Goal: Task Accomplishment & Management: Complete application form

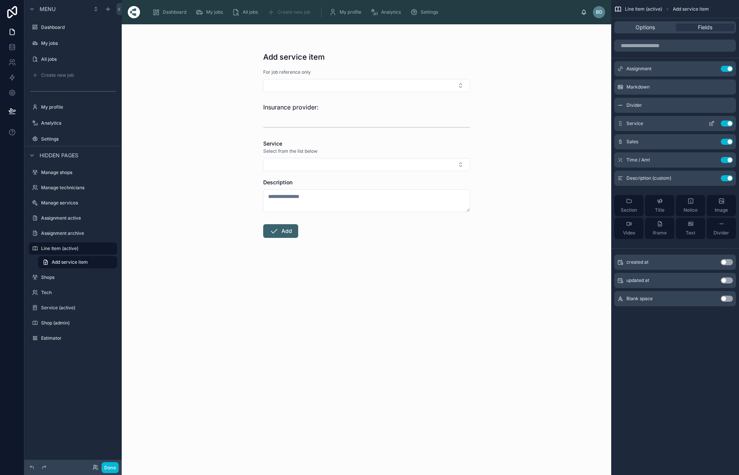
click at [711, 122] on icon "scrollable content" at bounding box center [711, 124] width 6 height 6
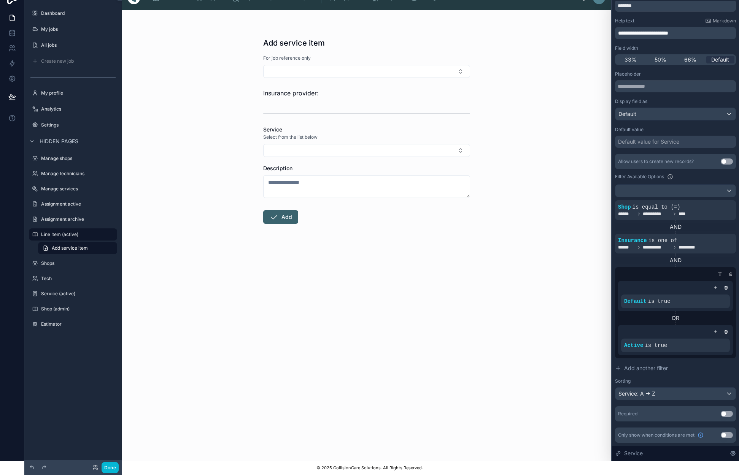
scroll to position [14, 0]
click at [684, 261] on div "AND" at bounding box center [675, 261] width 121 height 8
click at [647, 369] on span "Add another filter" at bounding box center [646, 369] width 44 height 8
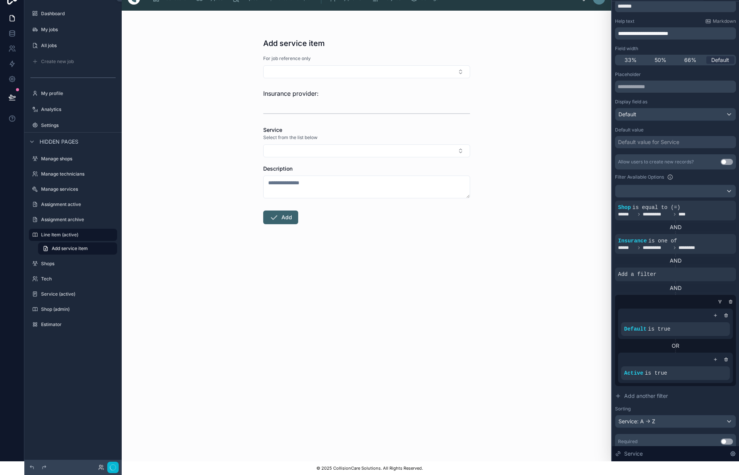
scroll to position [3, 0]
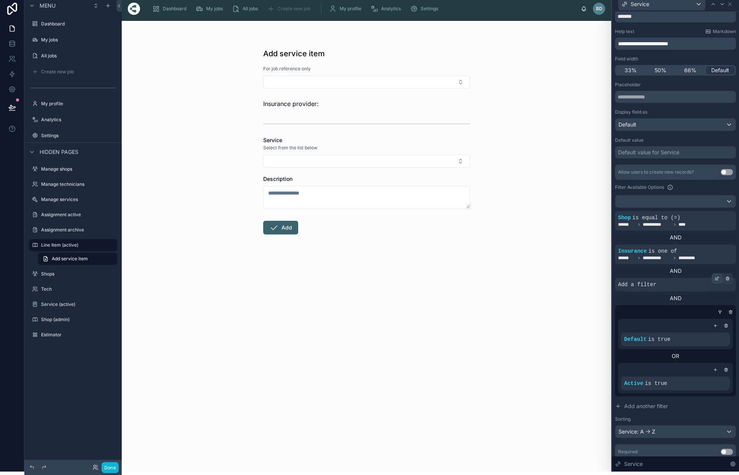
click at [717, 279] on icon at bounding box center [716, 278] width 5 height 5
click at [557, 273] on div "Select a field" at bounding box center [541, 273] width 45 height 12
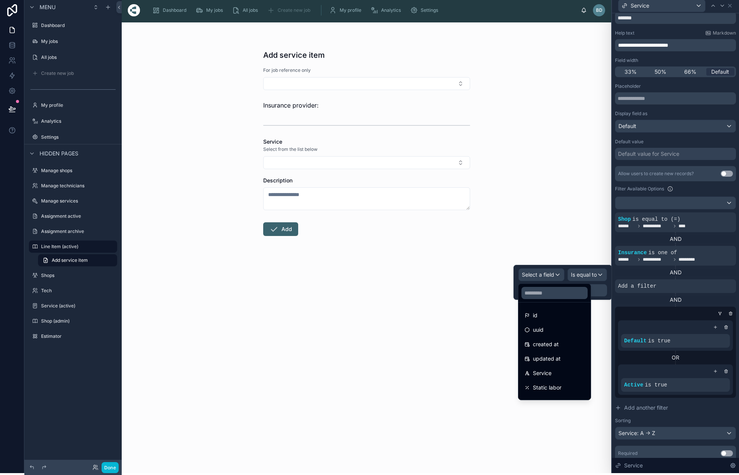
scroll to position [0, 0]
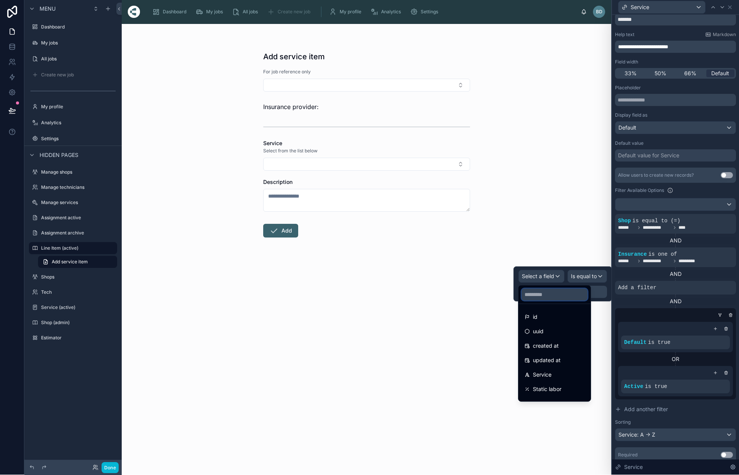
click at [560, 297] on input "text" at bounding box center [554, 295] width 66 height 12
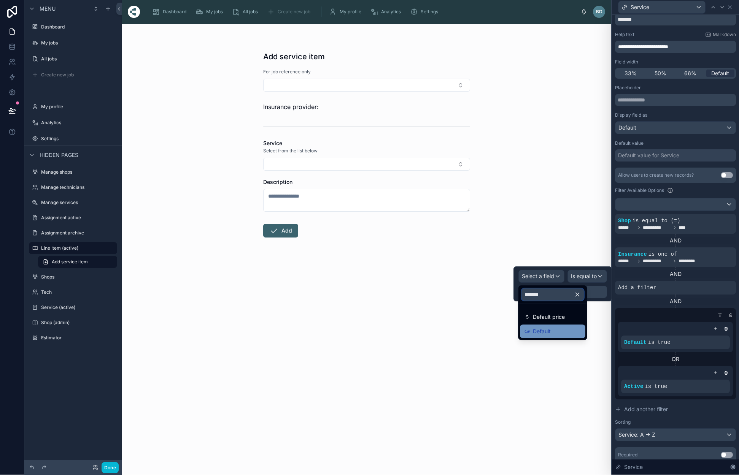
type input "*******"
click at [549, 332] on span "Default" at bounding box center [542, 331] width 18 height 9
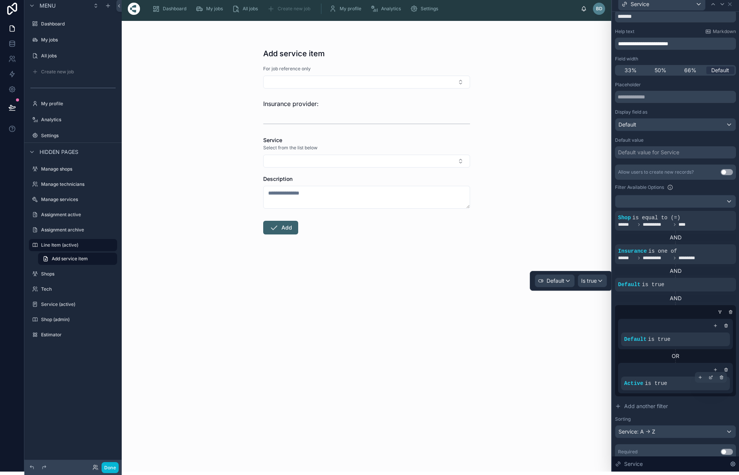
click at [633, 406] on span "Add another filter" at bounding box center [646, 407] width 44 height 8
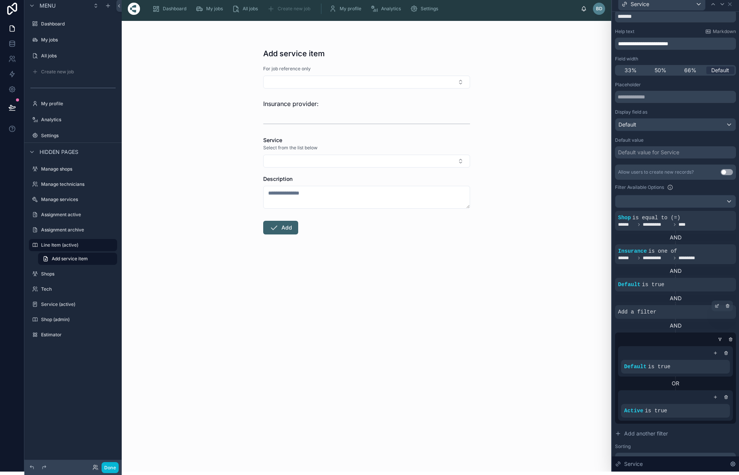
click at [670, 311] on div "Add a filter" at bounding box center [675, 312] width 121 height 14
click at [719, 306] on div at bounding box center [716, 306] width 11 height 11
click at [552, 299] on span "Select a field" at bounding box center [538, 300] width 32 height 6
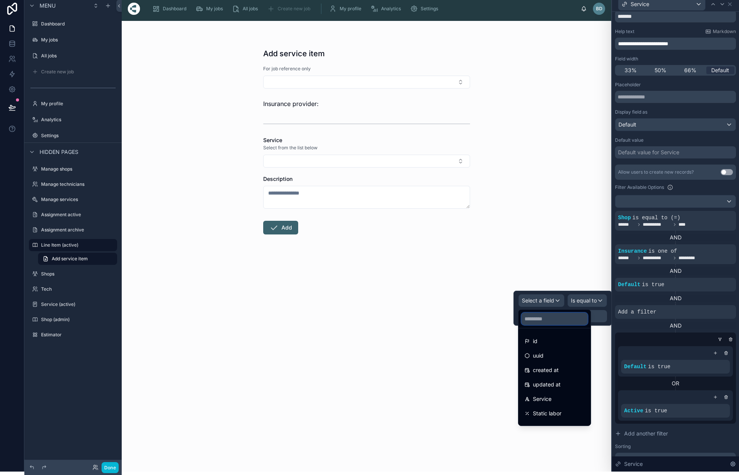
click at [540, 320] on input "text" at bounding box center [554, 319] width 66 height 12
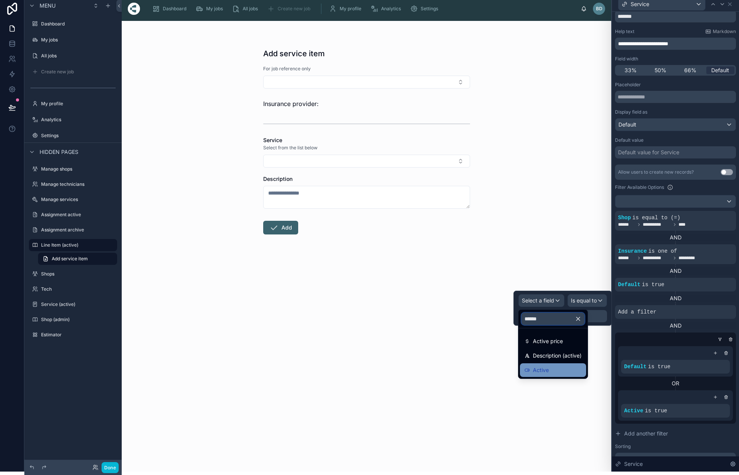
type input "******"
click at [549, 370] on div "Active" at bounding box center [552, 370] width 57 height 9
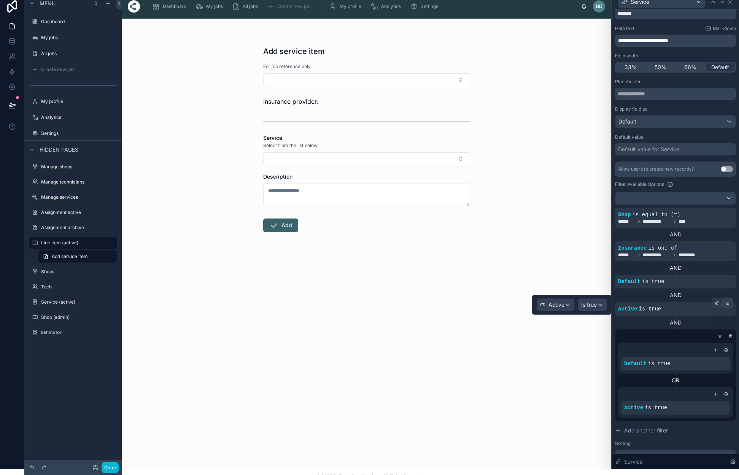
scroll to position [29, 0]
click at [729, 303] on icon at bounding box center [727, 302] width 5 height 5
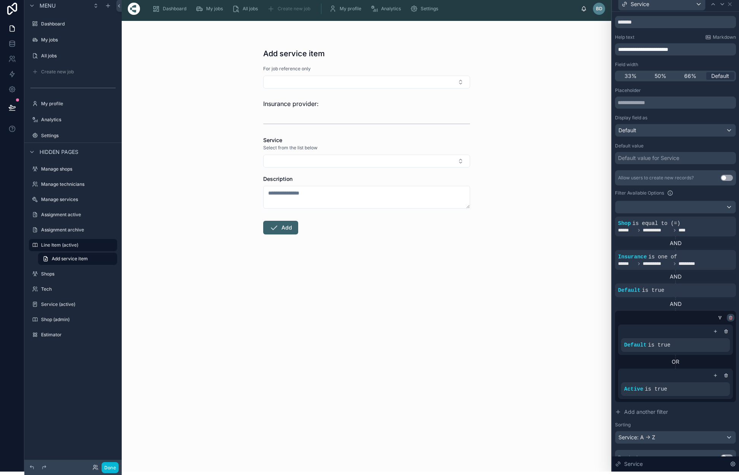
scroll to position [20, 0]
click at [730, 318] on icon at bounding box center [730, 319] width 5 height 5
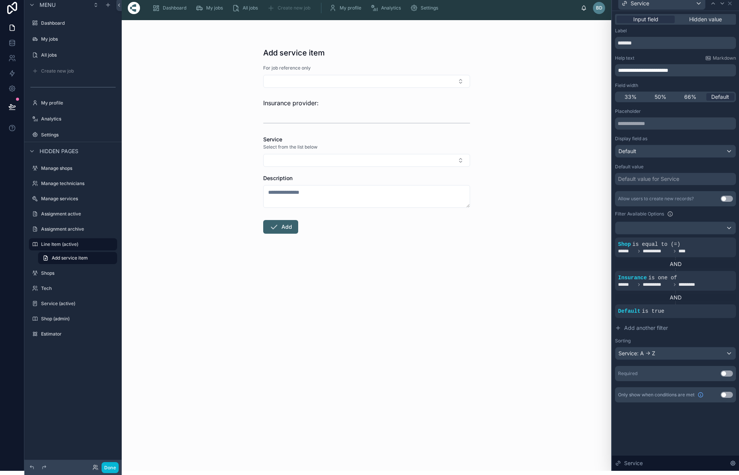
scroll to position [0, 0]
click at [660, 329] on span "Add another filter" at bounding box center [646, 328] width 44 height 8
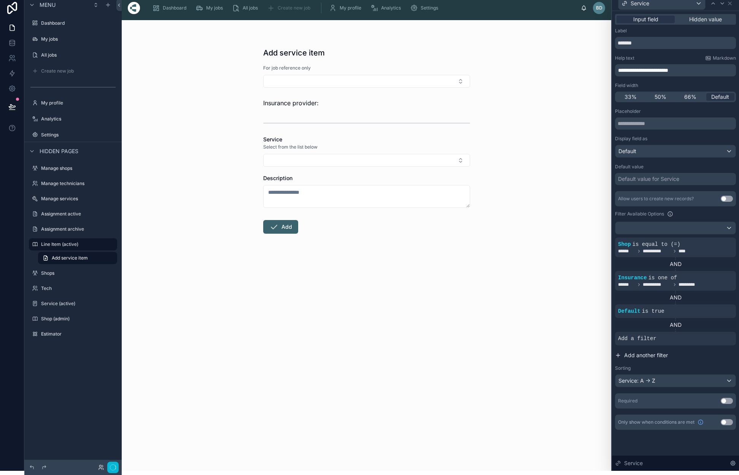
scroll to position [3, 0]
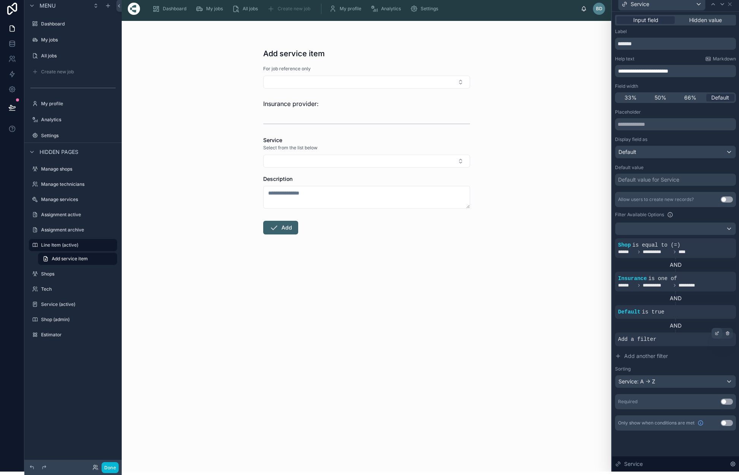
click at [717, 332] on icon at bounding box center [716, 333] width 5 height 5
click at [691, 347] on div "**********" at bounding box center [675, 290] width 121 height 196
click at [730, 228] on div at bounding box center [675, 229] width 120 height 12
click at [702, 217] on div at bounding box center [675, 234] width 127 height 475
click at [727, 333] on icon at bounding box center [727, 333] width 5 height 5
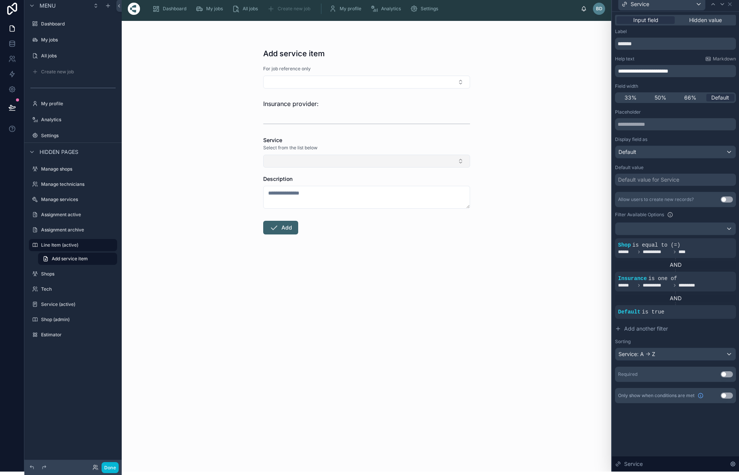
click at [391, 159] on button "Select Button" at bounding box center [366, 161] width 207 height 13
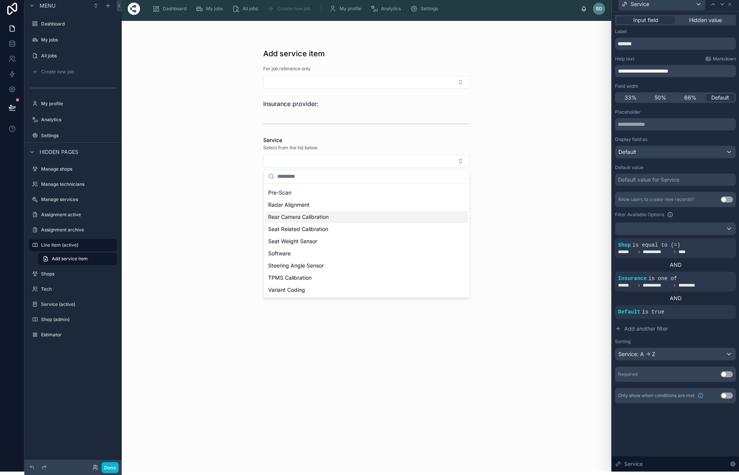
scroll to position [303, 0]
click at [562, 259] on div "Add service item For job reference only Insurance provider: Service Select from…" at bounding box center [366, 246] width 489 height 451
click at [729, 228] on div at bounding box center [675, 229] width 120 height 12
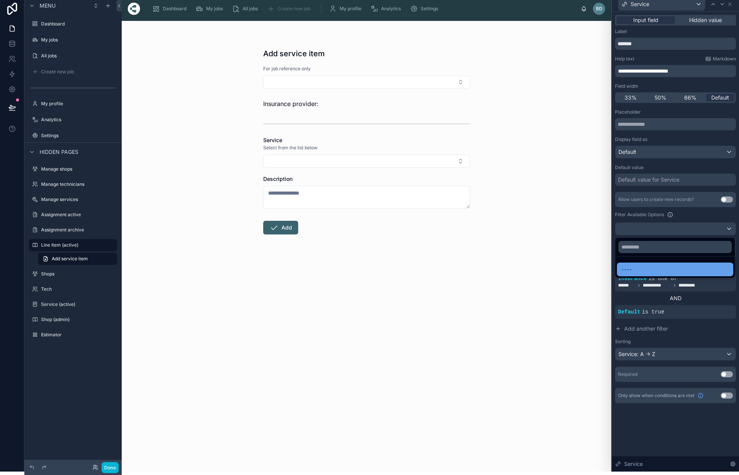
click at [640, 272] on div "----" at bounding box center [674, 269] width 107 height 9
click at [651, 228] on div at bounding box center [675, 229] width 120 height 12
click at [641, 249] on input "text" at bounding box center [674, 247] width 113 height 12
click at [687, 213] on div at bounding box center [675, 234] width 127 height 475
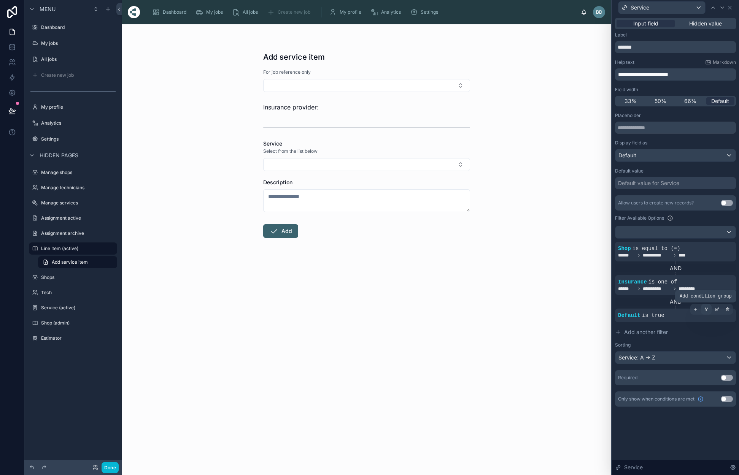
click at [708, 312] on div at bounding box center [706, 309] width 11 height 11
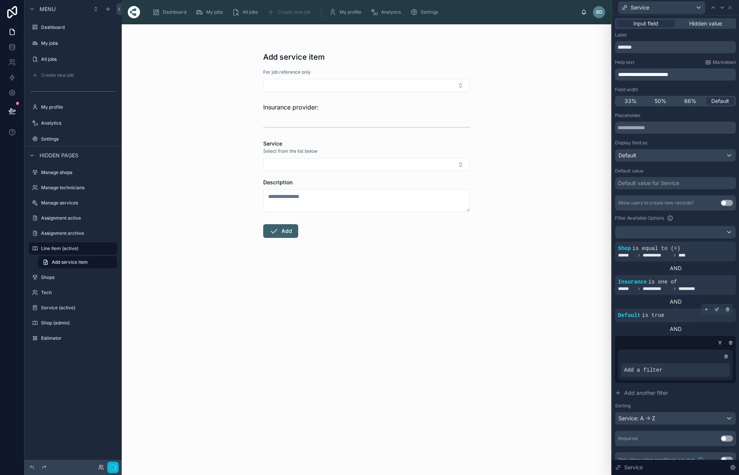
scroll to position [3, 0]
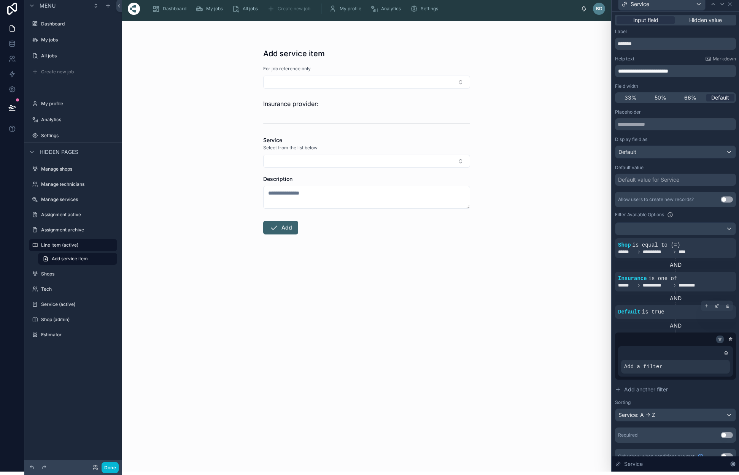
click at [721, 341] on icon at bounding box center [719, 339] width 5 height 5
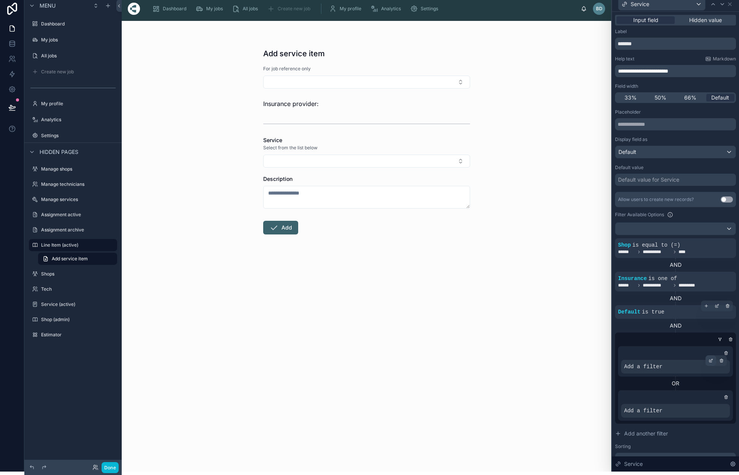
scroll to position [3, 0]
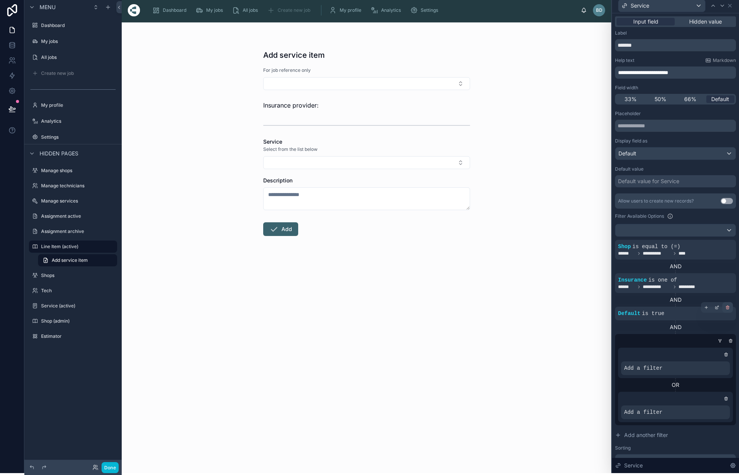
click at [726, 306] on icon at bounding box center [727, 307] width 5 height 5
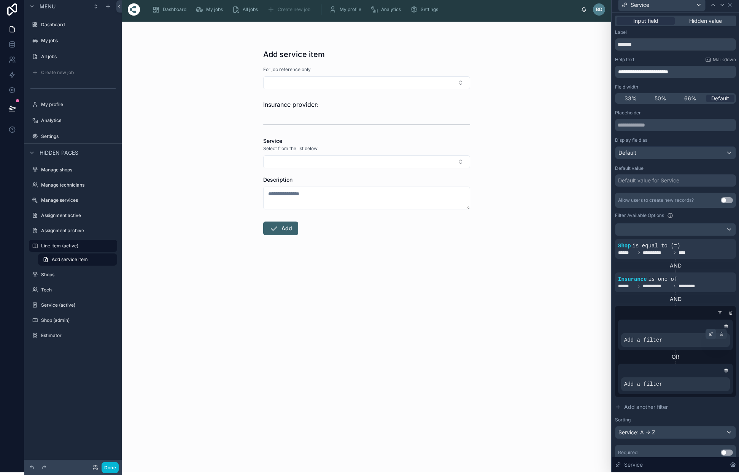
click at [711, 333] on icon at bounding box center [711, 333] width 1 height 1
click at [561, 331] on div "Select a field" at bounding box center [547, 329] width 45 height 12
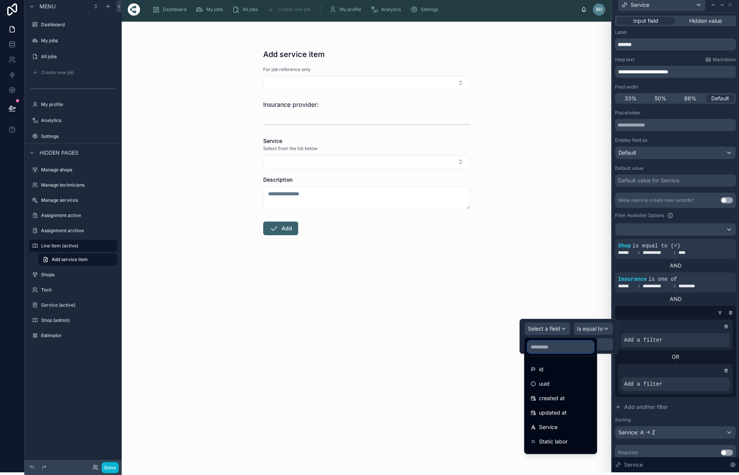
click at [555, 349] on input "text" at bounding box center [560, 347] width 66 height 12
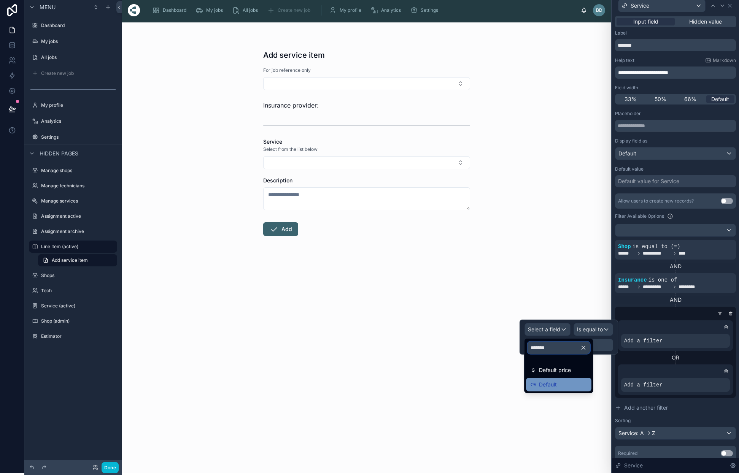
type input "*******"
click at [562, 381] on div "Default" at bounding box center [558, 384] width 56 height 9
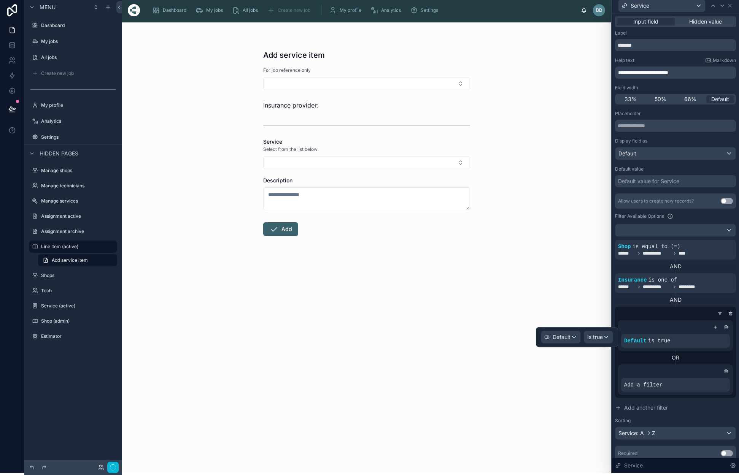
scroll to position [3, 0]
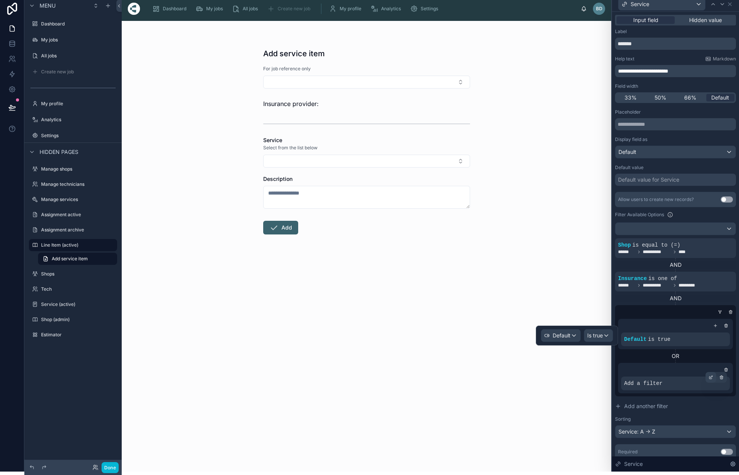
click at [709, 376] on icon at bounding box center [710, 377] width 5 height 5
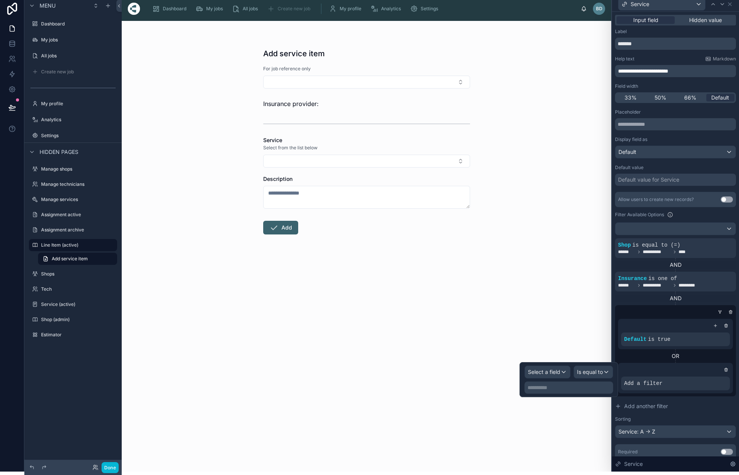
click at [544, 374] on span "Select a field" at bounding box center [544, 372] width 32 height 6
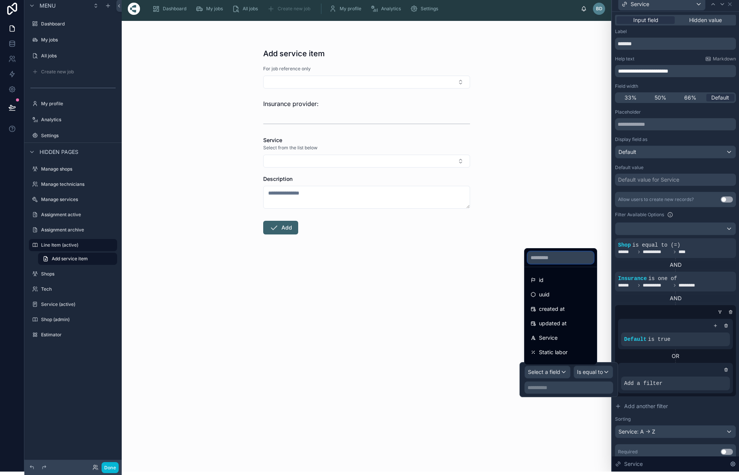
click at [547, 260] on input "text" at bounding box center [560, 258] width 66 height 12
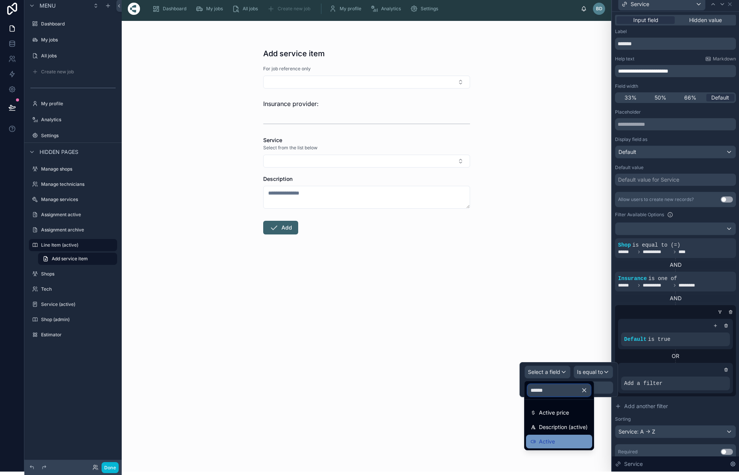
type input "******"
click at [547, 440] on span "Active" at bounding box center [547, 441] width 16 height 9
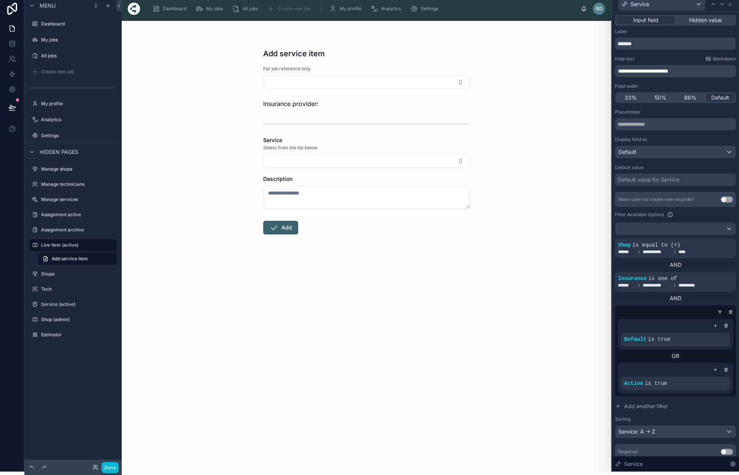
drag, startPoint x: 693, startPoint y: 298, endPoint x: 695, endPoint y: 321, distance: 23.3
click at [693, 298] on div "AND" at bounding box center [675, 299] width 121 height 8
click at [651, 406] on span "Add another filter" at bounding box center [646, 407] width 44 height 8
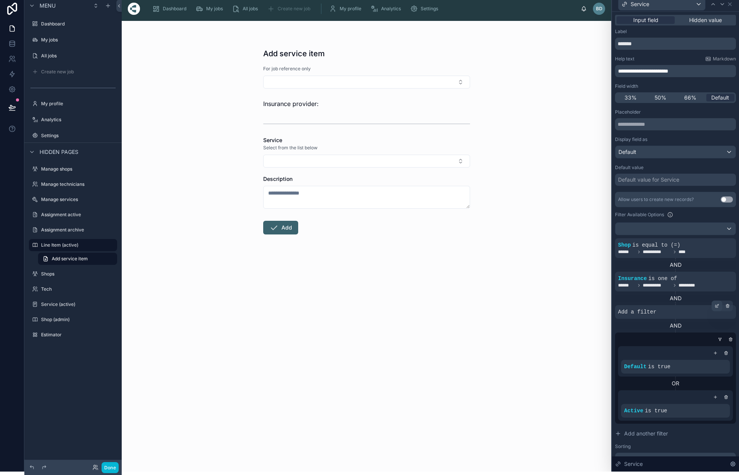
click at [715, 306] on icon at bounding box center [716, 306] width 3 height 3
click at [549, 298] on span "Select a field" at bounding box center [538, 300] width 32 height 6
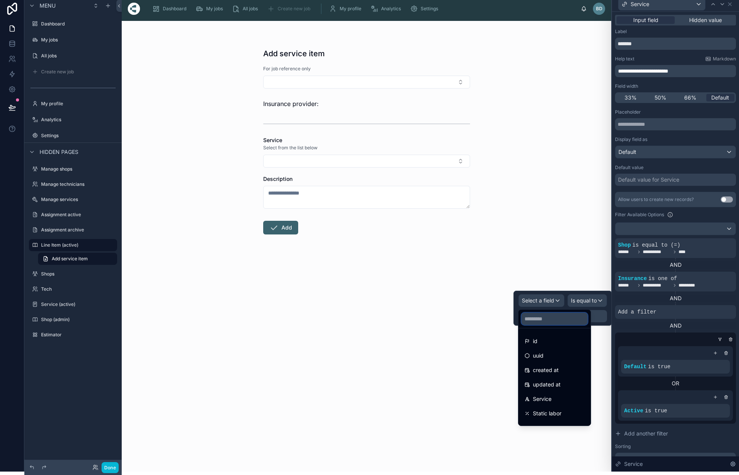
click at [551, 317] on input "text" at bounding box center [554, 319] width 66 height 12
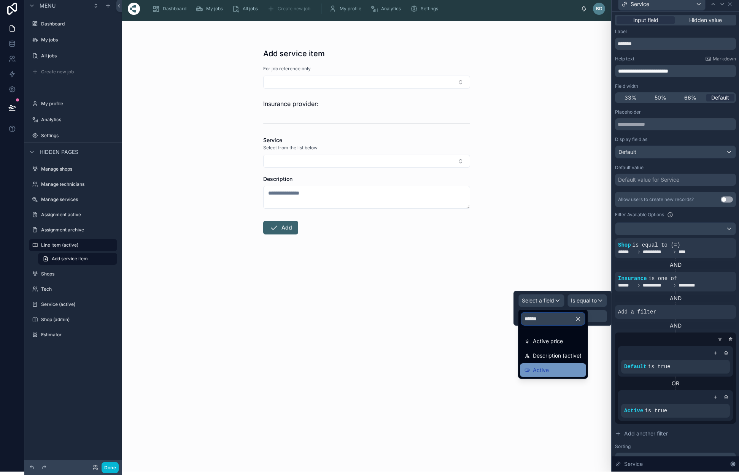
type input "******"
click at [552, 370] on div "Active" at bounding box center [552, 370] width 57 height 9
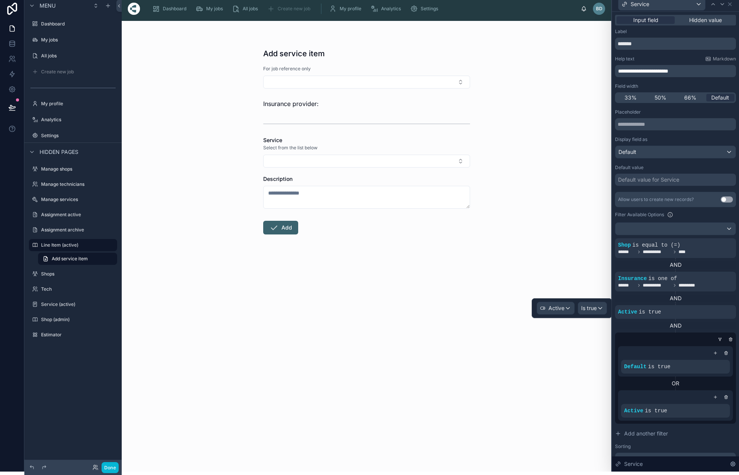
click at [641, 326] on div "AND" at bounding box center [675, 326] width 121 height 8
click at [725, 398] on icon at bounding box center [726, 397] width 5 height 5
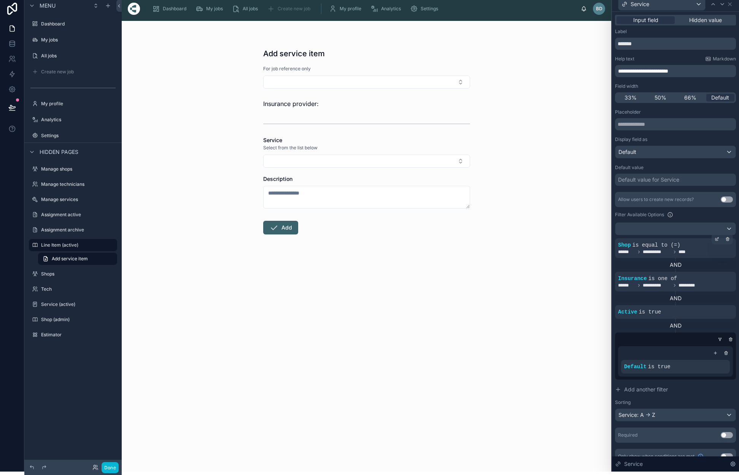
scroll to position [0, 0]
click at [462, 161] on button "Select Button" at bounding box center [366, 161] width 207 height 13
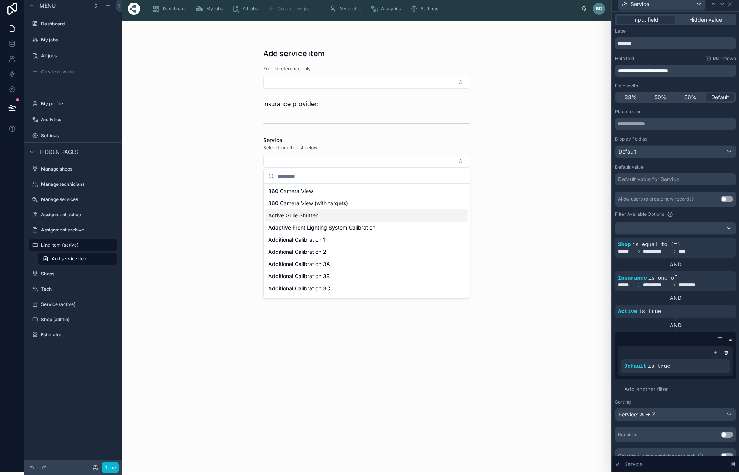
scroll to position [0, 0]
click at [538, 219] on div "Add service item For job reference only Insurance provider: Service Select from…" at bounding box center [366, 246] width 489 height 451
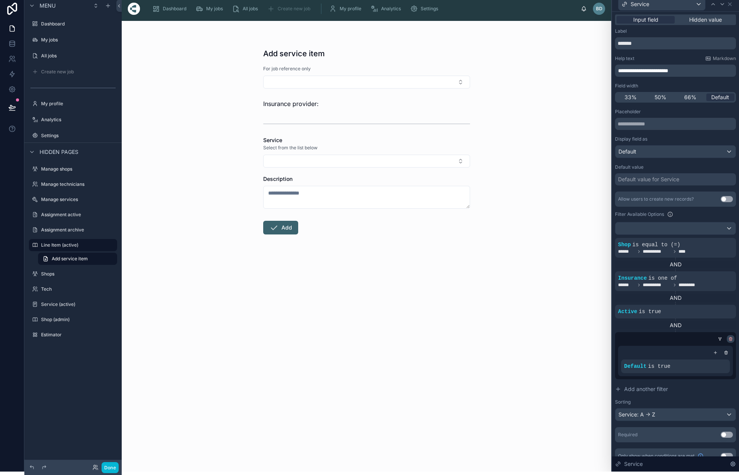
click at [730, 340] on icon at bounding box center [730, 339] width 0 height 1
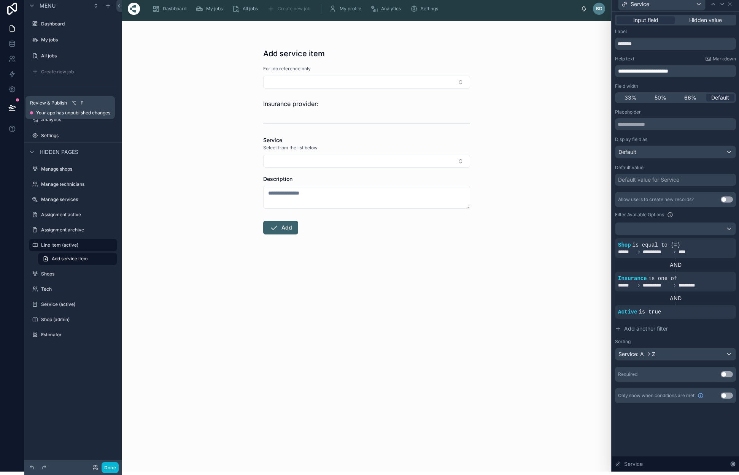
click at [11, 106] on icon at bounding box center [12, 108] width 8 height 8
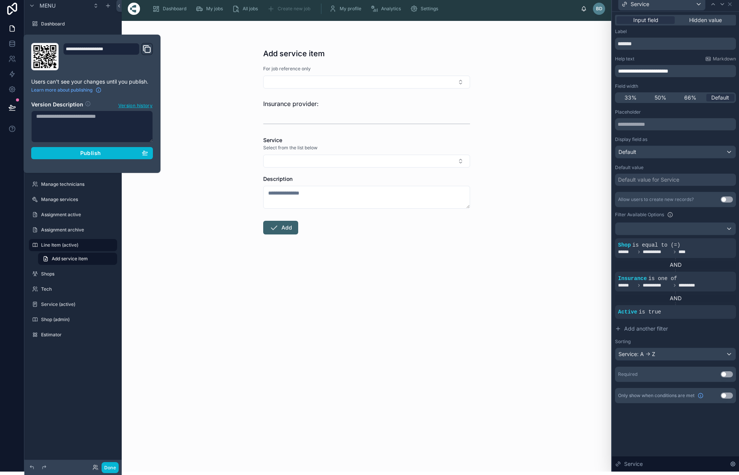
click at [112, 154] on div "Publish" at bounding box center [92, 153] width 112 height 7
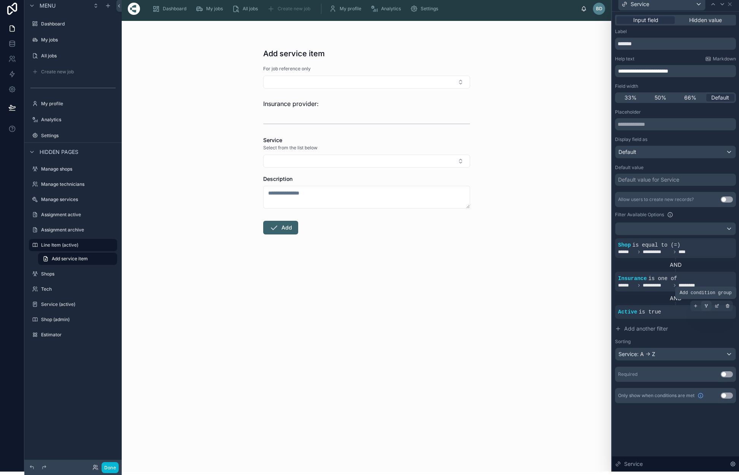
click at [706, 307] on icon at bounding box center [706, 307] width 1 height 1
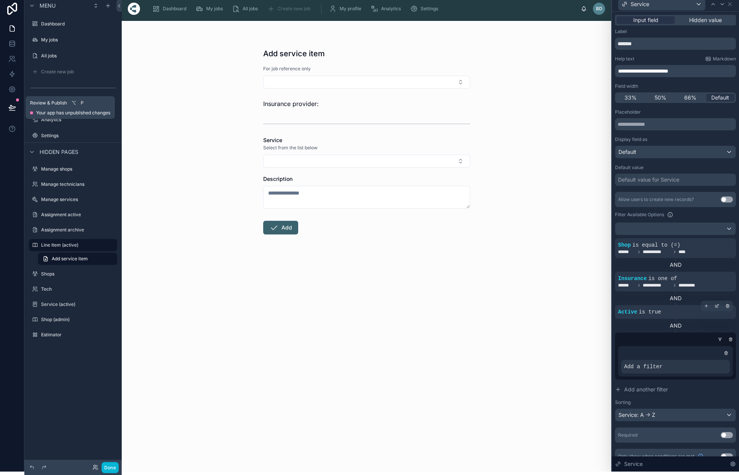
click at [6, 109] on button at bounding box center [12, 107] width 17 height 21
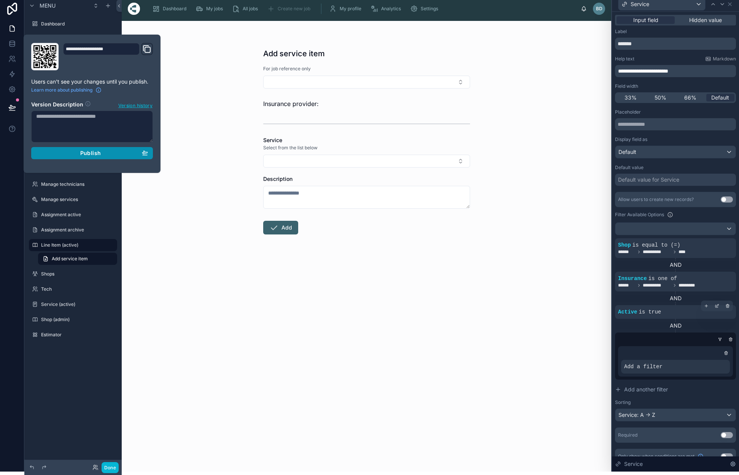
click at [90, 155] on span "Publish" at bounding box center [90, 153] width 21 height 7
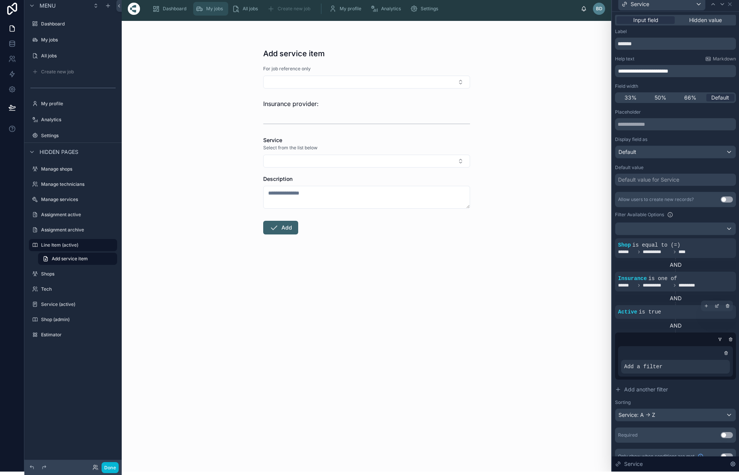
drag, startPoint x: 209, startPoint y: 49, endPoint x: 206, endPoint y: 10, distance: 40.0
click at [210, 45] on div "Add service item For job reference only Insurance provider: Service Select from…" at bounding box center [366, 246] width 489 height 451
click at [208, 8] on span "My jobs" at bounding box center [214, 9] width 17 height 6
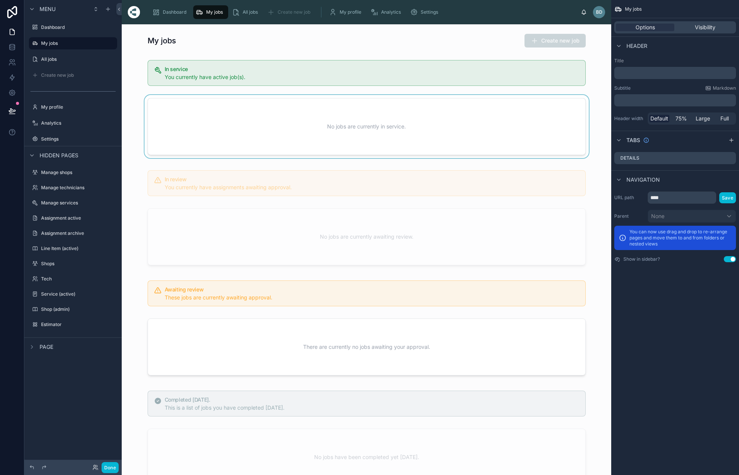
scroll to position [0, 0]
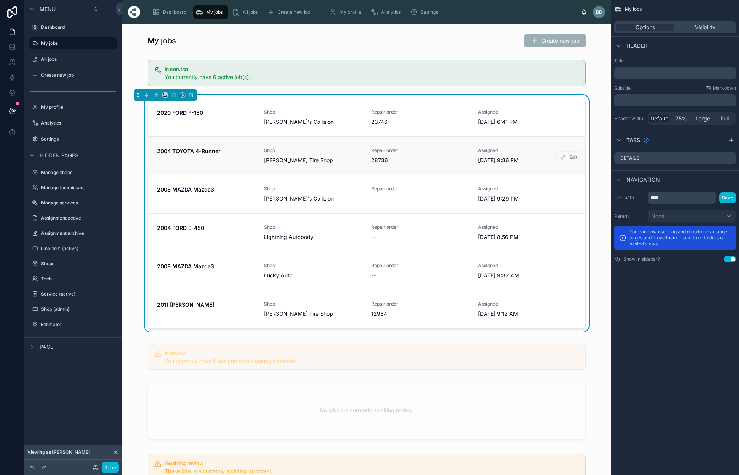
click at [319, 149] on span "Shop" at bounding box center [313, 151] width 98 height 6
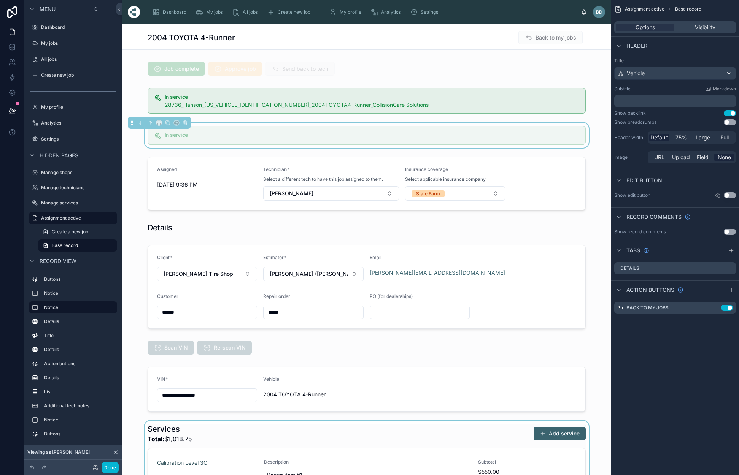
scroll to position [235, 0]
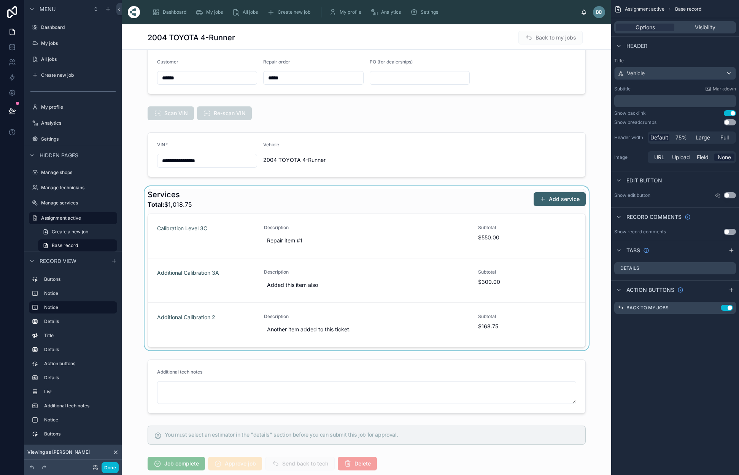
click at [550, 203] on div at bounding box center [366, 268] width 489 height 164
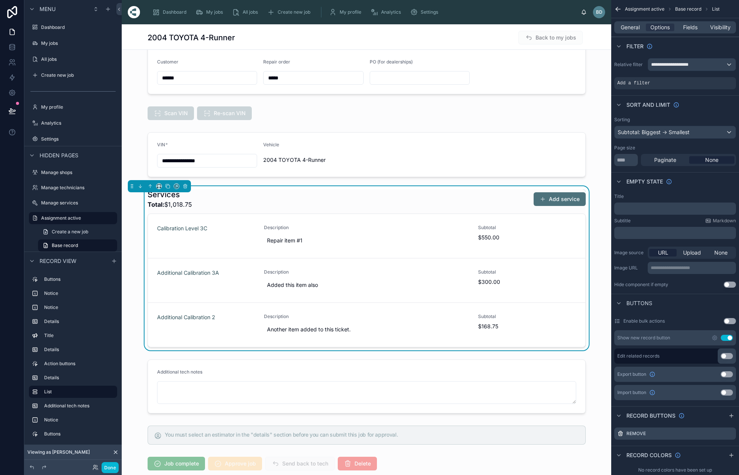
click at [555, 201] on button "Add service" at bounding box center [559, 199] width 52 height 14
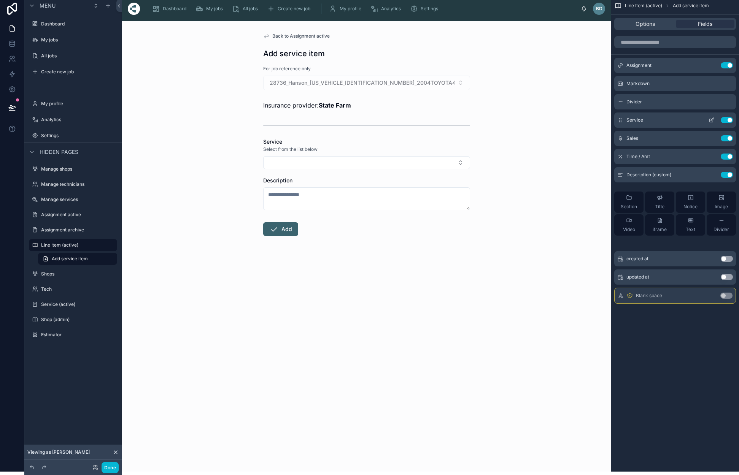
click at [709, 119] on icon "scrollable content" at bounding box center [711, 120] width 6 height 6
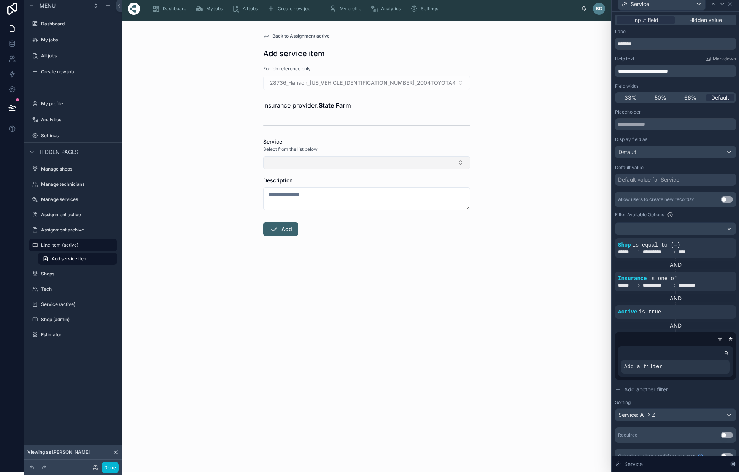
click at [463, 161] on button "Select Button" at bounding box center [366, 162] width 207 height 13
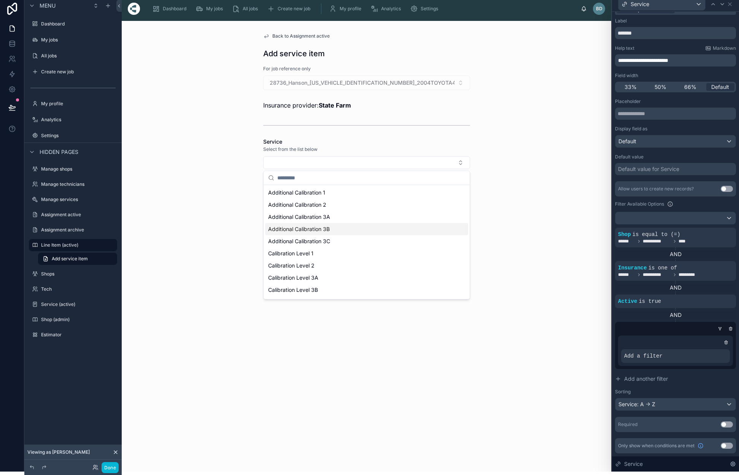
scroll to position [11, 0]
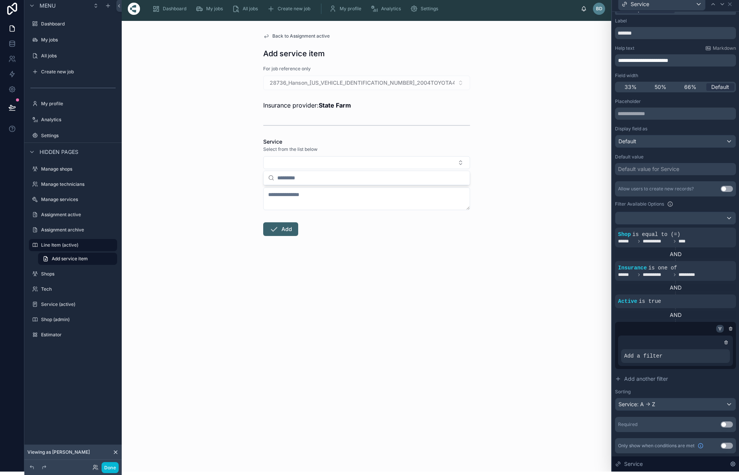
click at [720, 332] on div at bounding box center [720, 329] width 8 height 8
click at [720, 330] on icon at bounding box center [719, 329] width 5 height 5
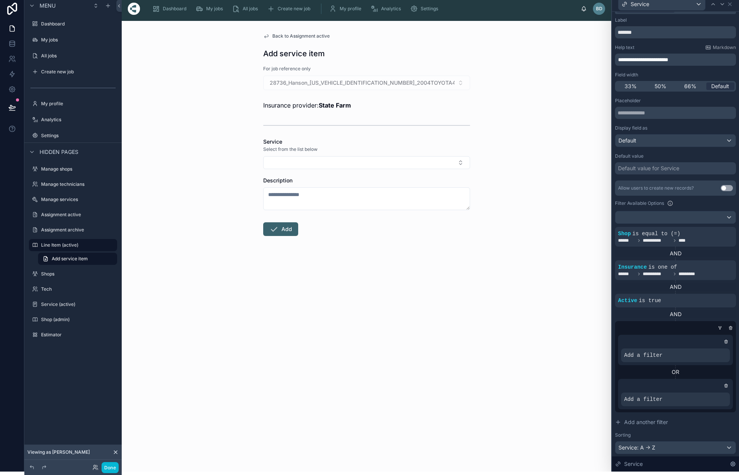
scroll to position [12, 0]
click at [710, 393] on icon at bounding box center [710, 392] width 5 height 5
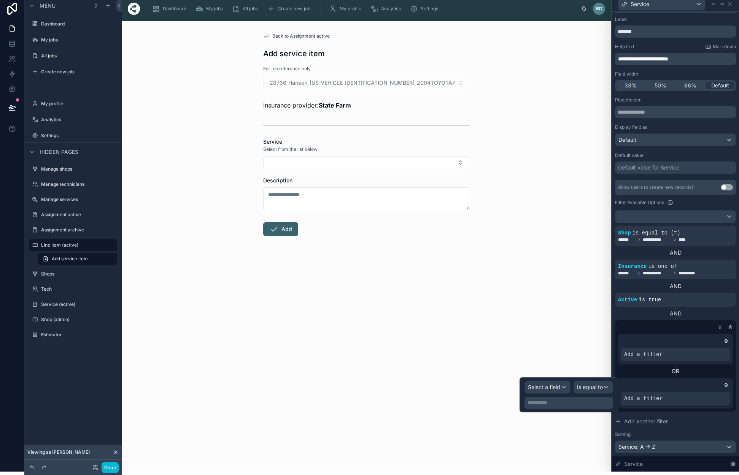
click at [563, 390] on div "Select a field" at bounding box center [547, 387] width 45 height 12
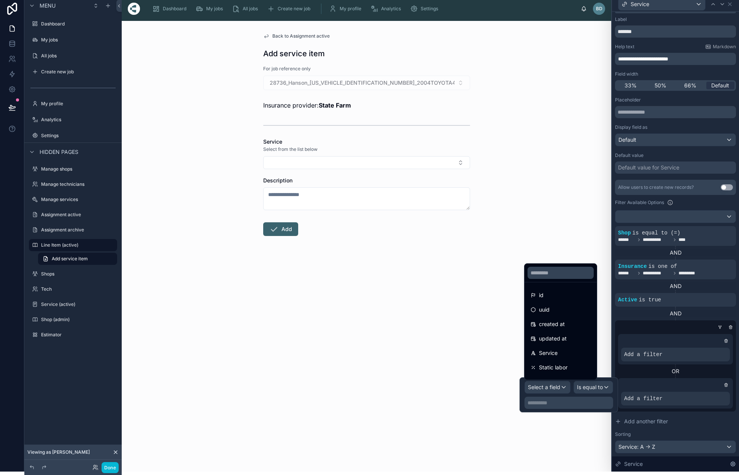
scroll to position [4, 0]
click at [541, 272] on input "text" at bounding box center [560, 273] width 66 height 12
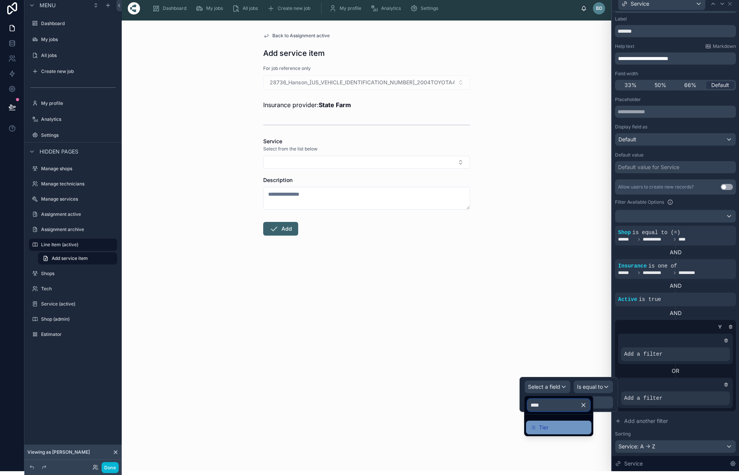
type input "****"
click at [543, 424] on span "Tier" at bounding box center [544, 427] width 10 height 9
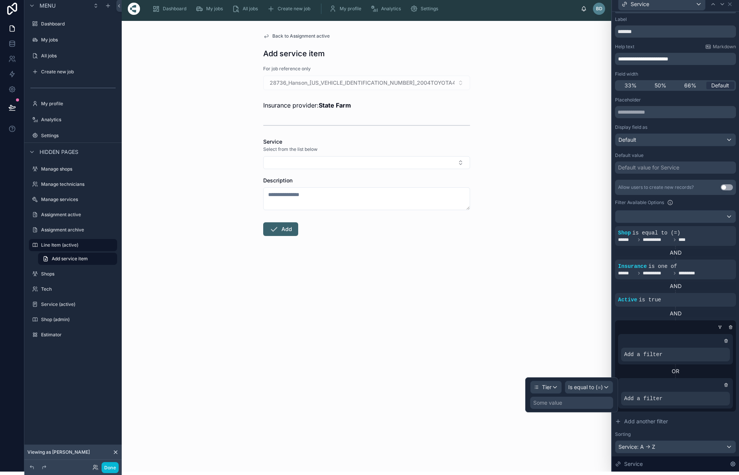
click at [587, 389] on span "Is equal to (=)" at bounding box center [585, 388] width 35 height 8
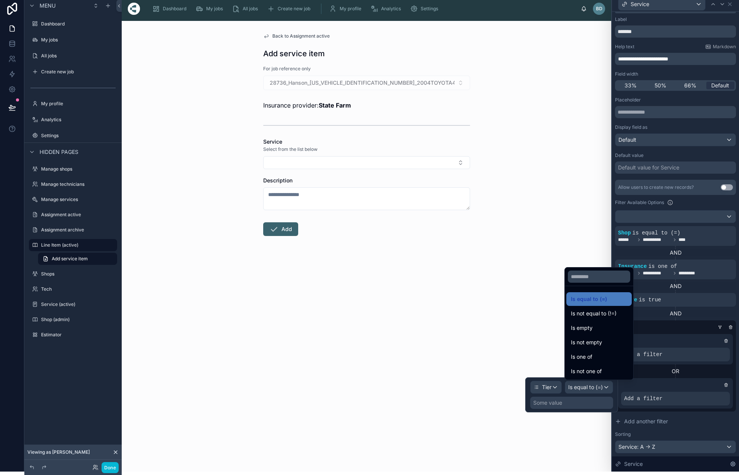
drag, startPoint x: 569, startPoint y: 405, endPoint x: 557, endPoint y: 405, distance: 11.4
click at [568, 405] on div at bounding box center [571, 395] width 93 height 35
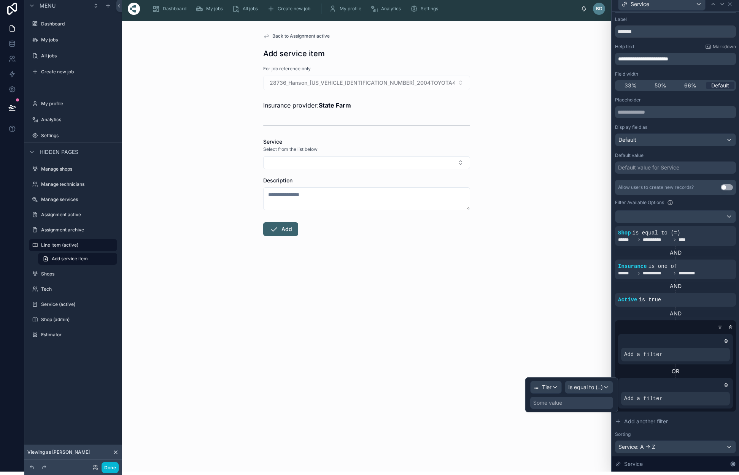
click at [555, 405] on div "Some value" at bounding box center [547, 403] width 29 height 8
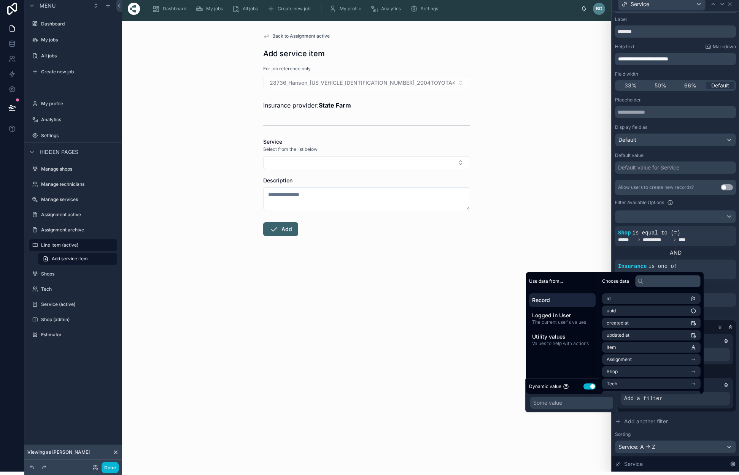
click at [593, 386] on button "Use setting" at bounding box center [589, 387] width 12 height 6
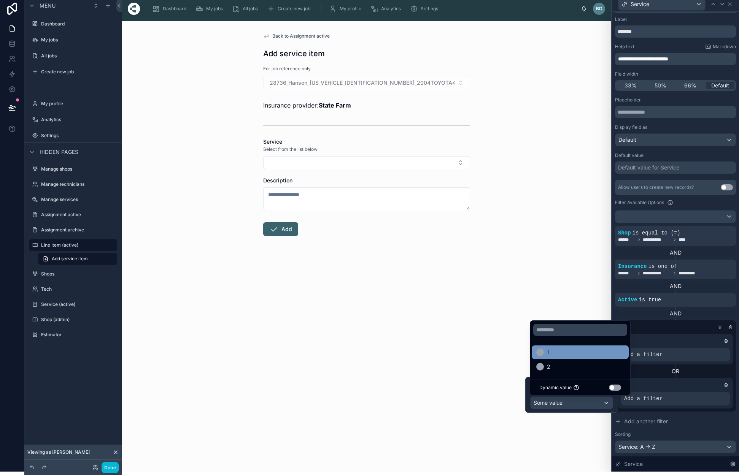
click at [587, 351] on div "1" at bounding box center [580, 352] width 88 height 9
click at [646, 315] on div "AND" at bounding box center [675, 314] width 121 height 8
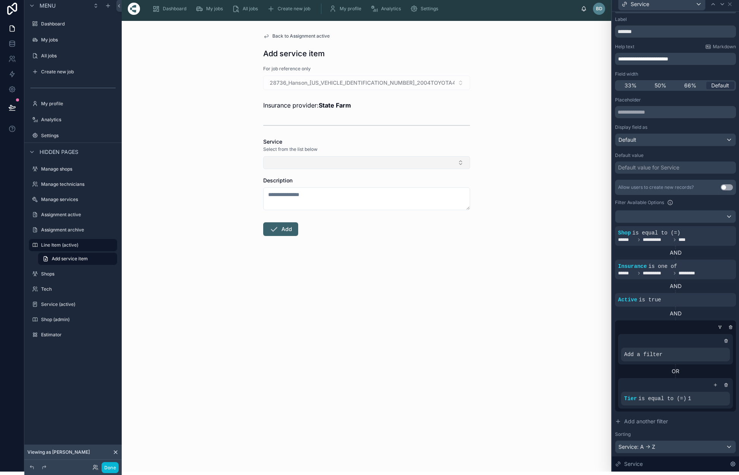
click at [460, 162] on button "Select Button" at bounding box center [366, 162] width 207 height 13
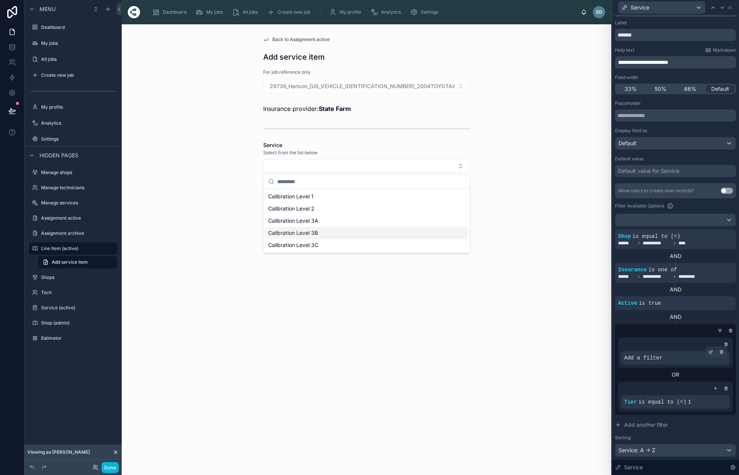
scroll to position [0, 0]
click at [693, 329] on div at bounding box center [673, 331] width 121 height 8
click at [726, 389] on icon at bounding box center [726, 389] width 0 height 1
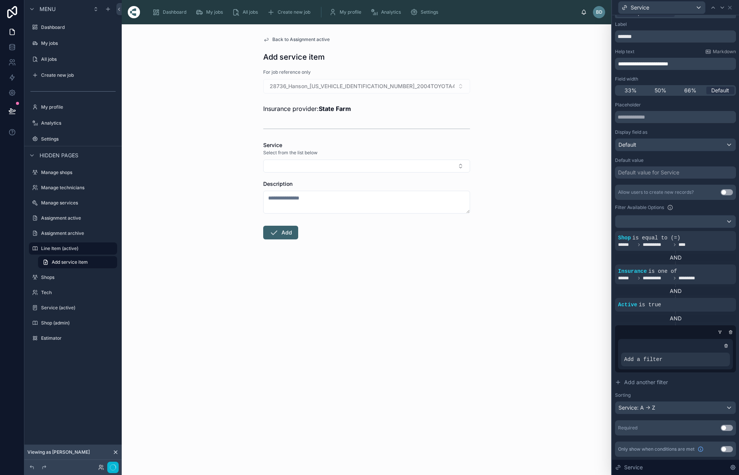
scroll to position [3, 0]
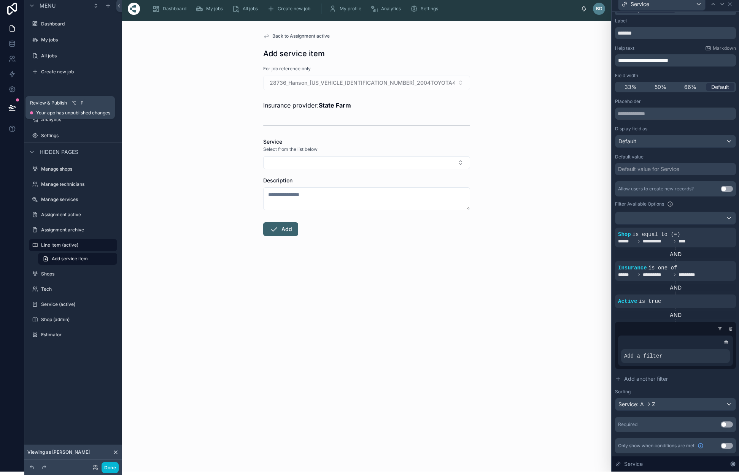
click at [14, 110] on icon at bounding box center [12, 108] width 8 height 8
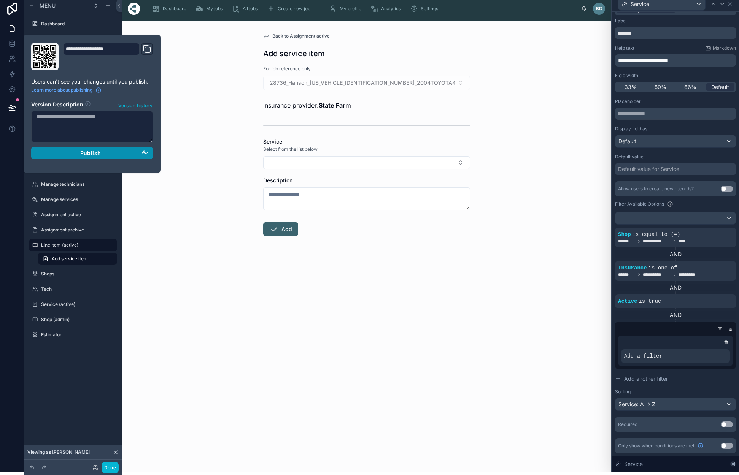
click at [105, 155] on div "Publish" at bounding box center [92, 153] width 112 height 7
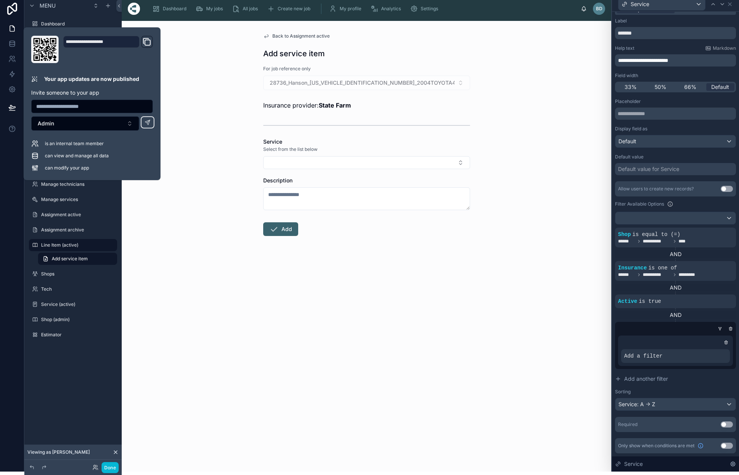
drag, startPoint x: 200, startPoint y: 142, endPoint x: 243, endPoint y: 142, distance: 43.0
click at [202, 142] on div "Back to Assignment active Add service item For job reference only 28736_Hanson_…" at bounding box center [366, 246] width 489 height 451
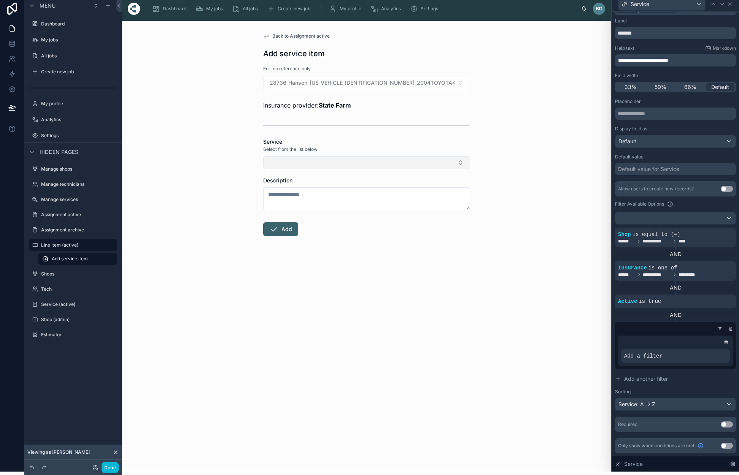
click at [459, 162] on button "Select Button" at bounding box center [366, 162] width 207 height 13
click at [534, 110] on div "Back to Assignment active Add service item For job reference only 28736_Hanson_…" at bounding box center [366, 246] width 489 height 451
click at [10, 41] on icon at bounding box center [12, 44] width 8 height 8
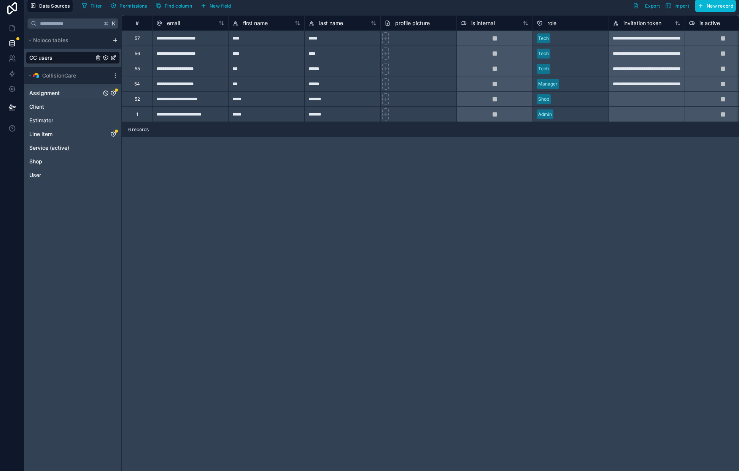
click at [113, 92] on icon "Assignment" at bounding box center [113, 93] width 6 height 6
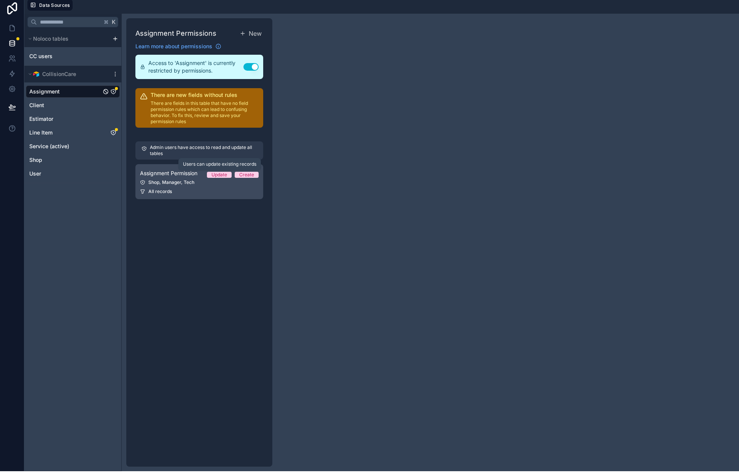
click at [221, 174] on div "Update" at bounding box center [219, 175] width 16 height 6
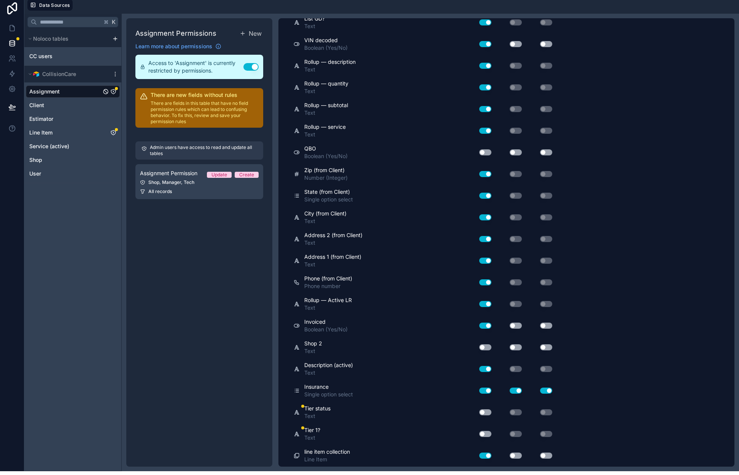
scroll to position [1957, 0]
drag, startPoint x: 484, startPoint y: 414, endPoint x: 484, endPoint y: 422, distance: 7.6
click at [484, 415] on button "Use setting" at bounding box center [485, 413] width 12 height 6
click at [486, 435] on button "Use setting" at bounding box center [485, 435] width 12 height 6
click at [486, 412] on button "Use setting" at bounding box center [485, 413] width 12 height 6
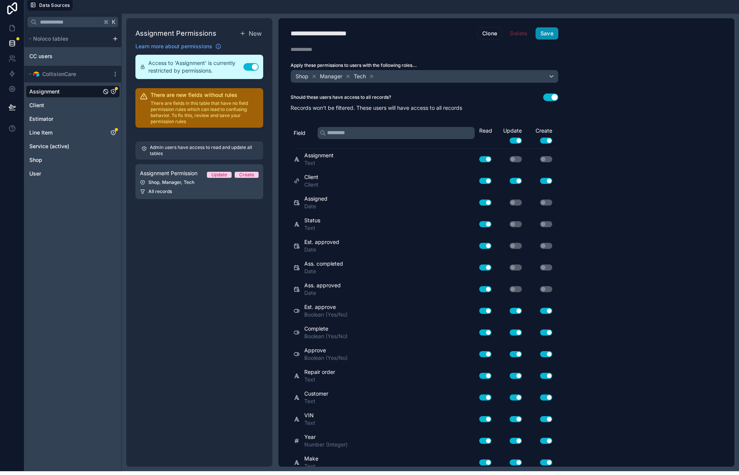
scroll to position [0, 0]
click at [543, 35] on button "Save" at bounding box center [546, 33] width 23 height 12
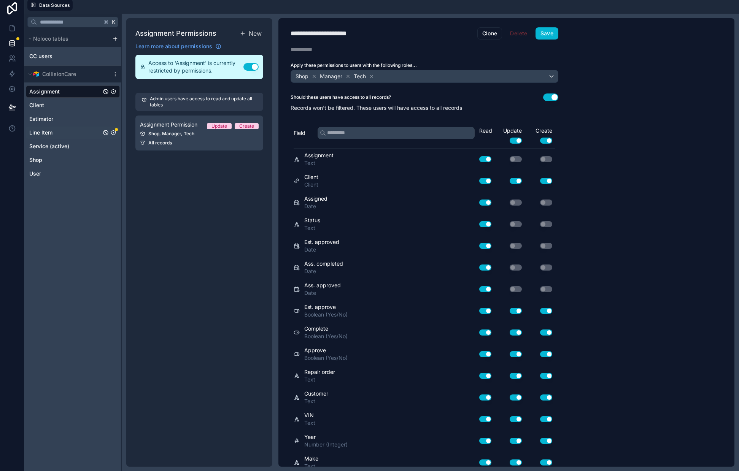
click at [113, 133] on icon "Line Item" at bounding box center [113, 133] width 6 height 6
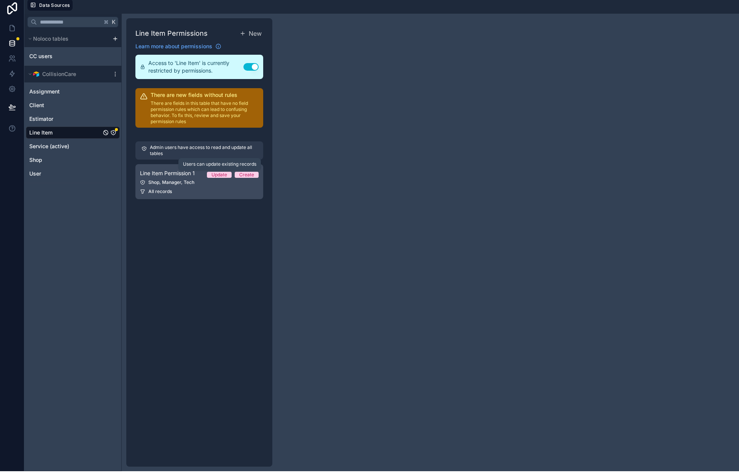
click at [209, 174] on span "Update" at bounding box center [219, 175] width 25 height 6
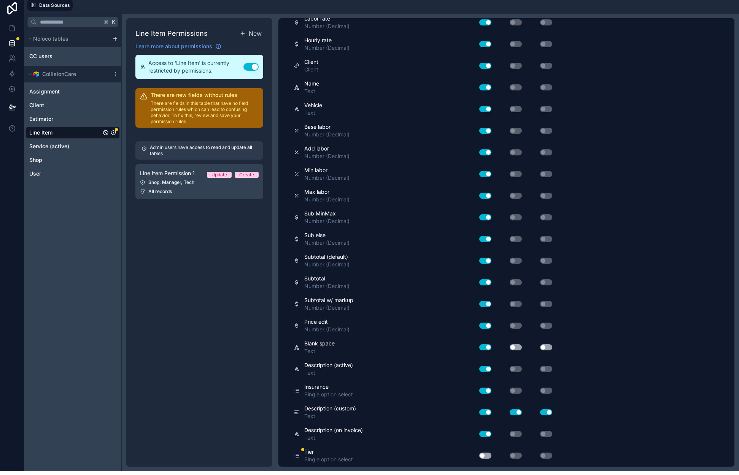
scroll to position [570, 0]
click at [486, 457] on button "Use setting" at bounding box center [485, 456] width 12 height 6
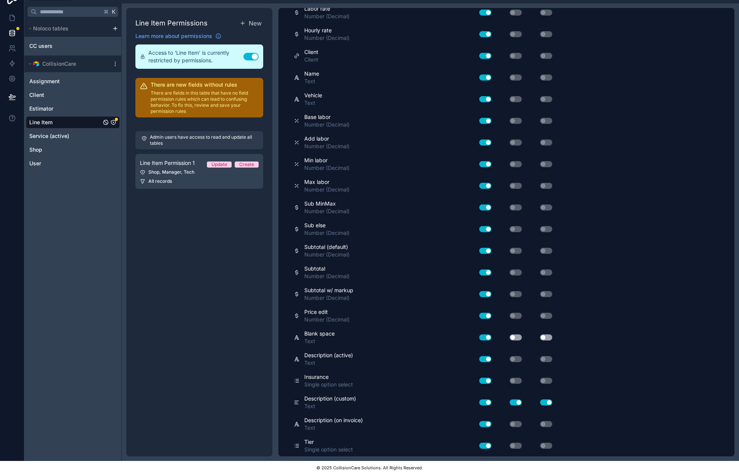
scroll to position [14, 0]
click at [222, 164] on div "Update" at bounding box center [219, 165] width 16 height 6
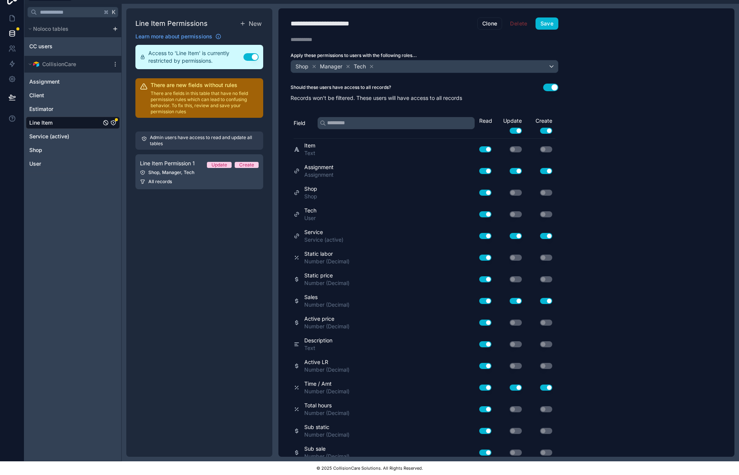
scroll to position [0, 0]
click at [542, 30] on div "**********" at bounding box center [424, 232] width 292 height 449
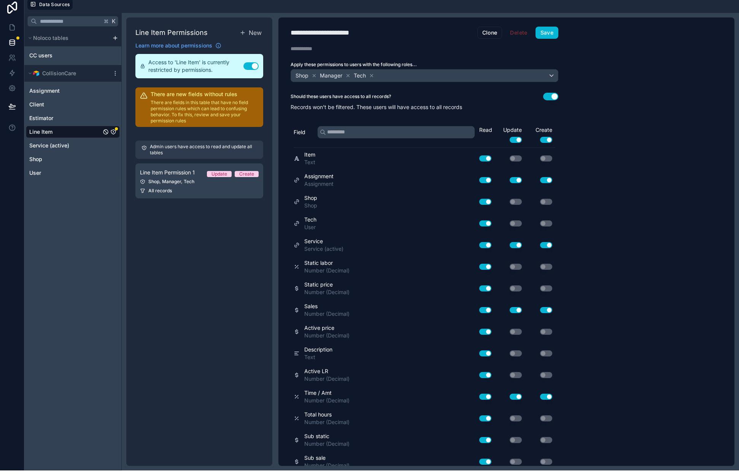
click at [546, 37] on button "Save" at bounding box center [546, 33] width 23 height 12
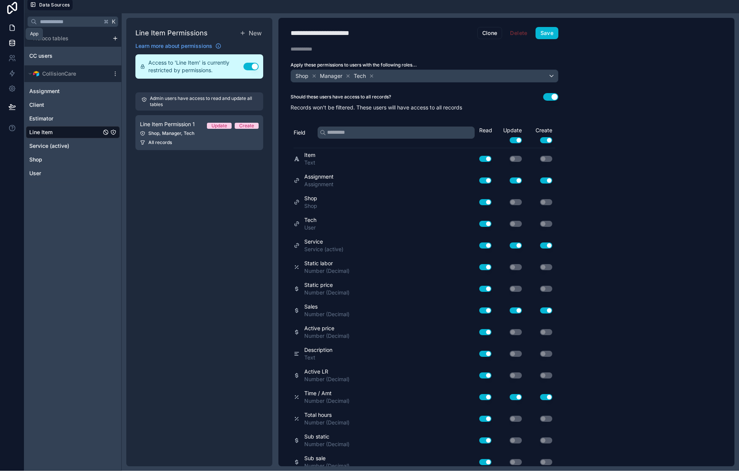
click at [13, 28] on icon at bounding box center [12, 28] width 8 height 8
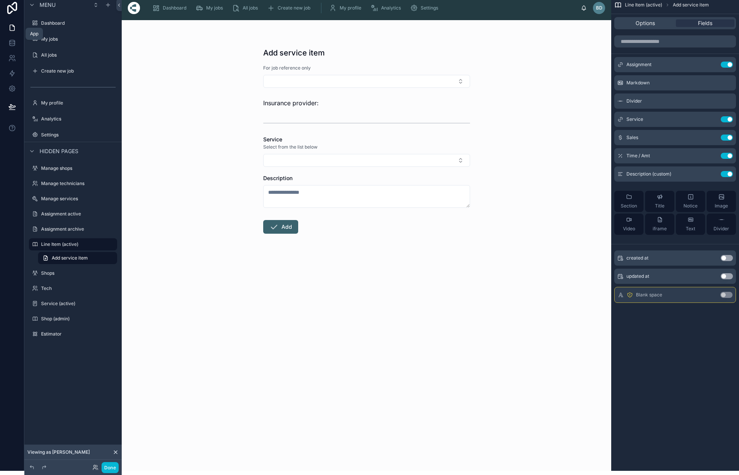
scroll to position [3, 0]
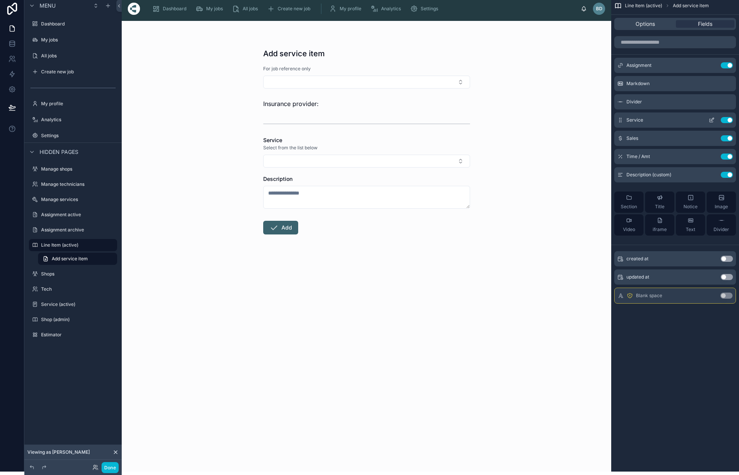
click at [711, 122] on icon "scrollable content" at bounding box center [711, 120] width 6 height 6
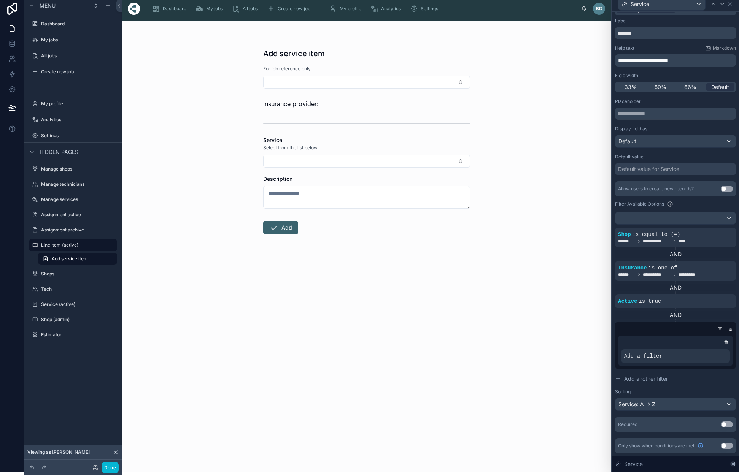
scroll to position [11, 0]
click at [730, 219] on div at bounding box center [675, 218] width 120 height 12
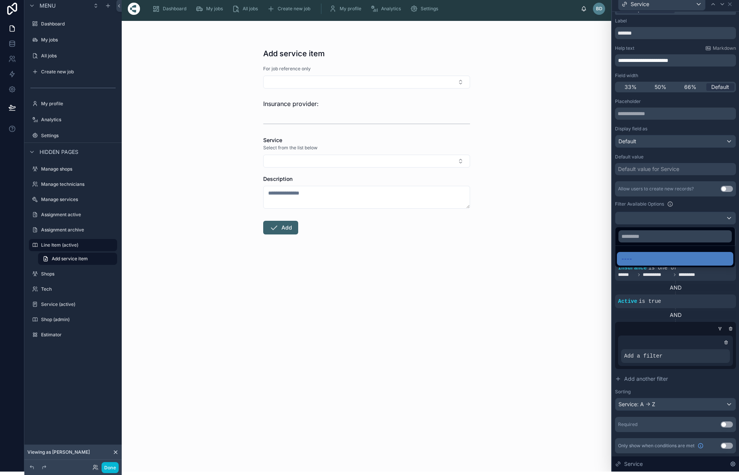
click at [695, 203] on div at bounding box center [675, 234] width 127 height 475
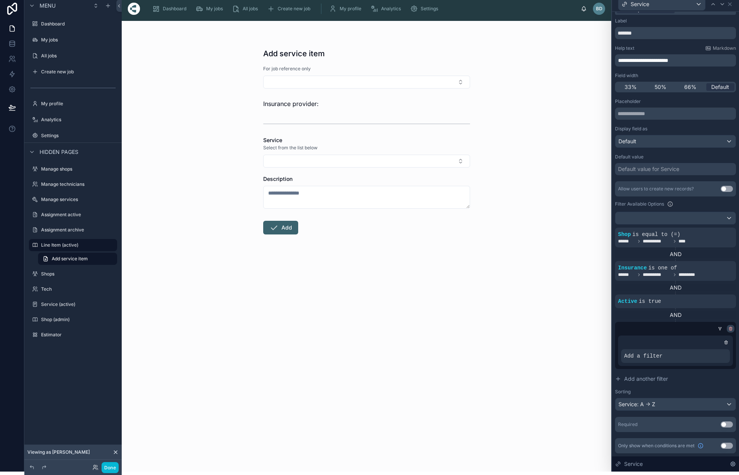
click at [730, 329] on icon at bounding box center [730, 329] width 5 height 5
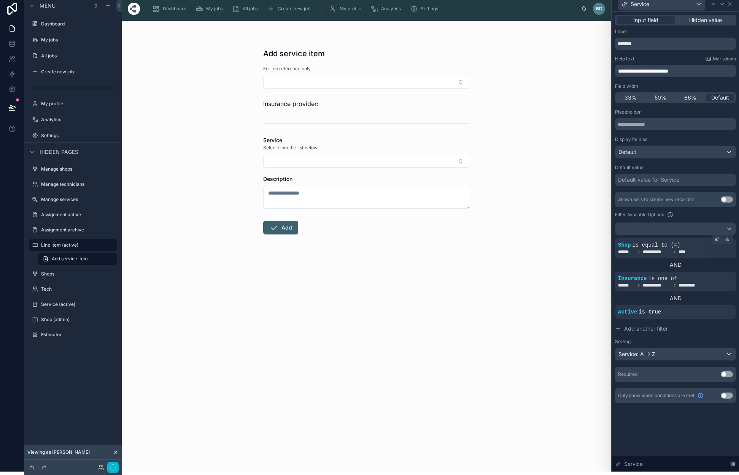
scroll to position [0, 0]
click at [728, 243] on div at bounding box center [727, 239] width 11 height 11
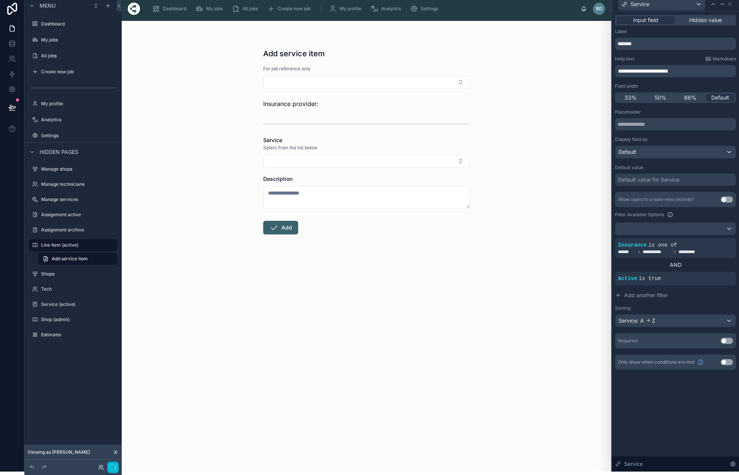
click at [0, 0] on div at bounding box center [0, 0] width 0 height 0
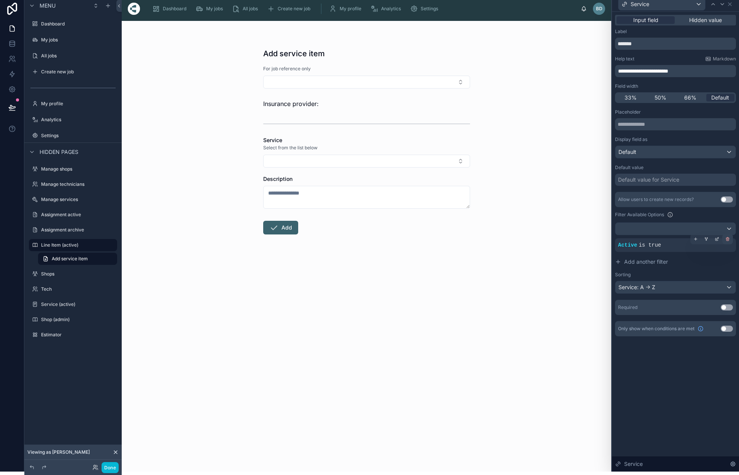
click at [728, 241] on div at bounding box center [727, 239] width 11 height 11
click at [678, 246] on span "Condition group" at bounding box center [694, 246] width 48 height 8
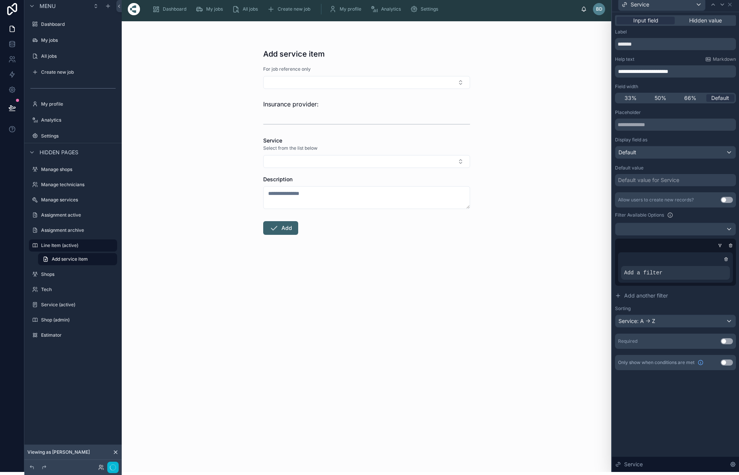
scroll to position [3, 0]
click at [644, 297] on span "Add another filter" at bounding box center [646, 296] width 44 height 8
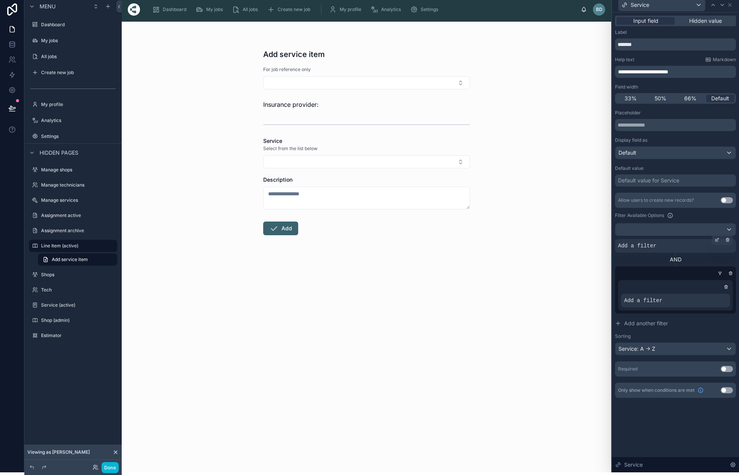
scroll to position [3, 0]
click at [731, 272] on icon at bounding box center [730, 273] width 5 height 5
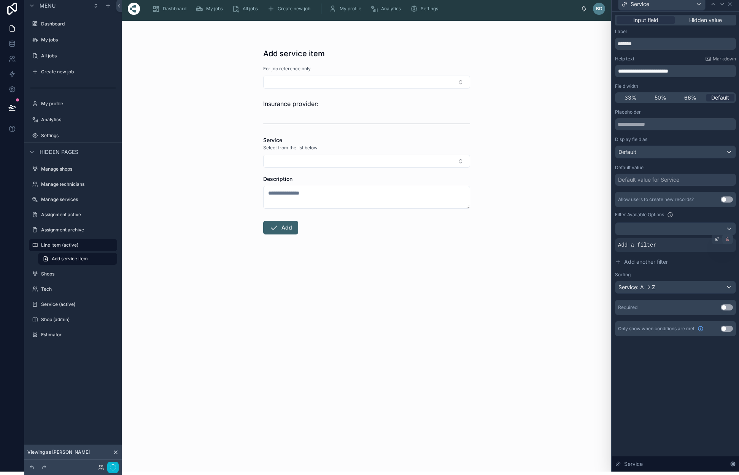
click at [727, 239] on icon at bounding box center [727, 239] width 0 height 1
click at [727, 244] on div "Condition group" at bounding box center [689, 245] width 93 height 14
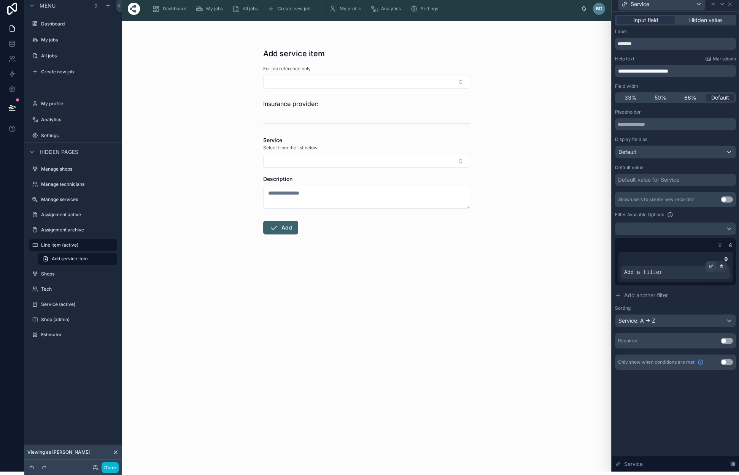
click at [710, 266] on icon at bounding box center [710, 266] width 5 height 5
click at [549, 260] on span "Select a field" at bounding box center [544, 261] width 32 height 6
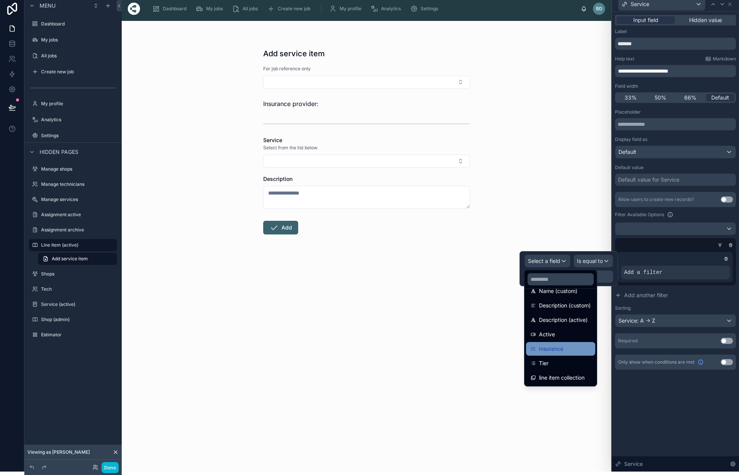
scroll to position [357, 0]
click at [562, 348] on span "Insurance" at bounding box center [551, 348] width 24 height 9
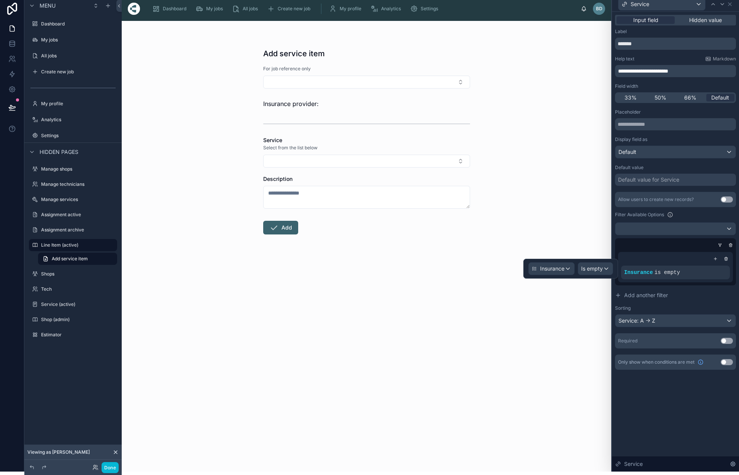
click at [591, 270] on span "Is empty" at bounding box center [592, 269] width 22 height 8
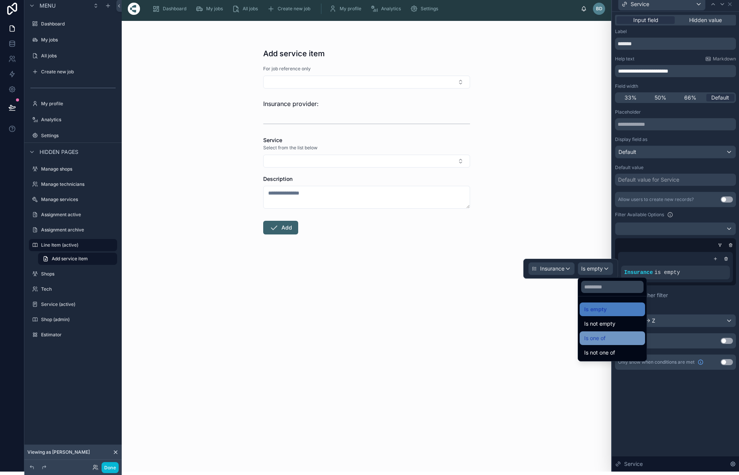
click at [605, 341] on span "Is one of" at bounding box center [594, 338] width 21 height 9
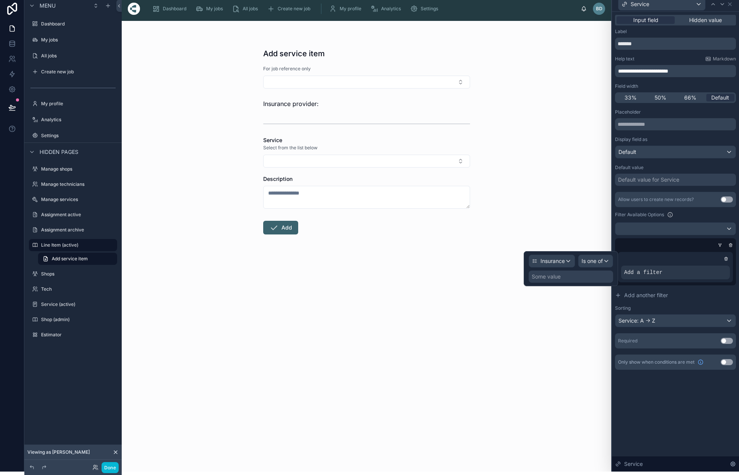
click at [568, 275] on div "Some value" at bounding box center [570, 277] width 84 height 12
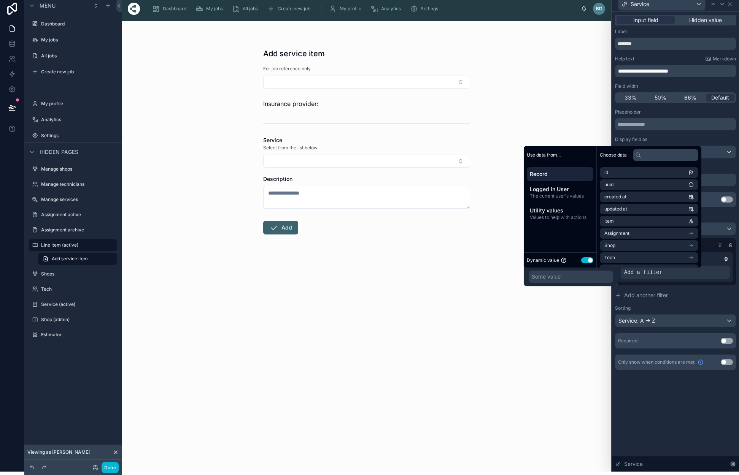
click at [585, 263] on button "Use setting" at bounding box center [587, 260] width 12 height 6
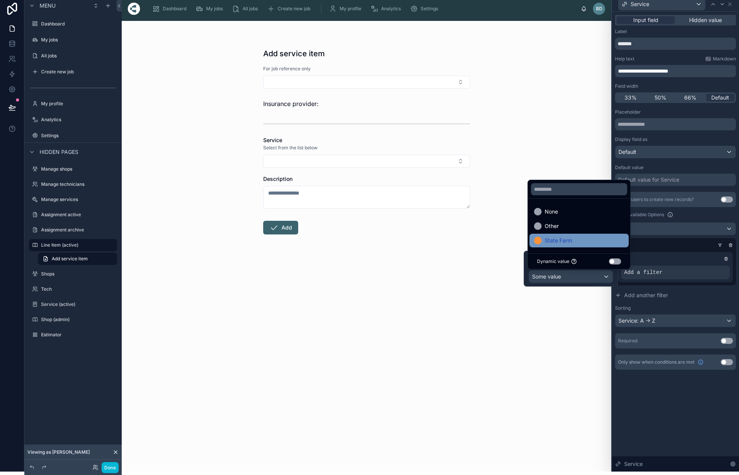
click at [576, 243] on div "State Farm" at bounding box center [579, 240] width 90 height 9
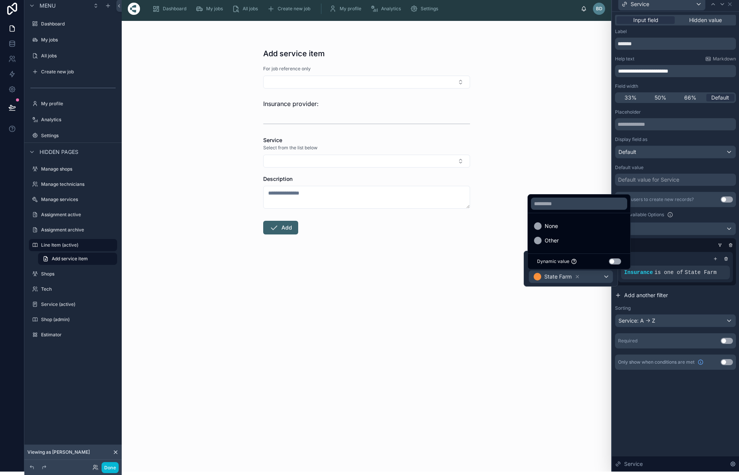
click at [696, 299] on button "Add another filter" at bounding box center [675, 296] width 121 height 14
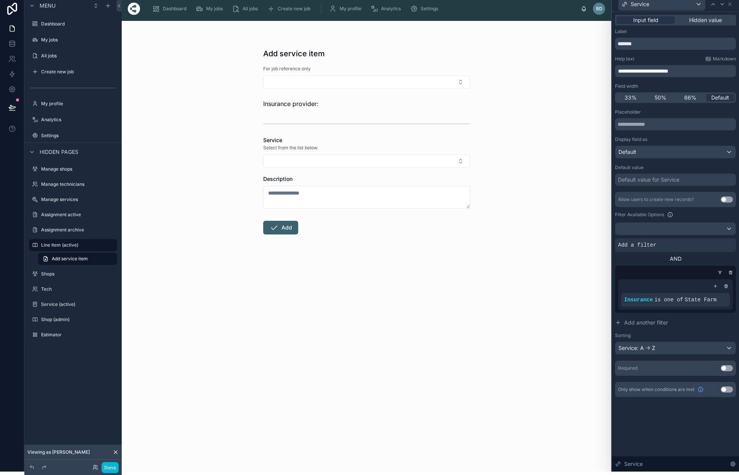
click at [715, 287] on icon at bounding box center [715, 286] width 0 height 3
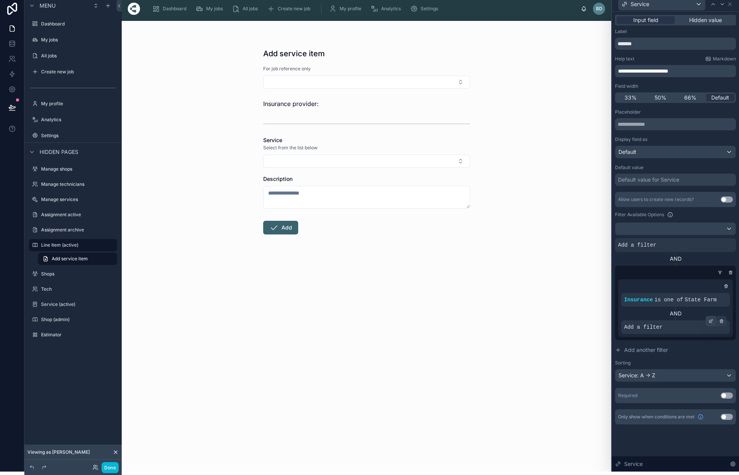
click at [710, 322] on icon at bounding box center [710, 321] width 5 height 5
click at [562, 316] on div "Select a field" at bounding box center [547, 316] width 45 height 12
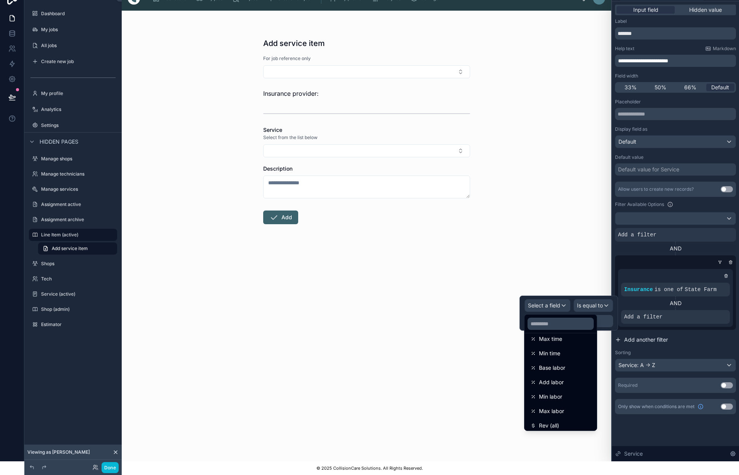
scroll to position [238, 0]
click at [563, 306] on div at bounding box center [568, 313] width 98 height 35
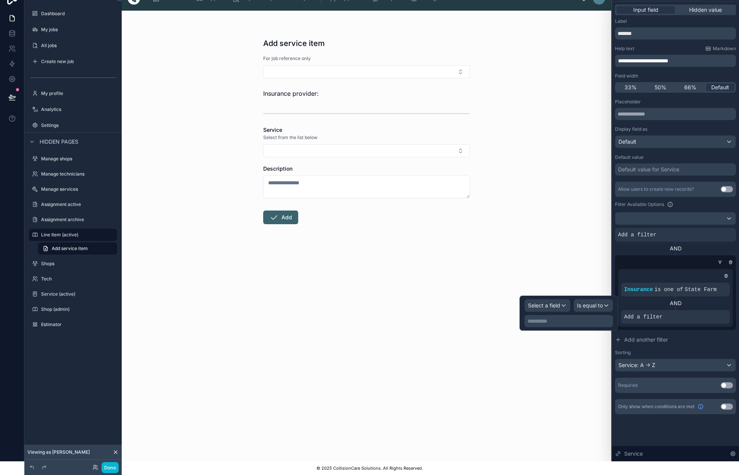
click at [563, 306] on div "Select a field" at bounding box center [547, 306] width 45 height 12
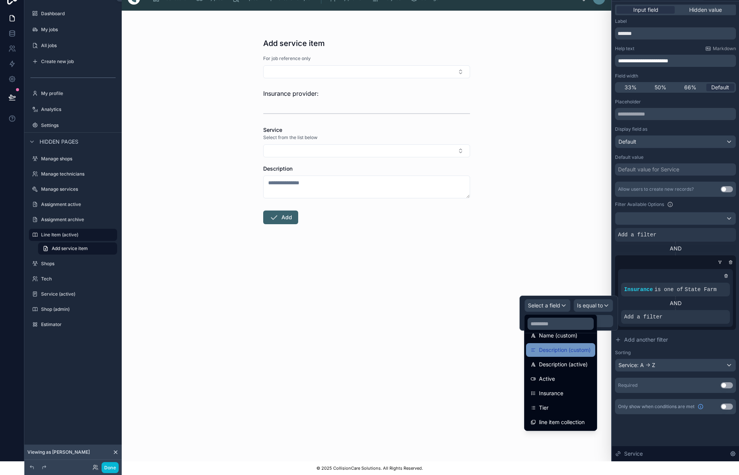
scroll to position [357, 0]
click at [679, 264] on div at bounding box center [673, 263] width 121 height 8
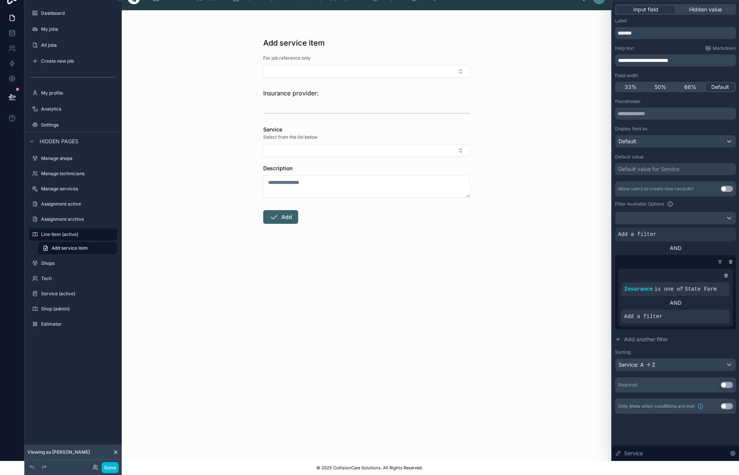
scroll to position [14, 0]
click at [719, 263] on icon at bounding box center [719, 262] width 5 height 5
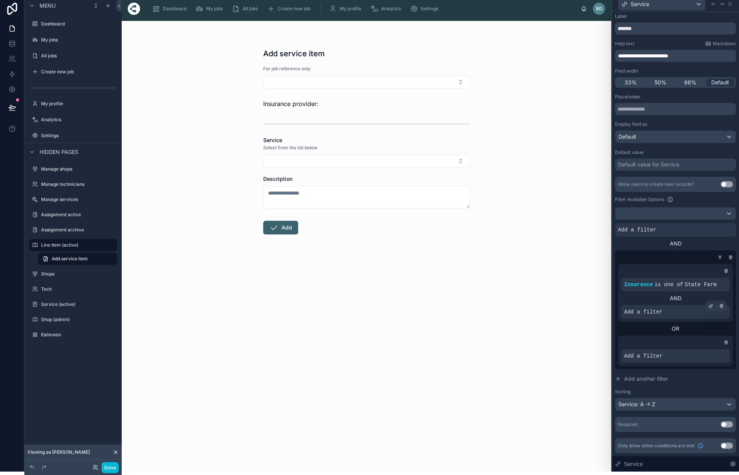
scroll to position [15, 0]
click at [725, 341] on icon at bounding box center [726, 342] width 5 height 5
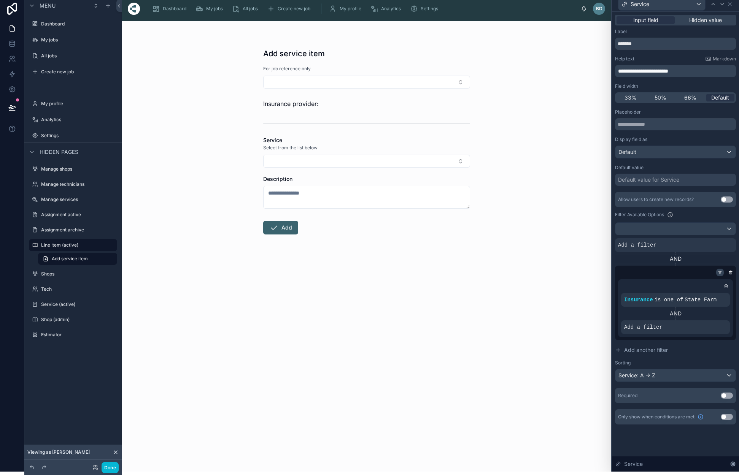
click at [720, 272] on icon at bounding box center [719, 272] width 5 height 5
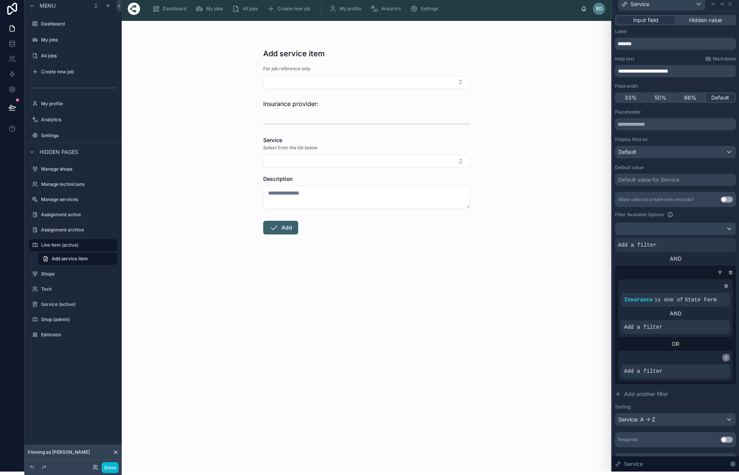
click at [727, 357] on icon at bounding box center [725, 357] width 3 height 0
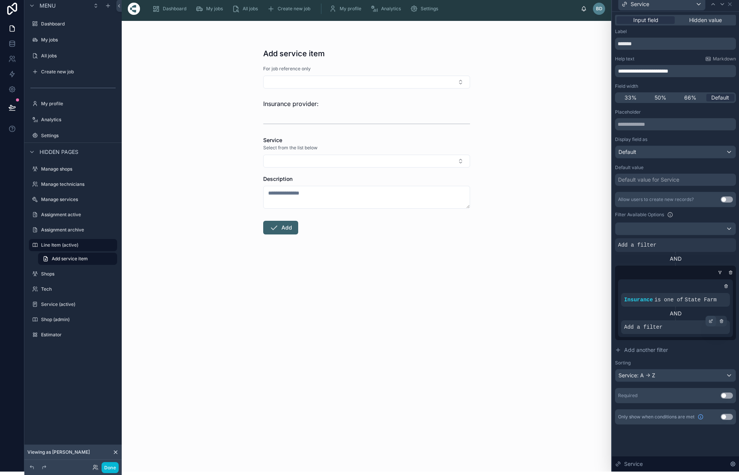
click at [709, 322] on icon at bounding box center [710, 321] width 5 height 5
click at [659, 284] on div at bounding box center [675, 286] width 109 height 8
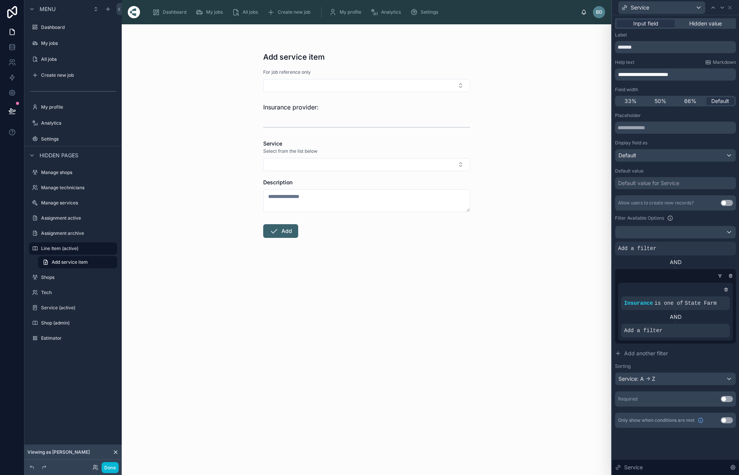
click at [729, 233] on div at bounding box center [675, 232] width 120 height 12
click at [700, 218] on div at bounding box center [675, 237] width 127 height 475
click at [730, 8] on icon at bounding box center [730, 8] width 6 height 6
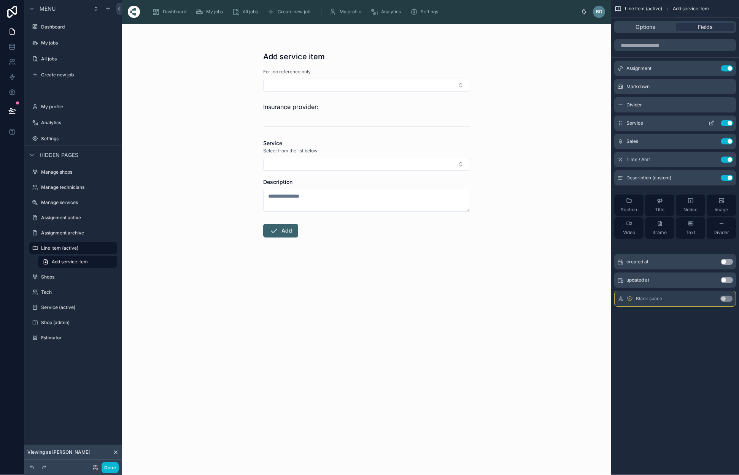
scroll to position [0, 0]
click at [710, 123] on icon "scrollable content" at bounding box center [711, 124] width 6 height 6
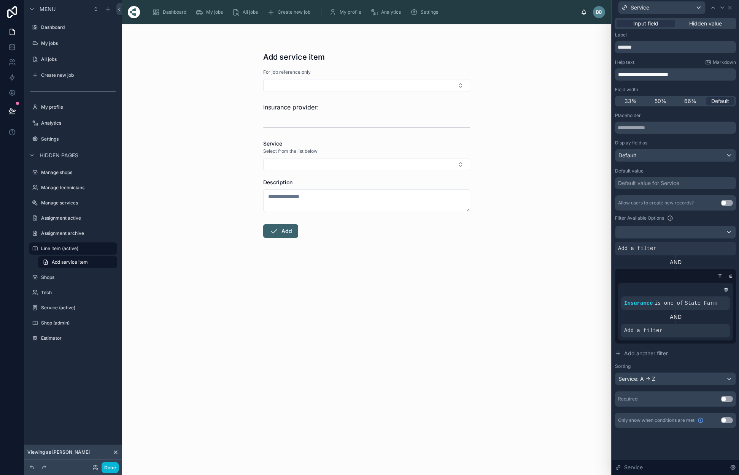
scroll to position [0, 0]
click at [720, 298] on icon at bounding box center [721, 297] width 5 height 5
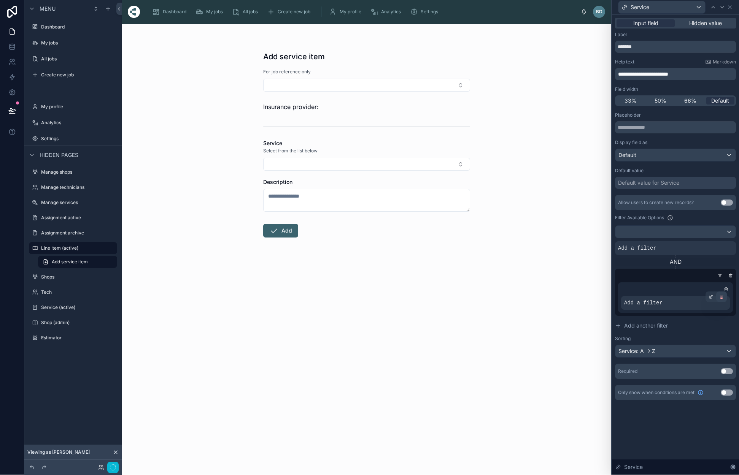
scroll to position [3, 0]
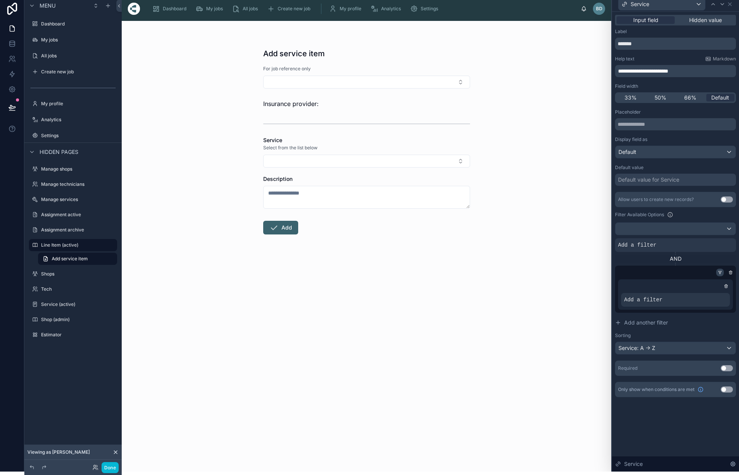
click at [718, 273] on icon at bounding box center [719, 272] width 5 height 5
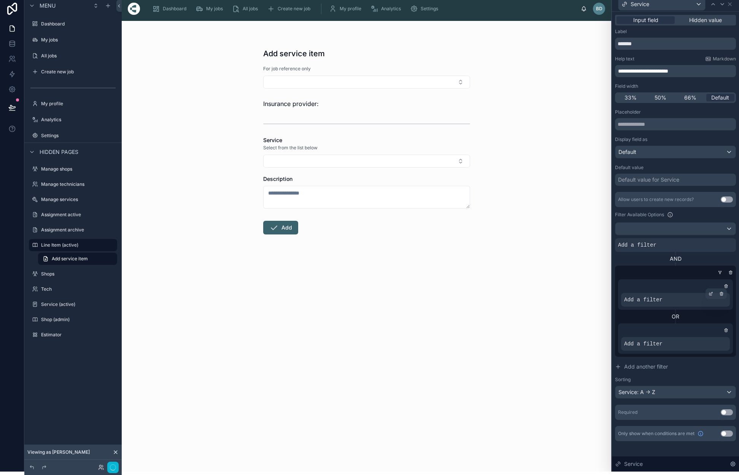
click at [666, 299] on div "Add a filter" at bounding box center [675, 300] width 109 height 14
click at [726, 284] on icon at bounding box center [726, 286] width 5 height 5
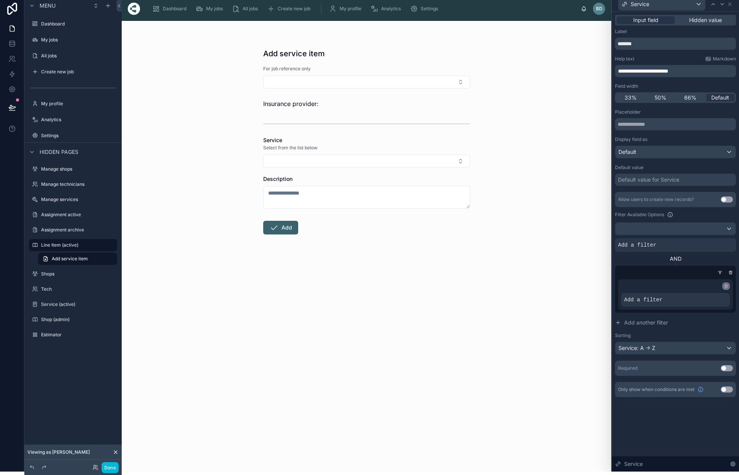
click at [726, 286] on icon at bounding box center [726, 286] width 5 height 5
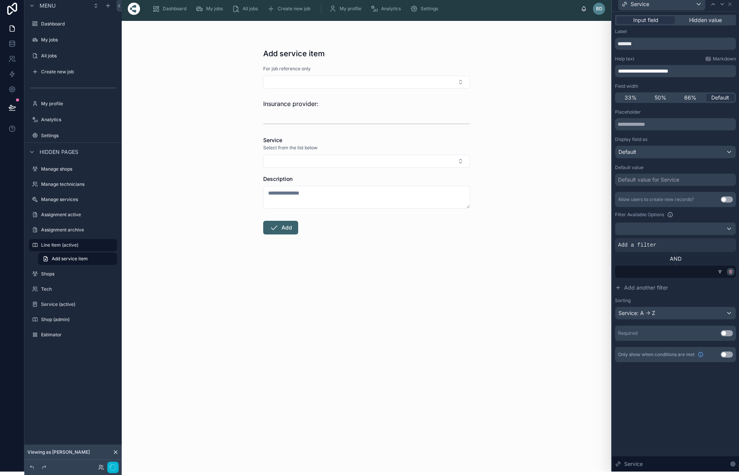
click at [730, 271] on icon at bounding box center [730, 272] width 5 height 5
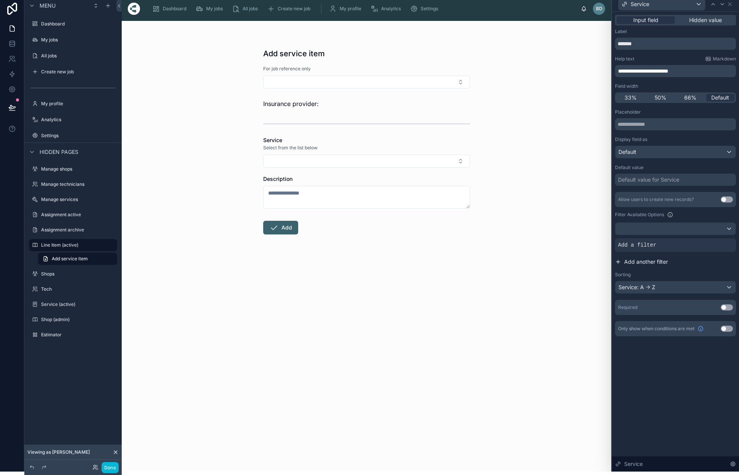
click at [660, 263] on span "Add another filter" at bounding box center [646, 262] width 44 height 8
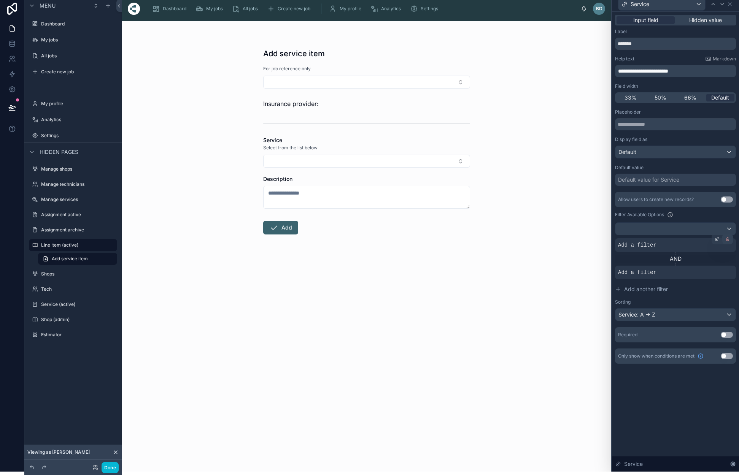
click at [728, 241] on icon at bounding box center [727, 239] width 5 height 5
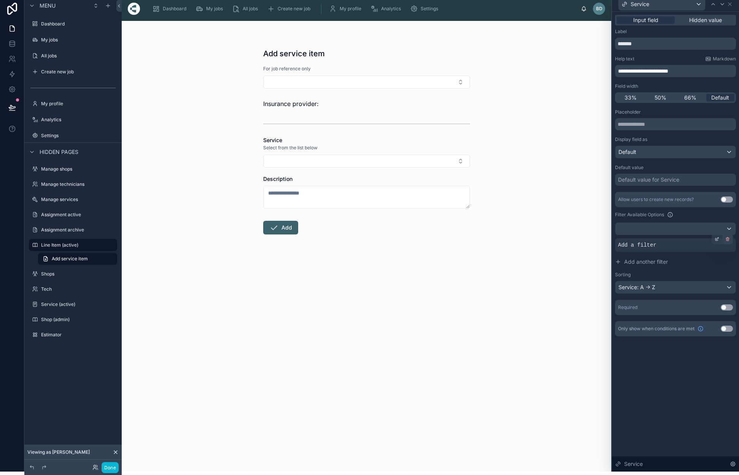
click at [728, 240] on icon at bounding box center [727, 239] width 5 height 5
click at [678, 246] on span "Condition group" at bounding box center [694, 245] width 48 height 8
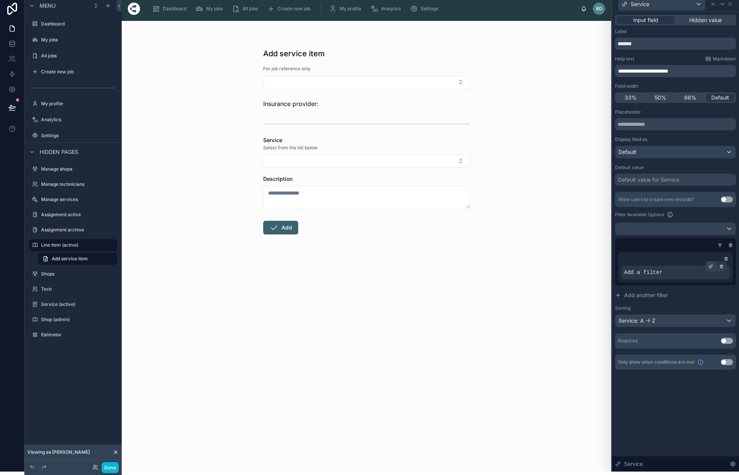
click at [710, 268] on icon at bounding box center [710, 266] width 5 height 5
click at [552, 260] on span "Select a field" at bounding box center [544, 261] width 32 height 6
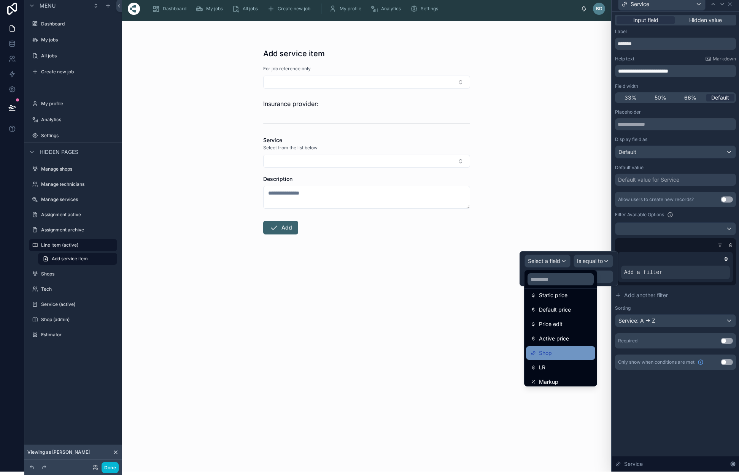
scroll to position [92, 0]
click at [548, 354] on span "Shop" at bounding box center [545, 353] width 13 height 9
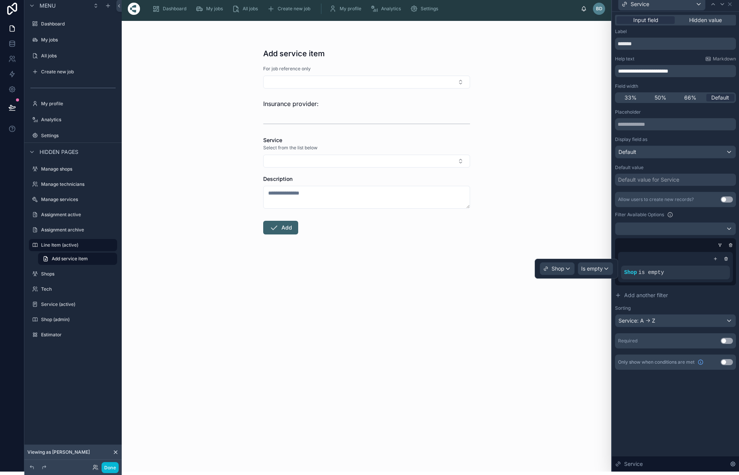
click at [600, 268] on span "Is empty" at bounding box center [592, 269] width 22 height 8
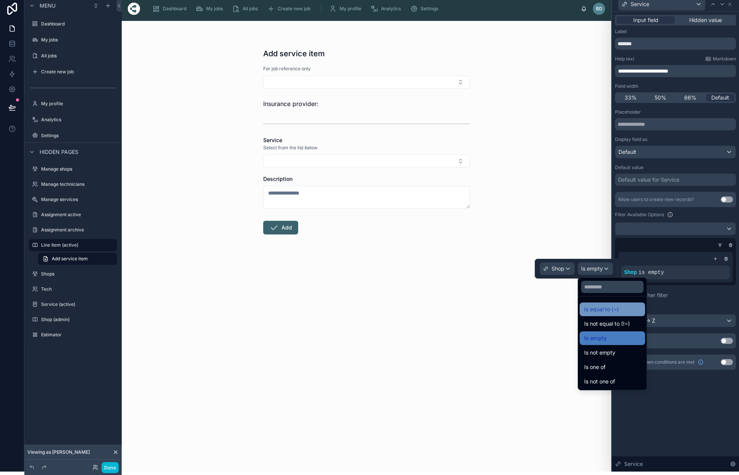
click at [604, 308] on span "Is equal to (=)" at bounding box center [601, 309] width 35 height 9
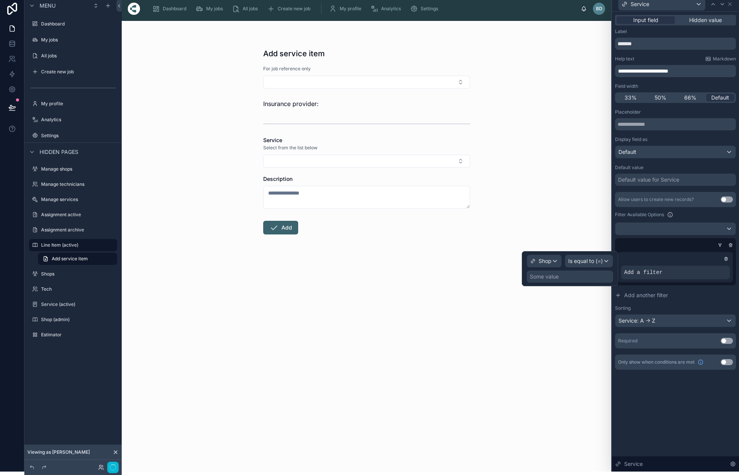
click at [572, 281] on div "Some value" at bounding box center [570, 277] width 86 height 12
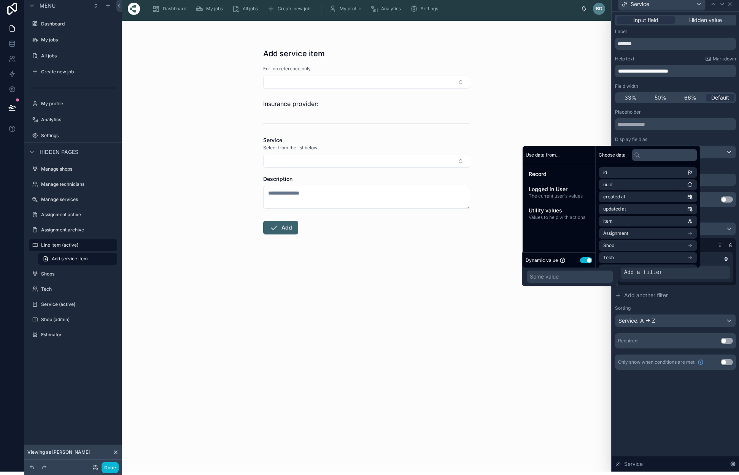
drag, startPoint x: 568, startPoint y: 175, endPoint x: 598, endPoint y: 177, distance: 30.5
click at [568, 175] on span "Record" at bounding box center [558, 174] width 60 height 8
click at [626, 186] on span "Assignment" at bounding box center [615, 185] width 25 height 6
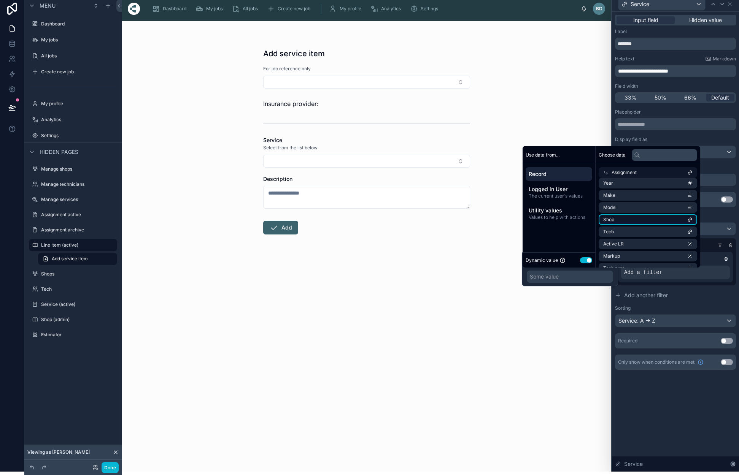
click at [629, 219] on li "Shop" at bounding box center [647, 219] width 98 height 11
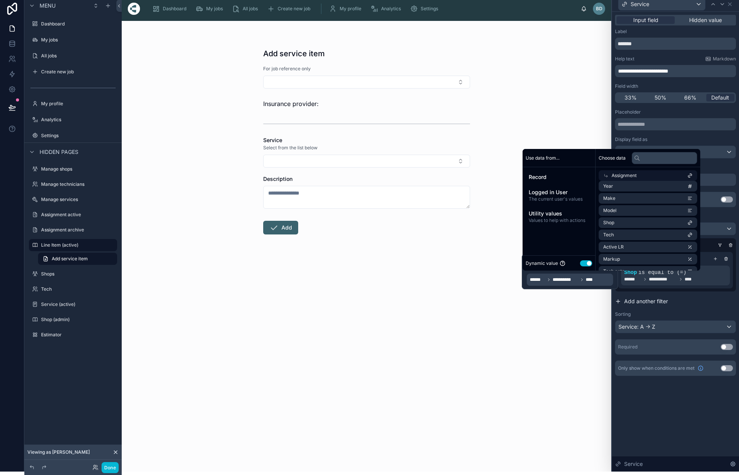
click at [729, 301] on button "Add another filter" at bounding box center [675, 302] width 121 height 14
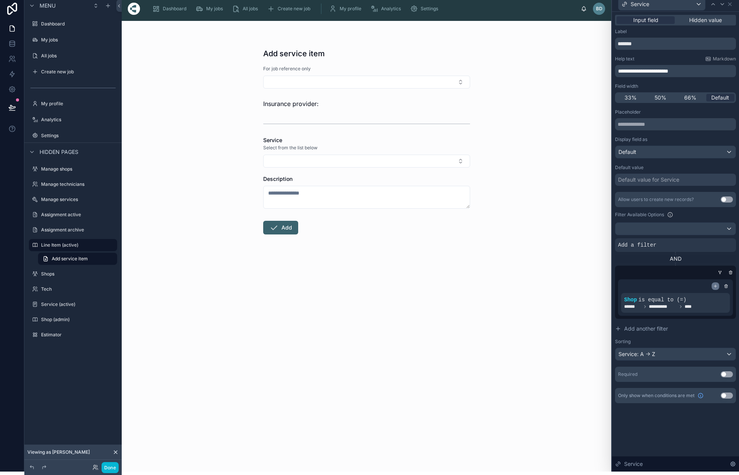
click at [714, 286] on icon at bounding box center [715, 286] width 5 height 5
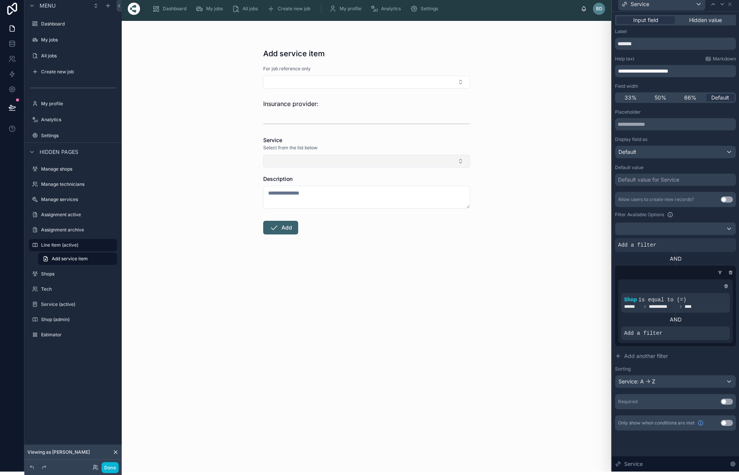
click at [461, 161] on button "Select Button" at bounding box center [366, 161] width 207 height 13
click at [721, 214] on div "Filter Available Options" at bounding box center [675, 214] width 121 height 9
click at [93, 468] on icon at bounding box center [95, 468] width 6 height 6
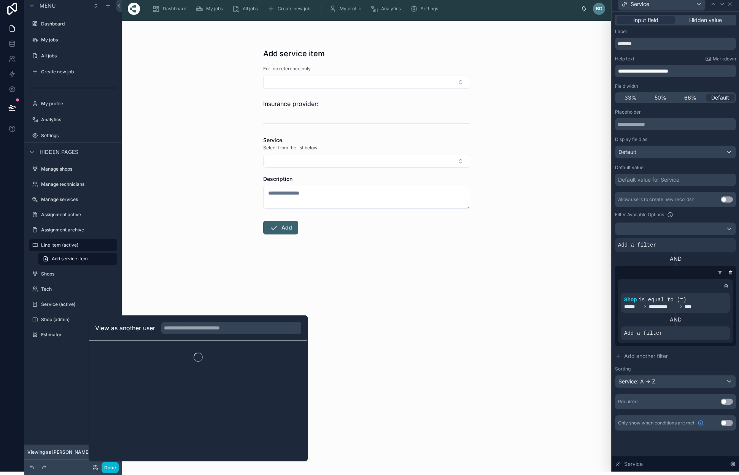
scroll to position [8, 0]
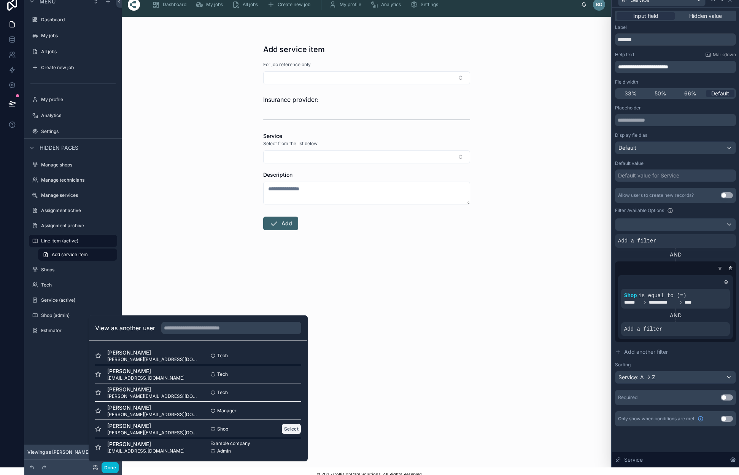
click at [297, 431] on button "Select" at bounding box center [291, 429] width 20 height 11
click at [290, 429] on button "Select" at bounding box center [291, 429] width 20 height 11
click at [252, 5] on span "All jobs" at bounding box center [250, 5] width 15 height 6
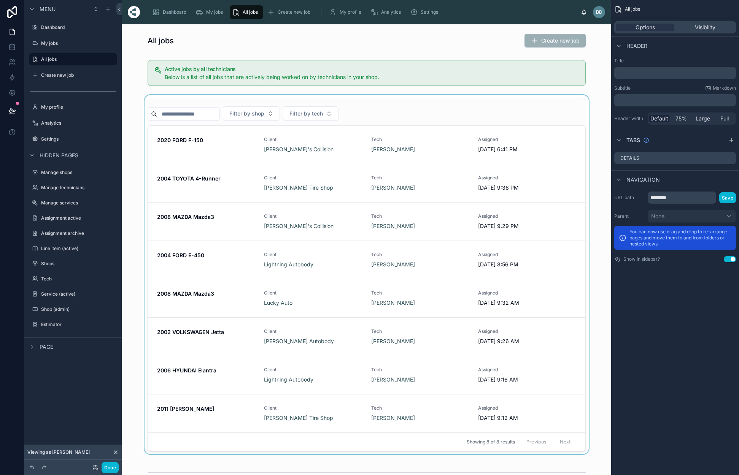
click at [232, 181] on div at bounding box center [366, 274] width 477 height 359
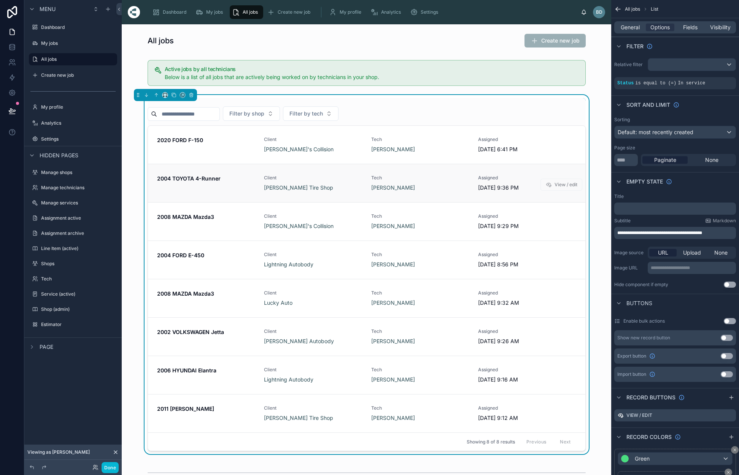
click at [269, 178] on span "Client" at bounding box center [313, 178] width 98 height 6
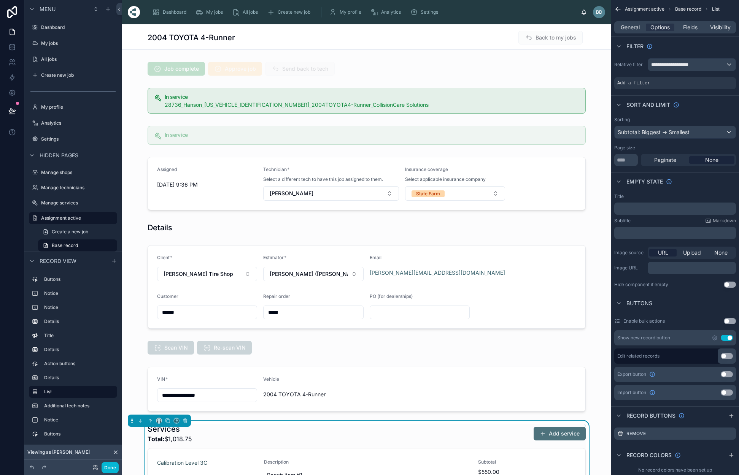
click at [555, 438] on button "Add service" at bounding box center [559, 434] width 52 height 14
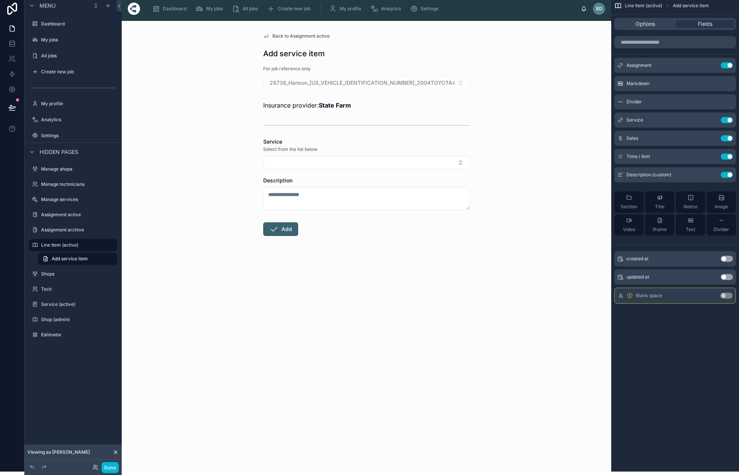
scroll to position [4, 0]
click at [711, 118] on icon "scrollable content" at bounding box center [711, 120] width 6 height 6
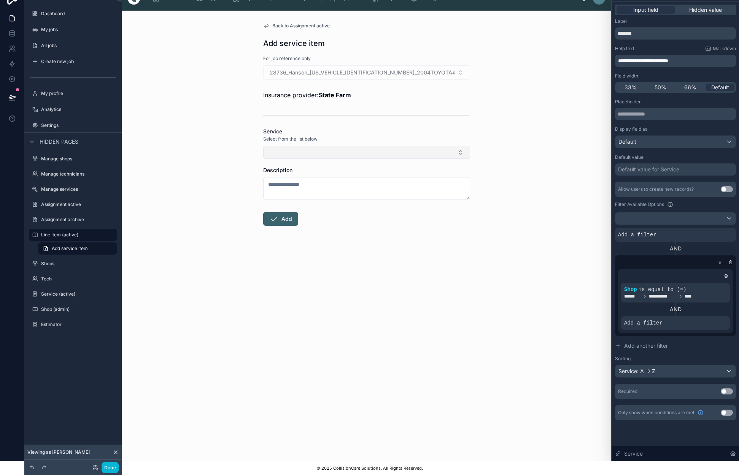
click at [459, 148] on button "Select Button" at bounding box center [366, 152] width 207 height 13
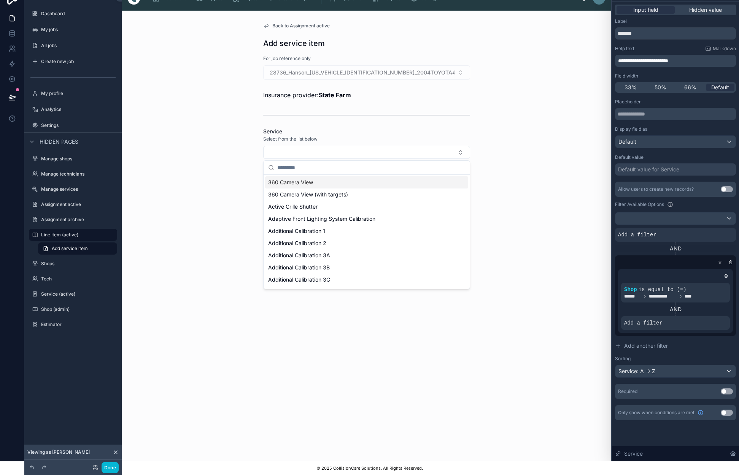
scroll to position [0, 0]
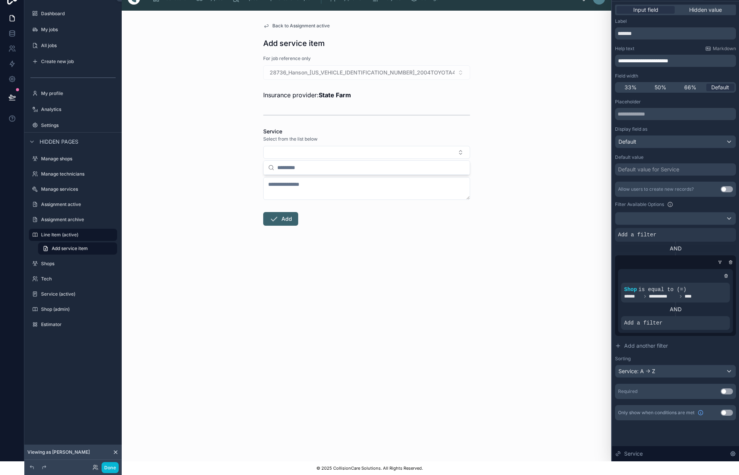
click at [706, 245] on div "AND" at bounding box center [675, 249] width 121 height 8
click at [710, 316] on icon at bounding box center [710, 317] width 5 height 5
click at [564, 313] on div "Select a field" at bounding box center [547, 312] width 45 height 12
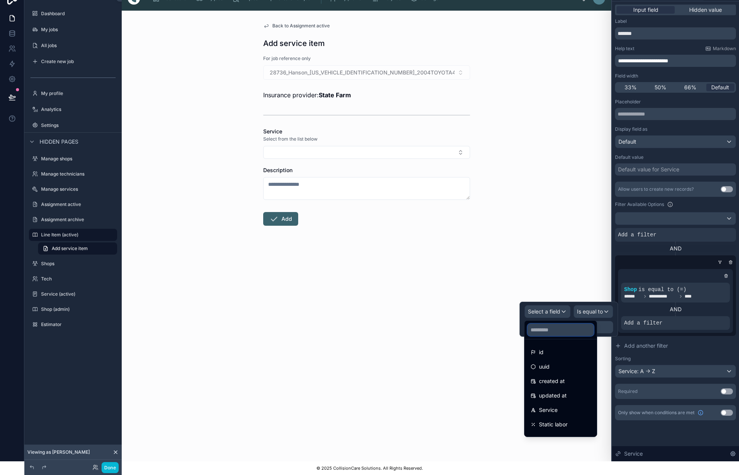
click at [557, 328] on input "text" at bounding box center [560, 330] width 66 height 12
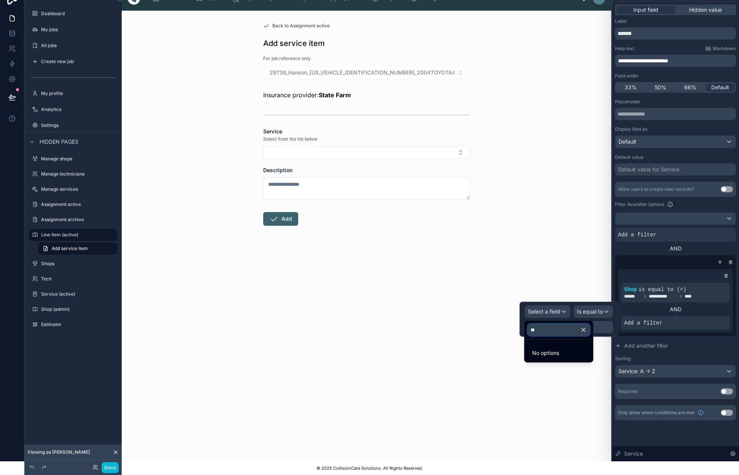
type input "*"
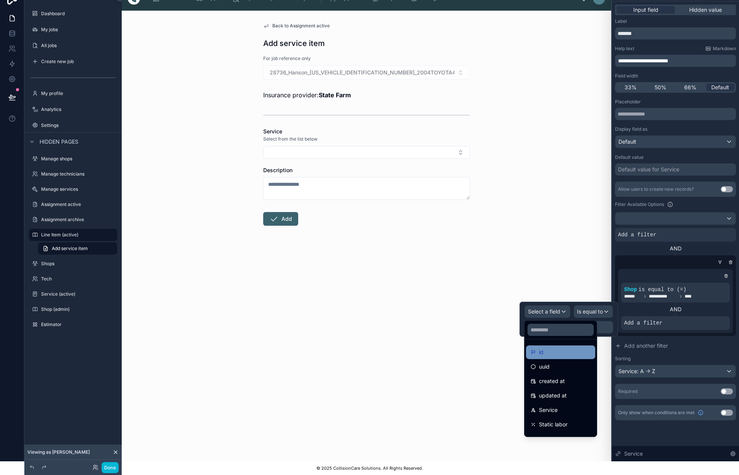
click at [556, 353] on div "id" at bounding box center [560, 352] width 60 height 9
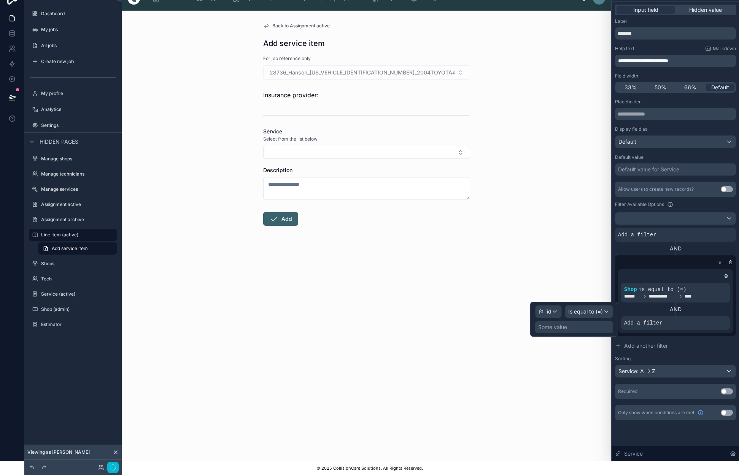
scroll to position [3, 0]
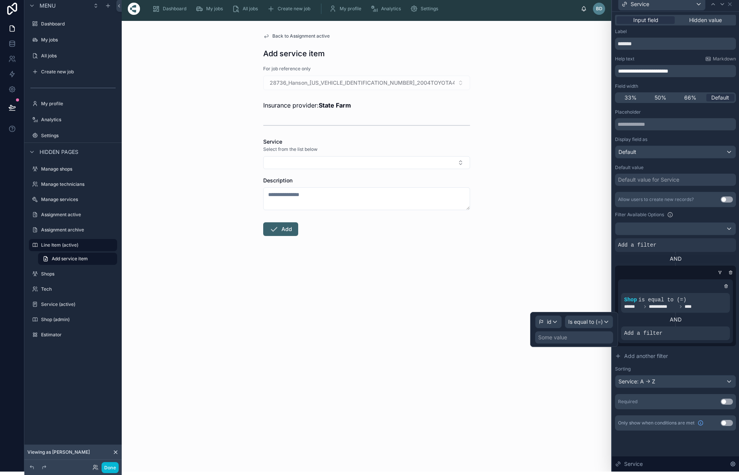
click at [595, 323] on span "Is equal to (=)" at bounding box center [585, 322] width 35 height 8
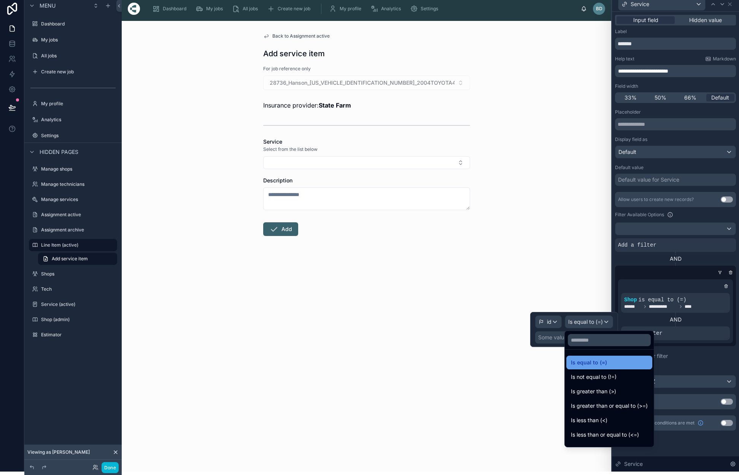
click at [601, 364] on span "Is equal to (=)" at bounding box center [589, 362] width 36 height 9
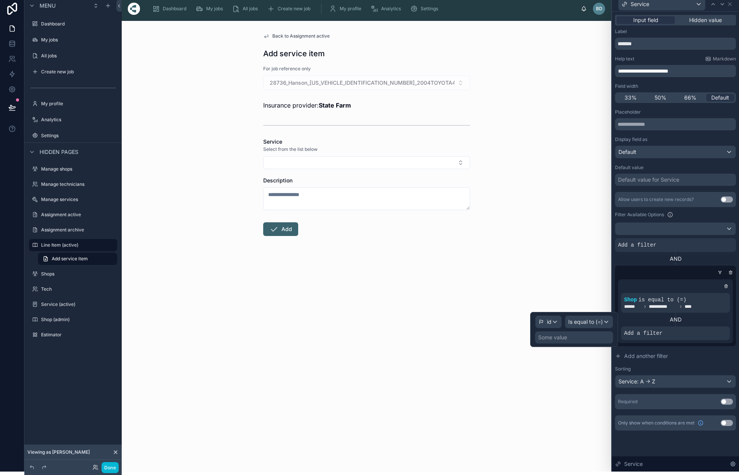
click at [558, 322] on div "id" at bounding box center [548, 322] width 26 height 12
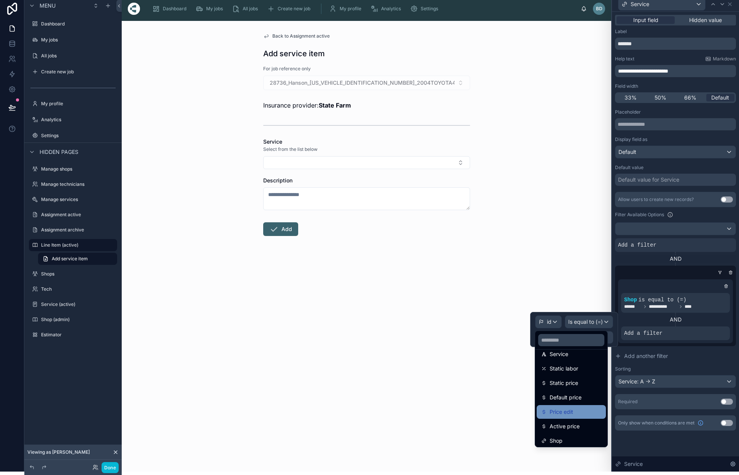
scroll to position [67, 0]
click at [555, 342] on input "text" at bounding box center [571, 340] width 66 height 12
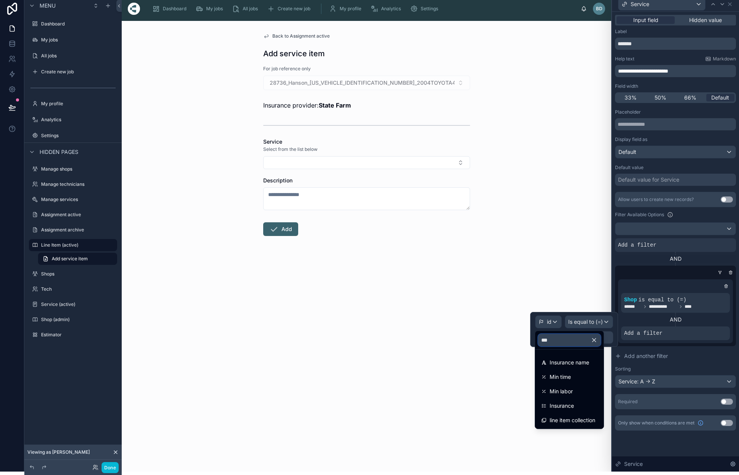
scroll to position [0, 0]
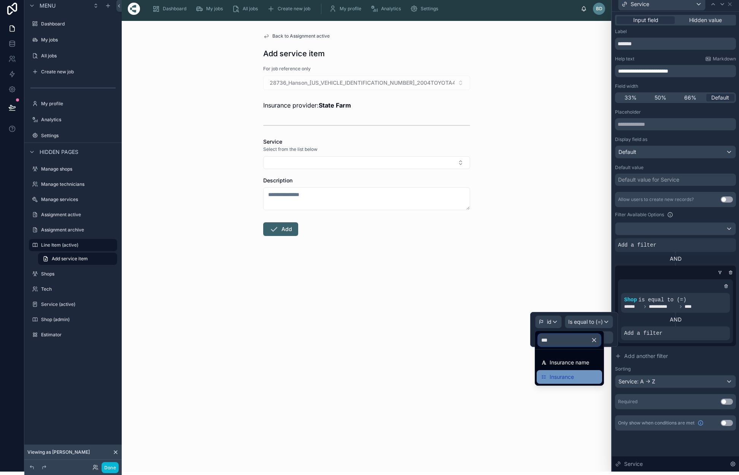
type input "***"
click at [560, 381] on span "Insurance" at bounding box center [561, 377] width 24 height 9
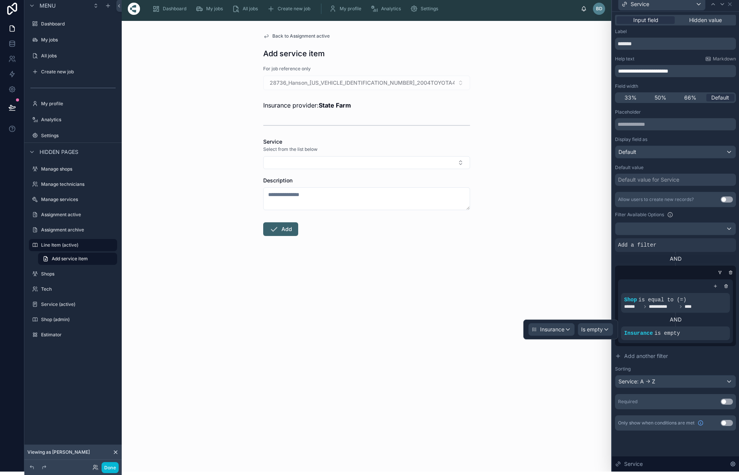
click at [598, 330] on span "Is empty" at bounding box center [592, 330] width 22 height 8
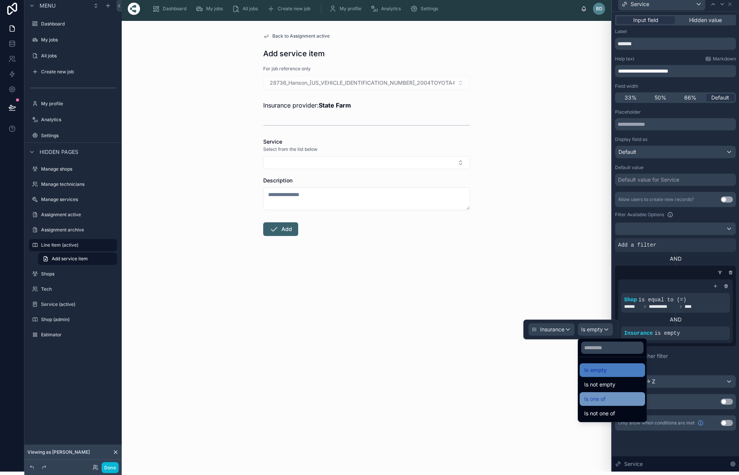
click at [608, 398] on div "Is one of" at bounding box center [612, 399] width 56 height 9
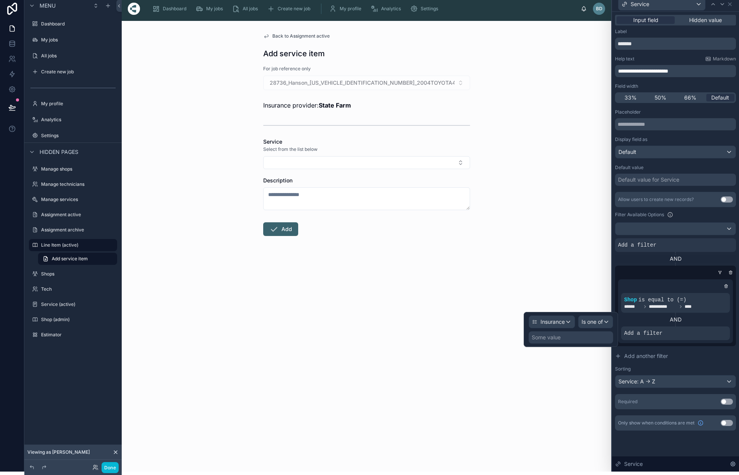
click at [586, 337] on div "Some value" at bounding box center [570, 338] width 84 height 12
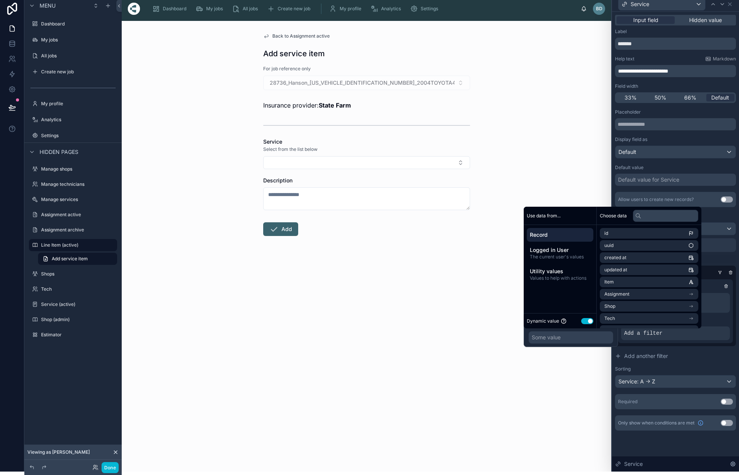
click at [584, 321] on button "Use setting" at bounding box center [587, 321] width 12 height 6
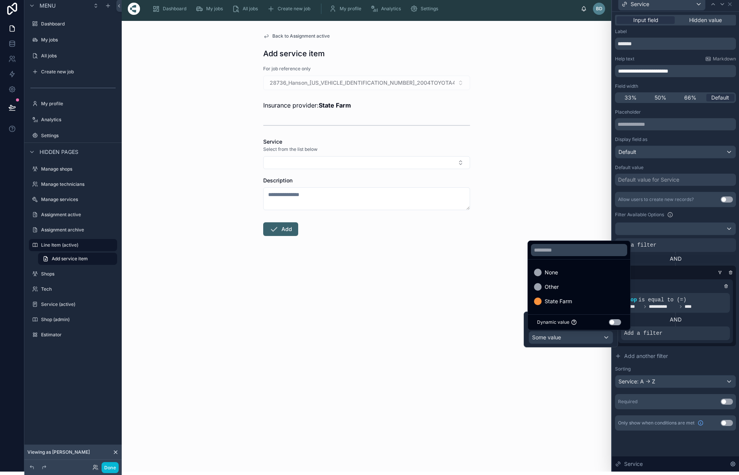
click at [605, 338] on div at bounding box center [571, 330] width 94 height 36
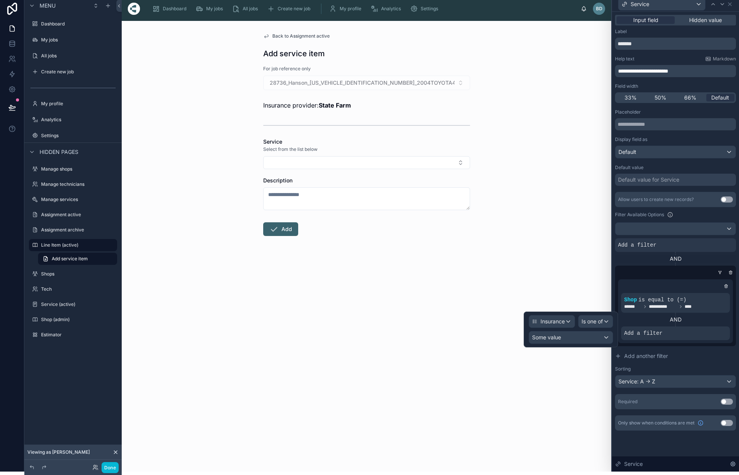
click at [607, 336] on div "Some value" at bounding box center [571, 338] width 84 height 12
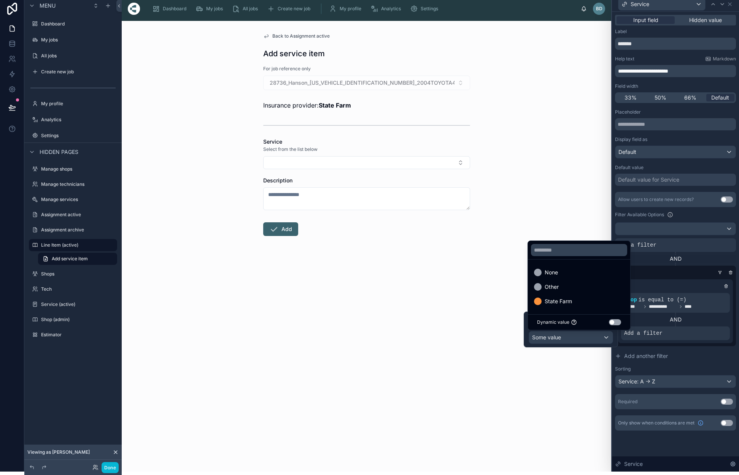
click at [612, 323] on button "Use setting" at bounding box center [615, 322] width 12 height 6
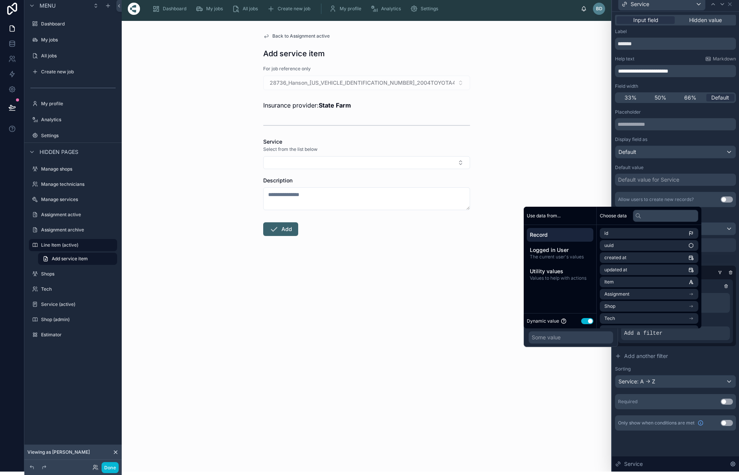
click at [554, 235] on span "Record" at bounding box center [560, 235] width 60 height 8
click at [630, 262] on li "Assignment" at bounding box center [649, 262] width 98 height 11
click at [652, 219] on input "text" at bounding box center [665, 216] width 65 height 12
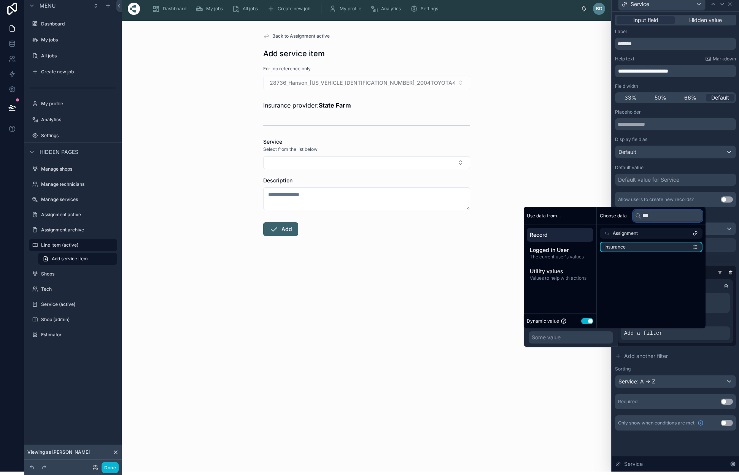
scroll to position [0, 0]
type input "***"
click at [669, 249] on li "Insurance" at bounding box center [649, 247] width 98 height 11
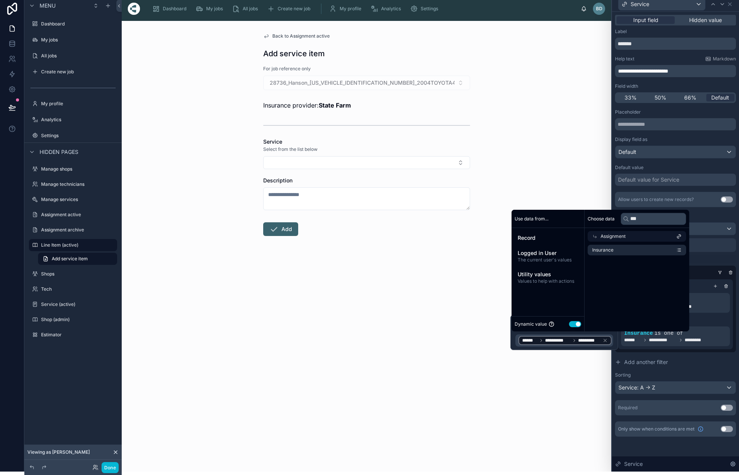
click at [715, 322] on div "AND" at bounding box center [675, 320] width 109 height 8
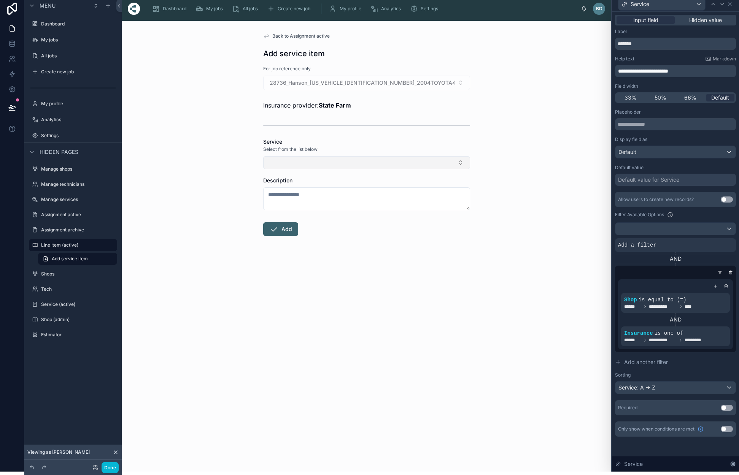
click at [460, 160] on button "Select Button" at bounding box center [366, 162] width 207 height 13
click at [652, 272] on div at bounding box center [673, 273] width 121 height 8
click at [714, 286] on icon at bounding box center [715, 286] width 3 height 0
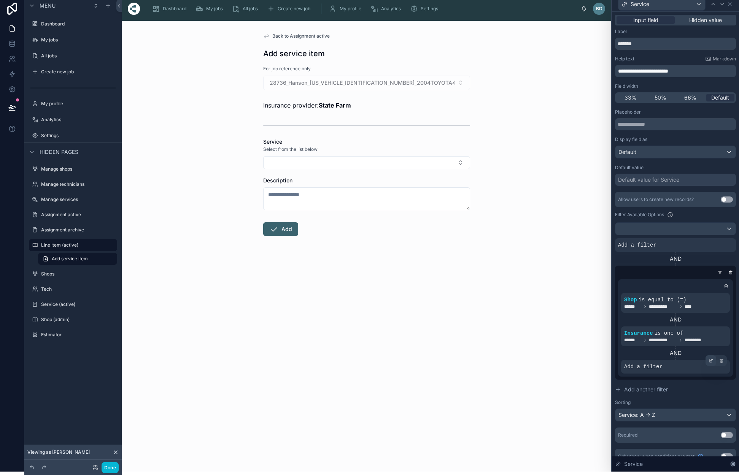
click at [711, 360] on icon at bounding box center [710, 361] width 5 height 5
click at [561, 356] on div "Select a field" at bounding box center [547, 355] width 45 height 12
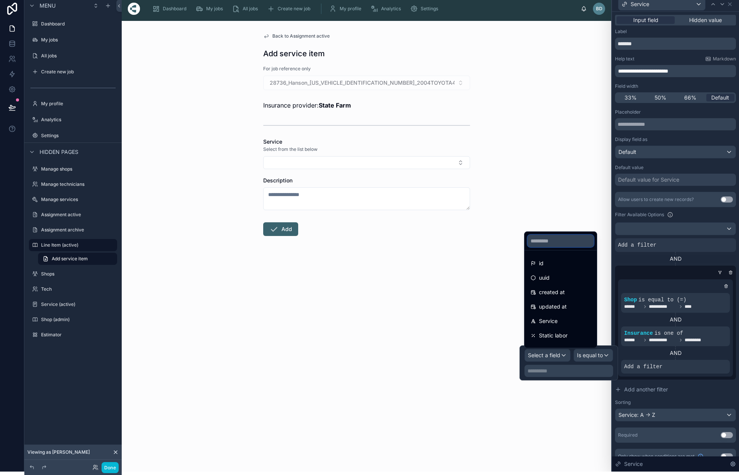
click at [556, 241] on input "text" at bounding box center [560, 241] width 66 height 12
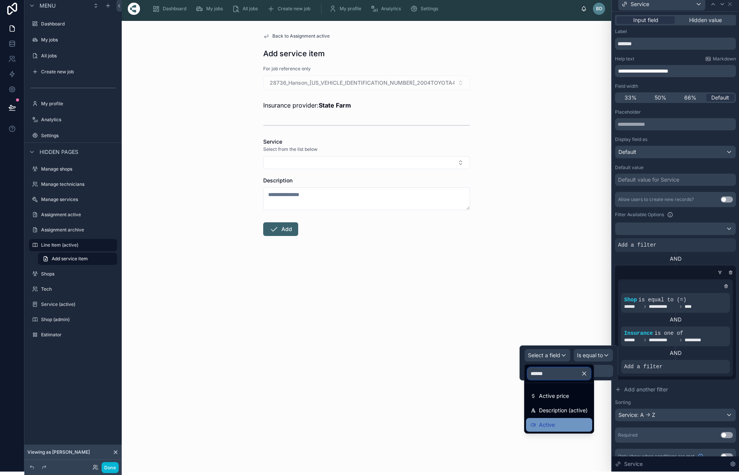
type input "******"
click at [553, 427] on span "Active" at bounding box center [547, 424] width 16 height 9
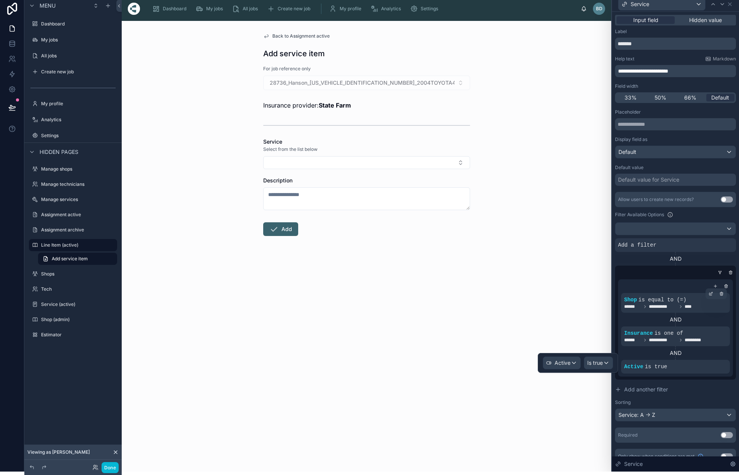
drag, startPoint x: 702, startPoint y: 352, endPoint x: 711, endPoint y: 305, distance: 48.1
click at [702, 352] on div "AND" at bounding box center [675, 353] width 109 height 8
click at [718, 284] on div at bounding box center [715, 286] width 8 height 8
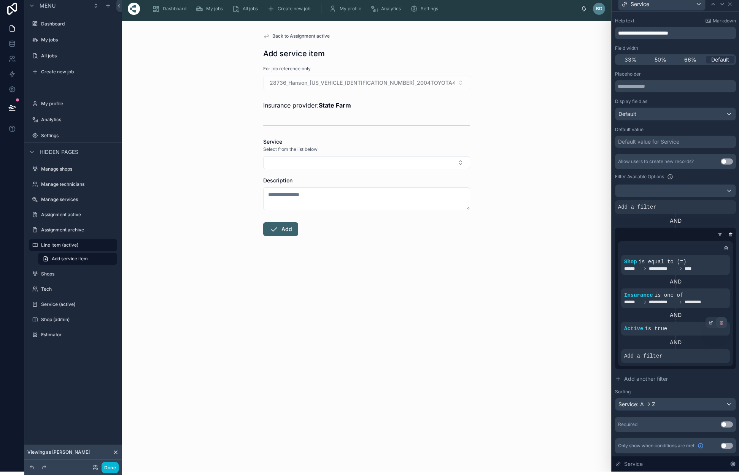
scroll to position [38, 0]
click at [665, 362] on div "Add a filter" at bounding box center [675, 356] width 109 height 14
click at [711, 349] on icon at bounding box center [710, 350] width 5 height 5
click at [554, 343] on span "Select a field" at bounding box center [544, 344] width 32 height 6
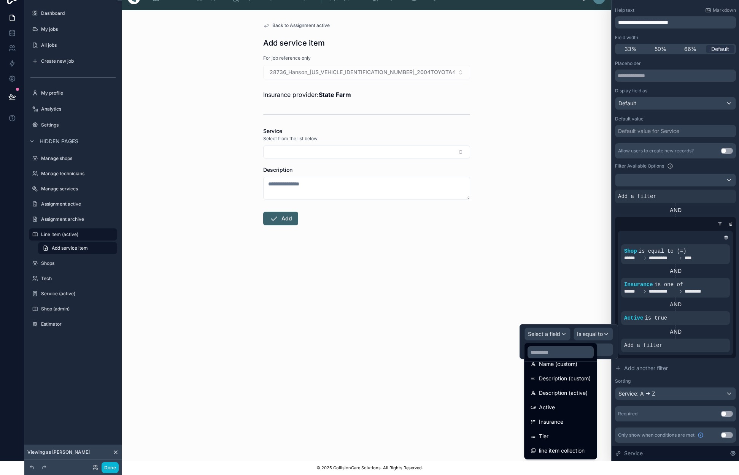
scroll to position [14, 0]
click at [719, 225] on icon at bounding box center [719, 224] width 5 height 5
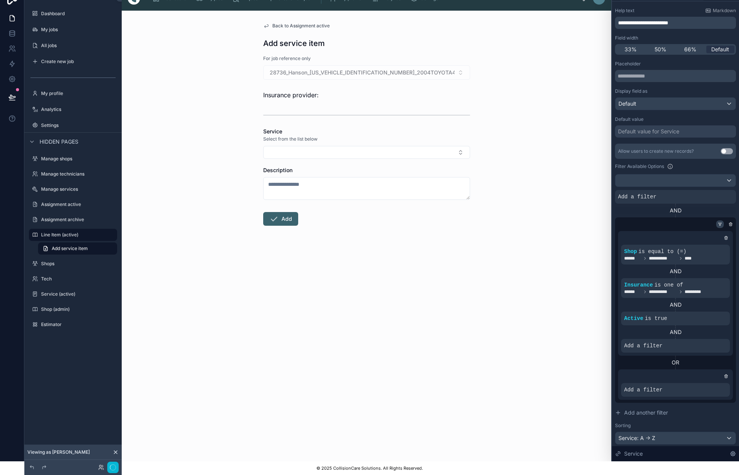
scroll to position [3, 0]
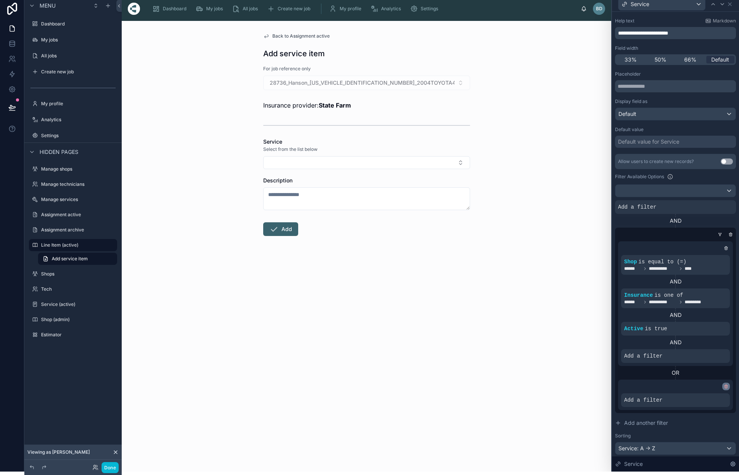
click at [726, 387] on icon at bounding box center [726, 386] width 5 height 5
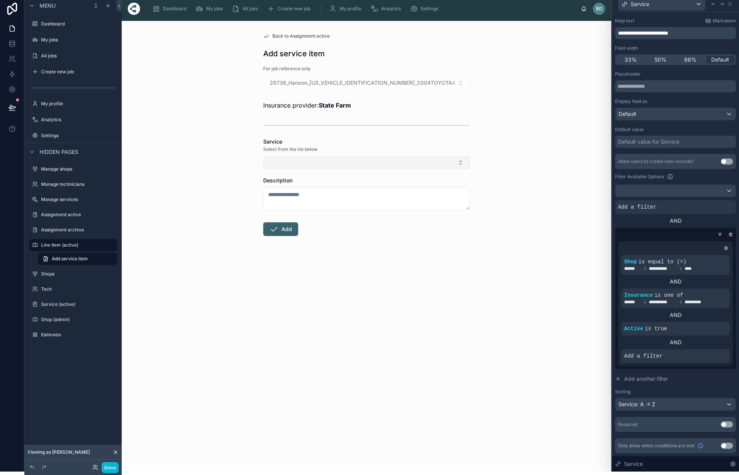
click at [461, 163] on button "Select Button" at bounding box center [366, 162] width 207 height 13
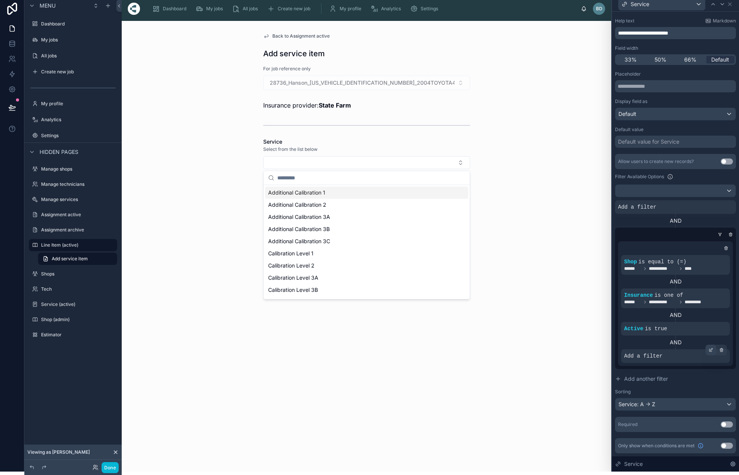
click at [710, 347] on div at bounding box center [710, 350] width 11 height 11
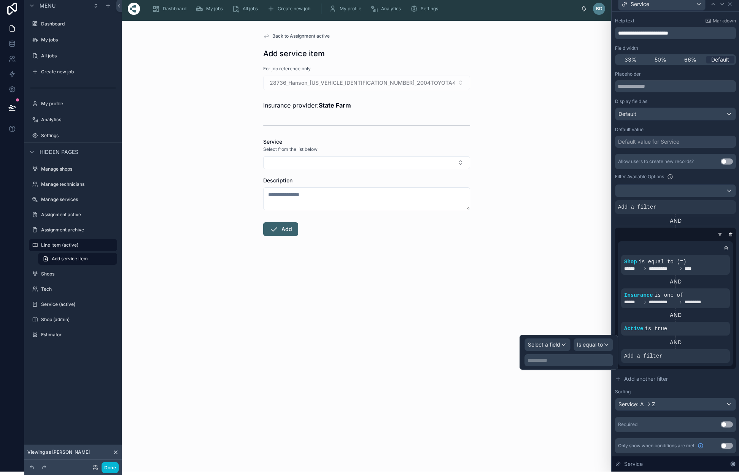
click at [566, 345] on div "Select a field" at bounding box center [547, 345] width 45 height 12
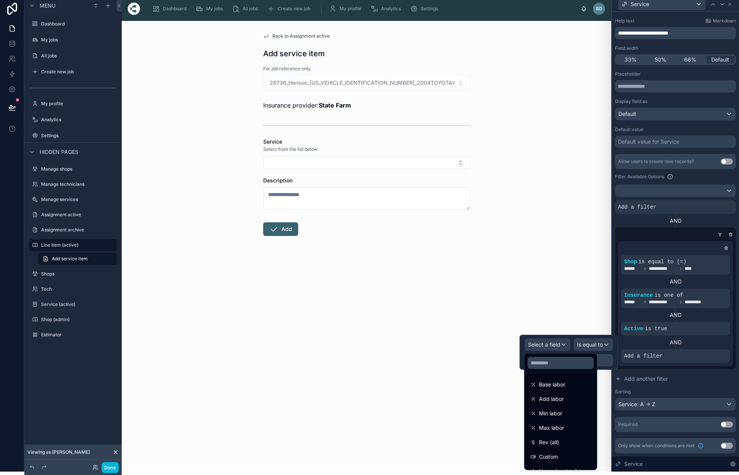
scroll to position [261, 0]
click at [437, 379] on div "Back to Assignment active Add service item For job reference only 28736_Hanson_…" at bounding box center [366, 246] width 489 height 451
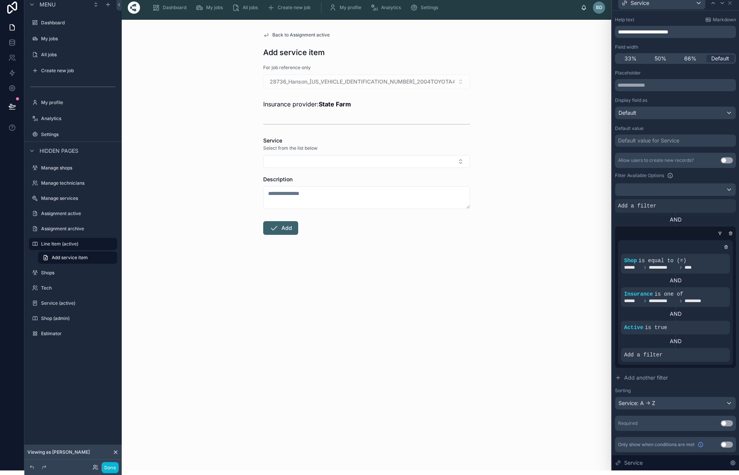
scroll to position [5, 0]
click at [14, 40] on icon at bounding box center [12, 42] width 8 height 8
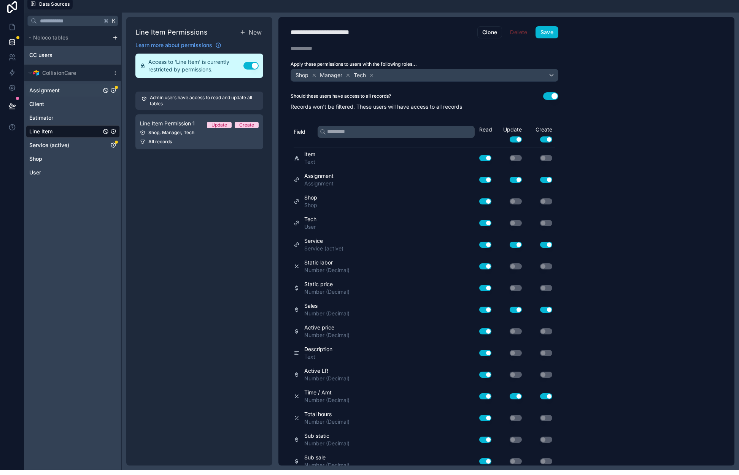
click at [113, 89] on icon "Assignment" at bounding box center [113, 90] width 6 height 6
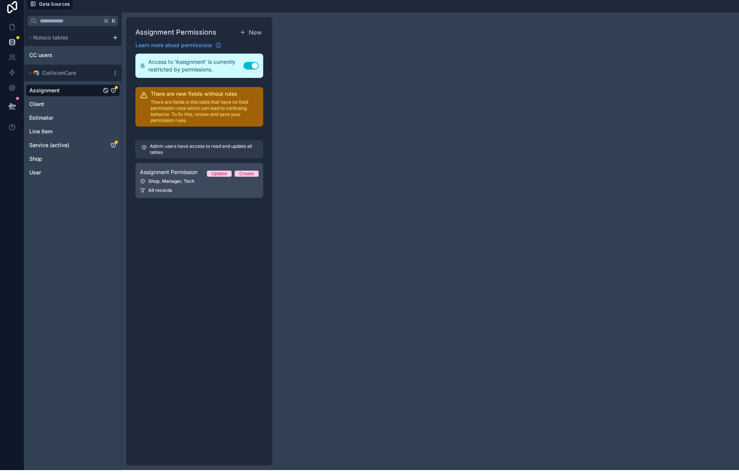
click at [220, 171] on div "Assignment Permission Update Create" at bounding box center [199, 172] width 119 height 9
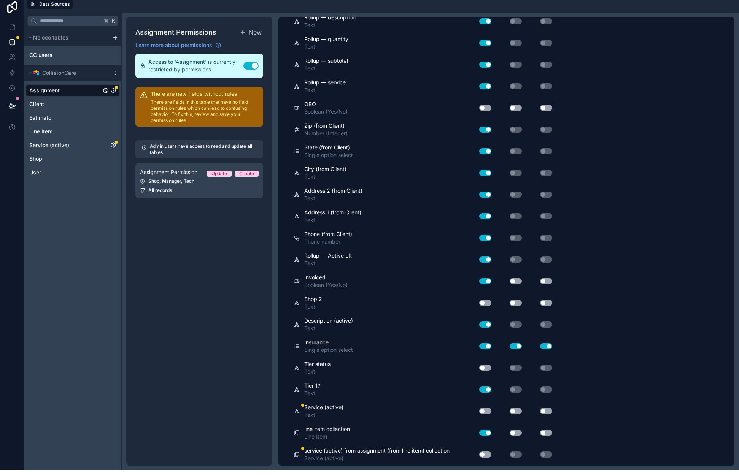
scroll to position [2000, 0]
click at [484, 411] on button "Use setting" at bounding box center [485, 412] width 12 height 6
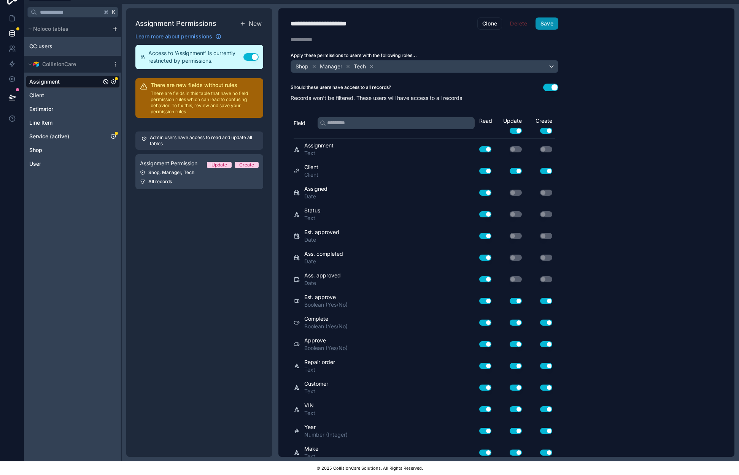
scroll to position [0, 0]
click at [543, 26] on button "Save" at bounding box center [546, 23] width 23 height 12
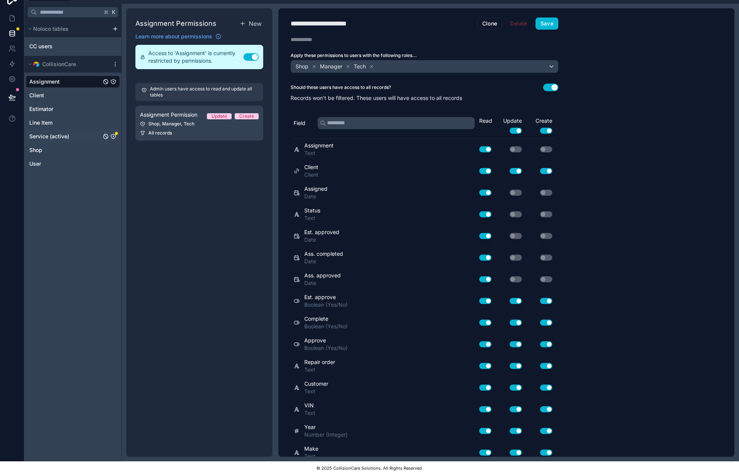
click at [113, 136] on icon "Service (active)" at bounding box center [113, 136] width 6 height 6
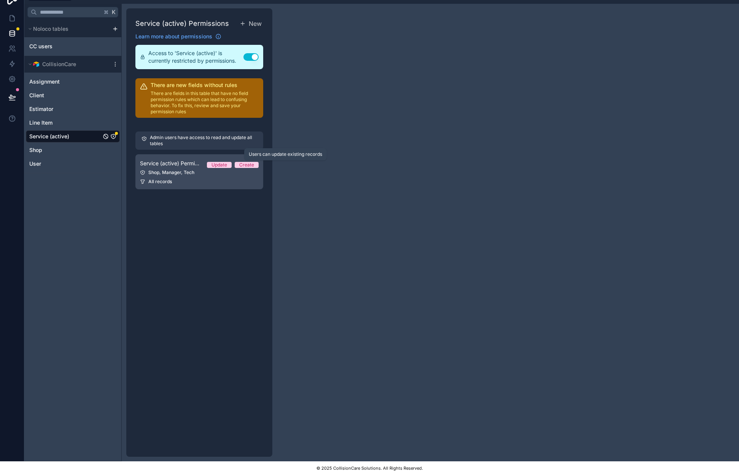
click at [220, 167] on div "Update" at bounding box center [219, 165] width 16 height 6
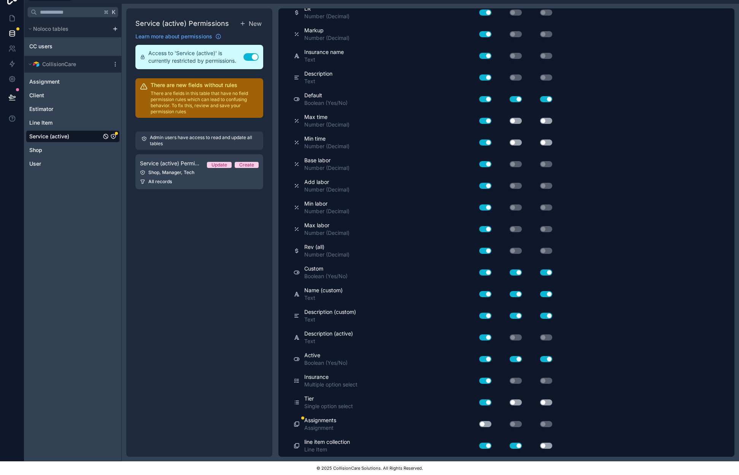
scroll to position [288, 0]
drag, startPoint x: 485, startPoint y: 425, endPoint x: 482, endPoint y: 423, distance: 4.0
click at [485, 425] on button "Use setting" at bounding box center [485, 425] width 12 height 6
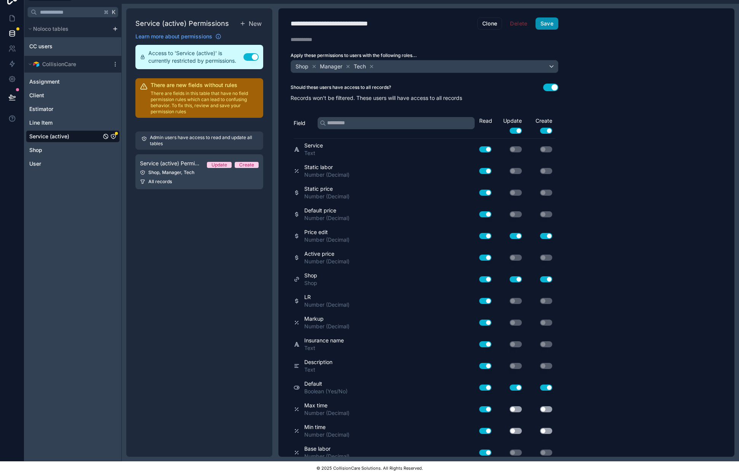
scroll to position [0, 0]
click at [541, 27] on button "Save" at bounding box center [546, 23] width 23 height 12
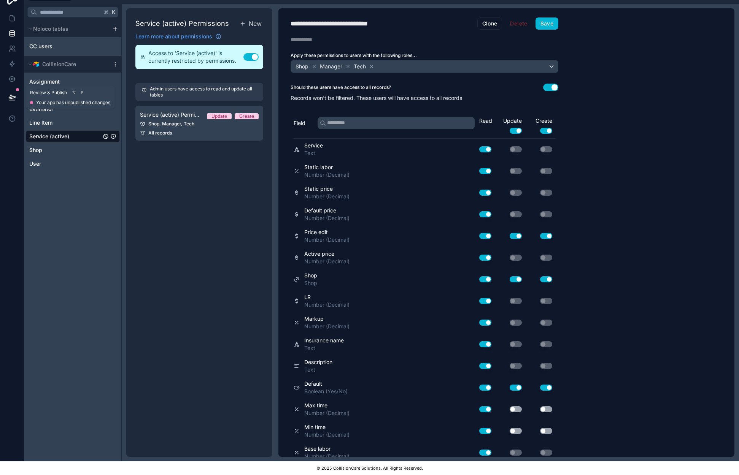
click at [11, 96] on icon at bounding box center [12, 98] width 8 height 8
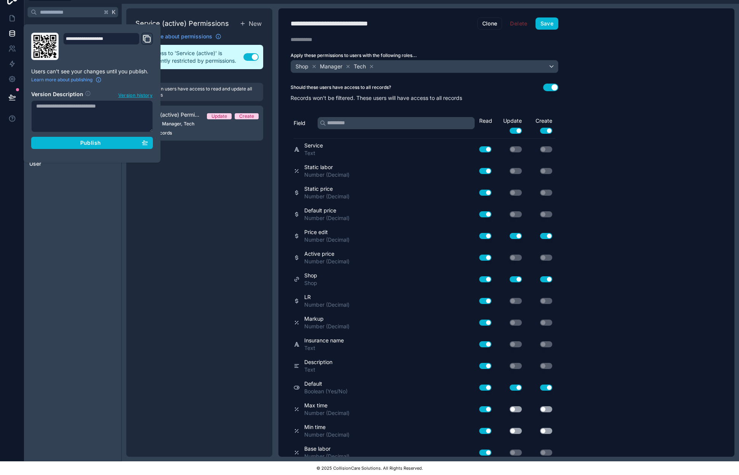
click at [203, 205] on div "Service (active) Permissions New Learn more about permissions Access to 'Servic…" at bounding box center [199, 232] width 146 height 449
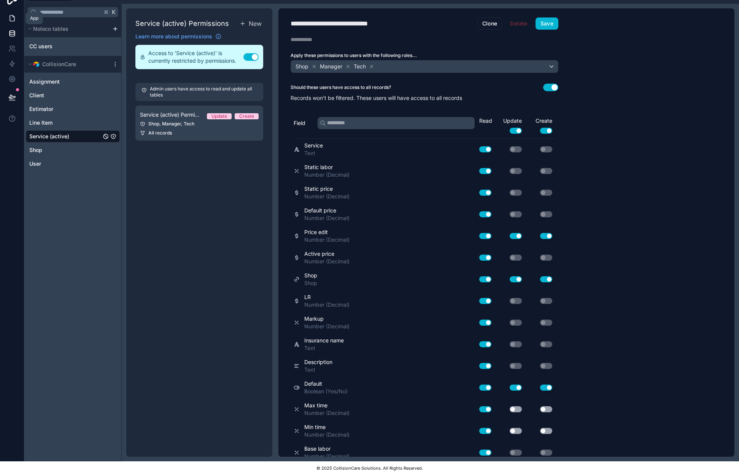
click at [16, 17] on link at bounding box center [12, 18] width 24 height 15
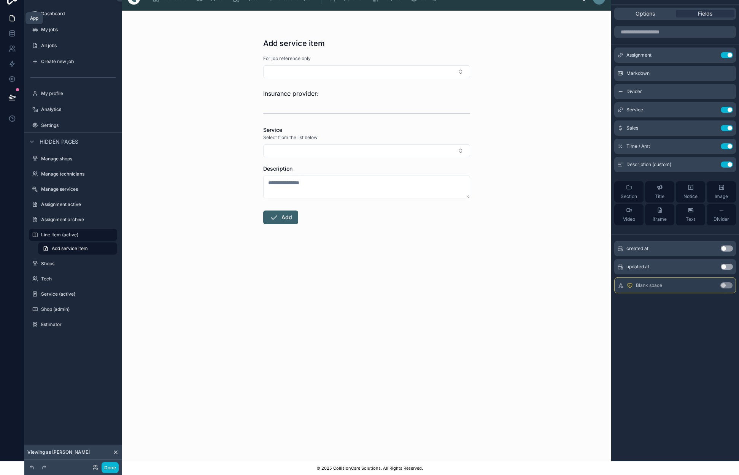
scroll to position [3, 0]
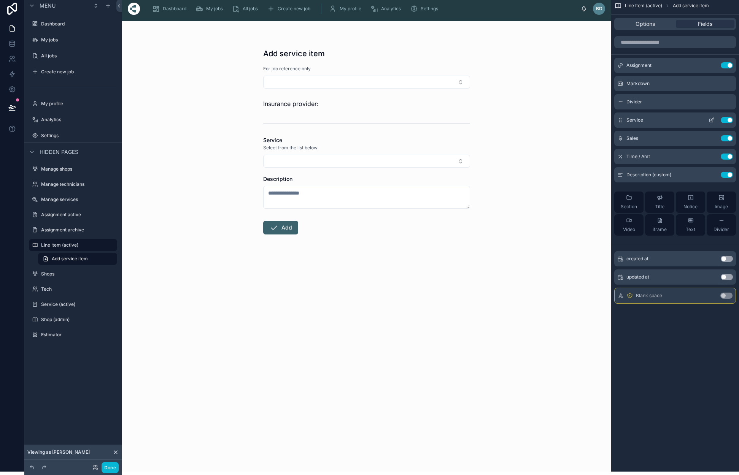
click at [710, 119] on icon "scrollable content" at bounding box center [710, 120] width 3 height 3
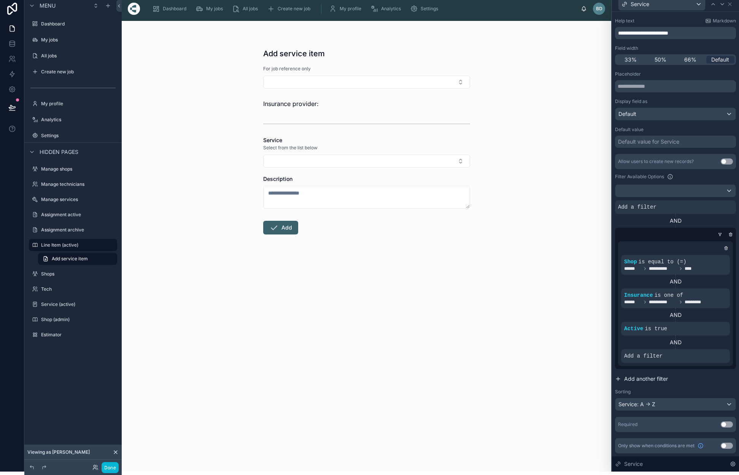
scroll to position [38, 0]
click at [710, 350] on icon at bounding box center [711, 349] width 2 height 2
click at [563, 344] on div "Select a field" at bounding box center [547, 345] width 45 height 12
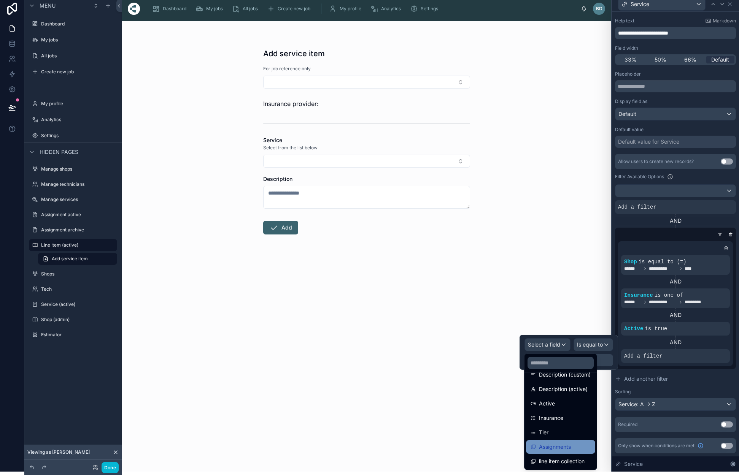
scroll to position [372, 0]
click at [566, 447] on span "Assignments" at bounding box center [555, 447] width 32 height 9
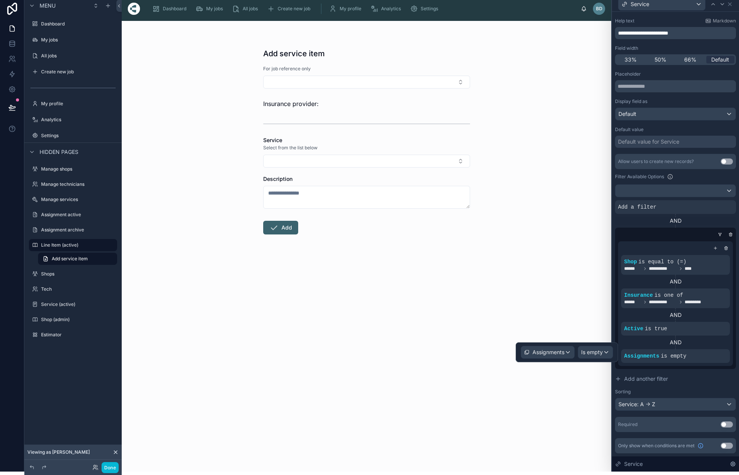
click at [568, 351] on div "Assignments" at bounding box center [547, 352] width 53 height 12
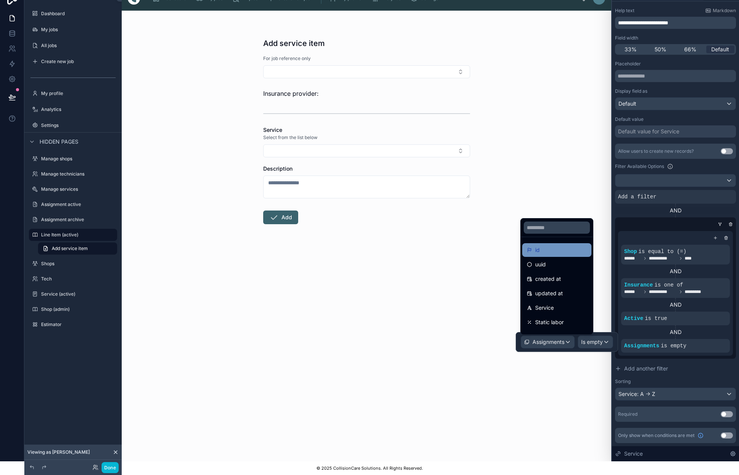
scroll to position [0, 0]
click at [548, 250] on div "id" at bounding box center [557, 250] width 60 height 9
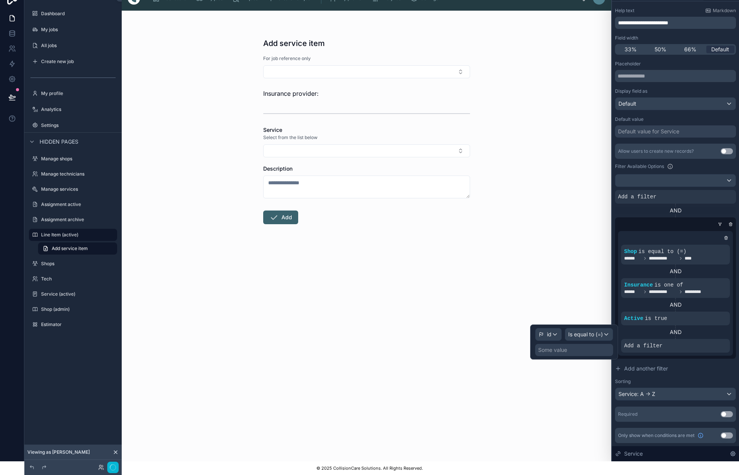
scroll to position [3, 0]
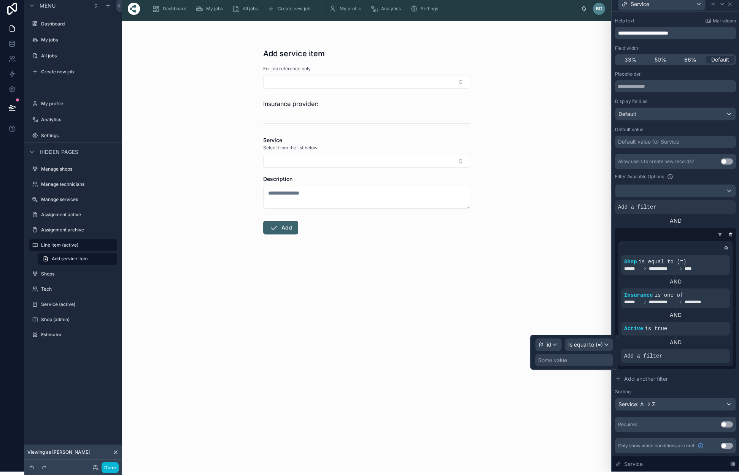
click at [587, 343] on span "Is equal to (=)" at bounding box center [585, 345] width 35 height 8
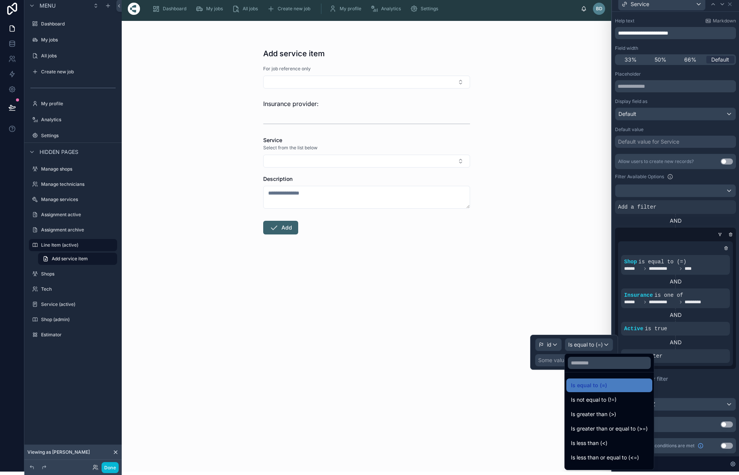
click at [551, 344] on div at bounding box center [574, 352] width 88 height 35
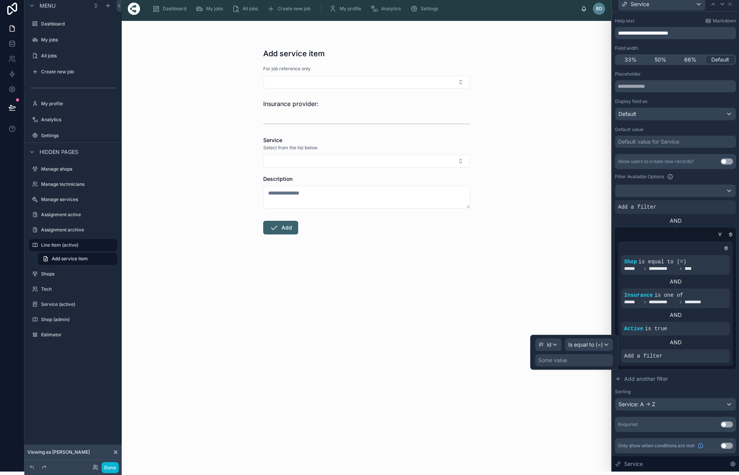
click at [549, 346] on span "id" at bounding box center [549, 345] width 5 height 8
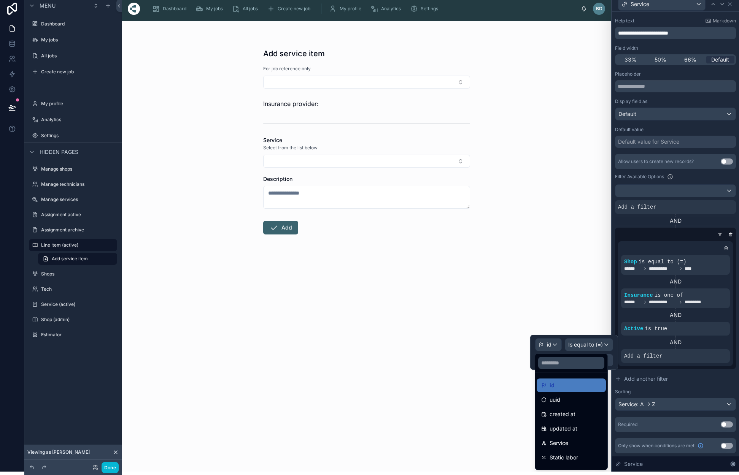
click at [549, 346] on div at bounding box center [574, 352] width 88 height 35
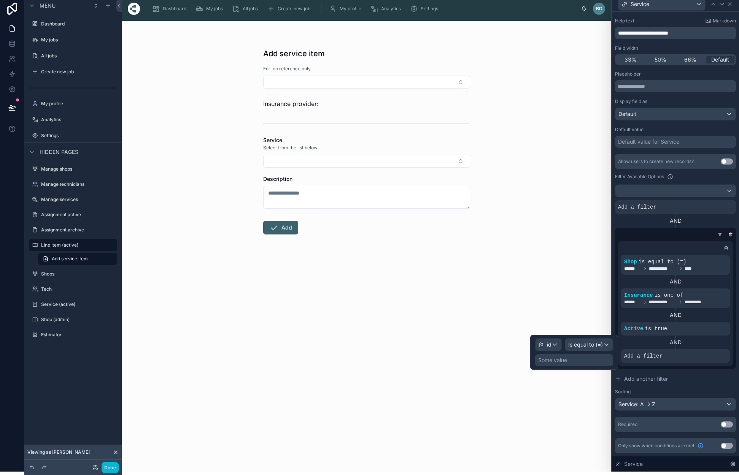
click at [548, 344] on span "id" at bounding box center [549, 345] width 5 height 8
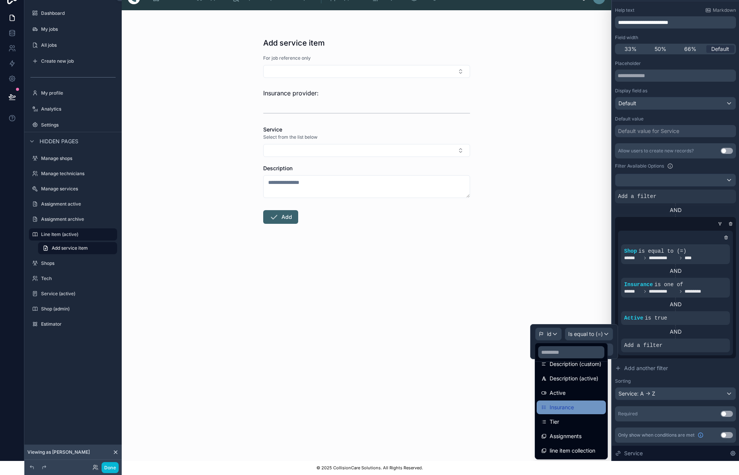
scroll to position [14, 0]
click at [690, 376] on div "**********" at bounding box center [675, 272] width 121 height 257
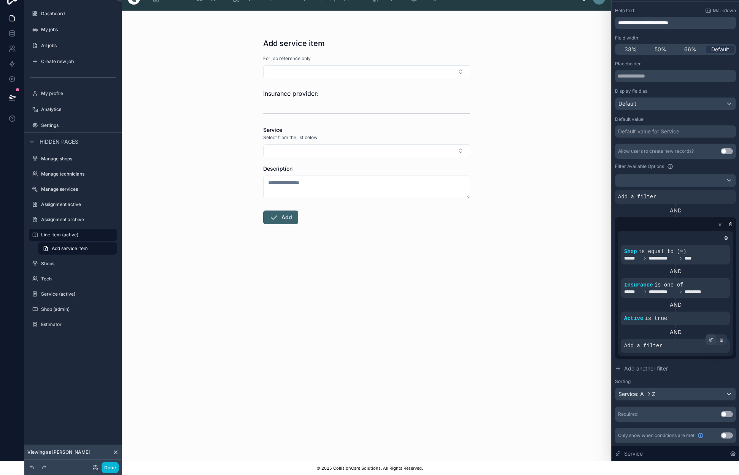
click at [711, 341] on icon at bounding box center [710, 340] width 3 height 3
click at [555, 335] on div "id" at bounding box center [548, 334] width 26 height 12
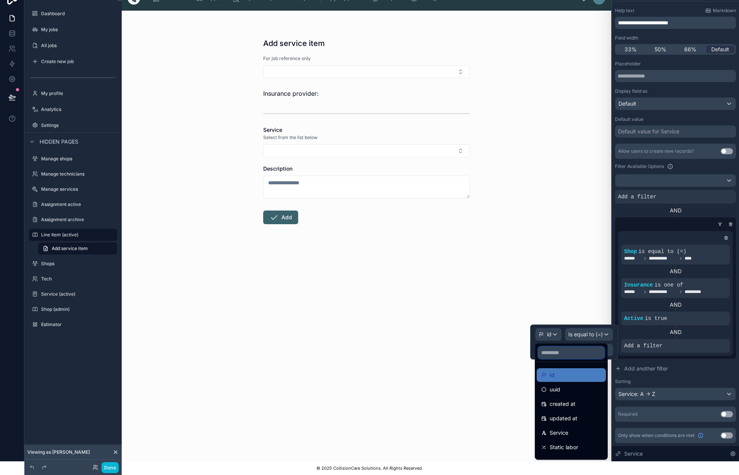
click at [566, 355] on input "text" at bounding box center [571, 353] width 66 height 12
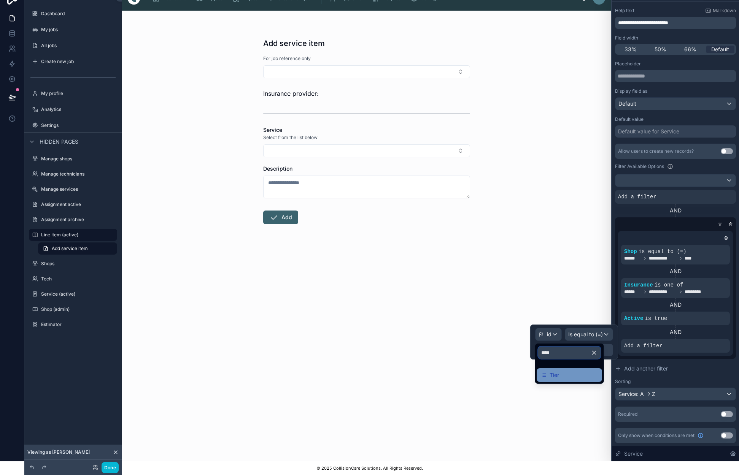
type input "****"
click at [568, 378] on div "Tier" at bounding box center [569, 375] width 56 height 9
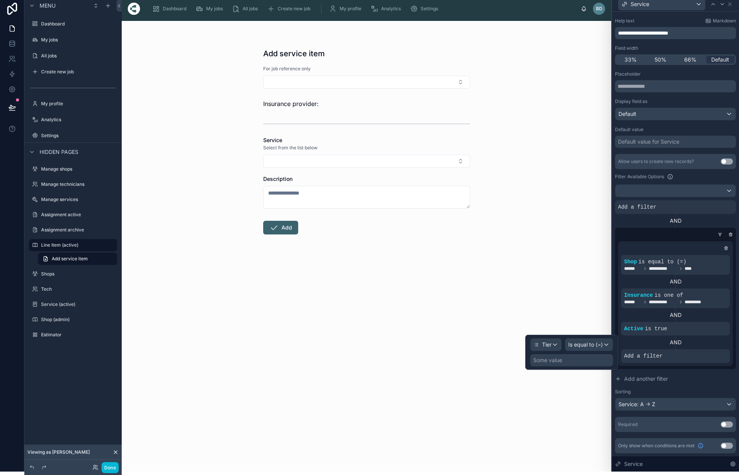
click at [609, 344] on div "Is equal to (=)" at bounding box center [589, 345] width 48 height 12
drag, startPoint x: 522, startPoint y: 367, endPoint x: 540, endPoint y: 365, distance: 17.6
click at [530, 367] on div "Add service item For job reference only Insurance provider: Service Select from…" at bounding box center [366, 246] width 489 height 451
click at [641, 357] on span "Add a filter" at bounding box center [643, 356] width 38 height 8
click at [713, 349] on div at bounding box center [710, 350] width 11 height 11
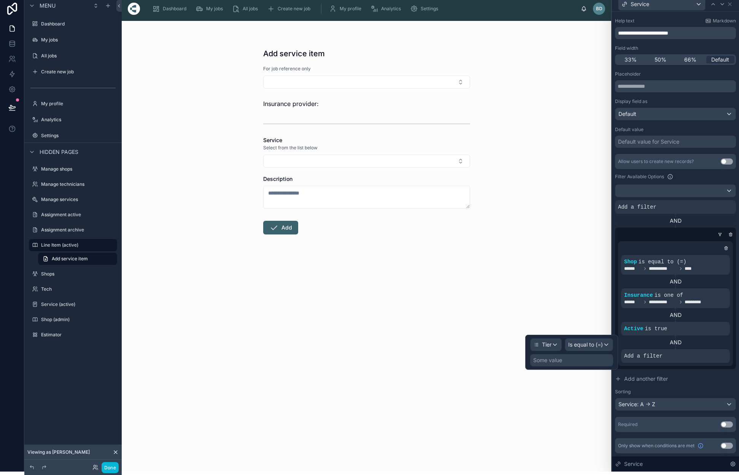
click at [582, 361] on div "Some value" at bounding box center [571, 360] width 83 height 12
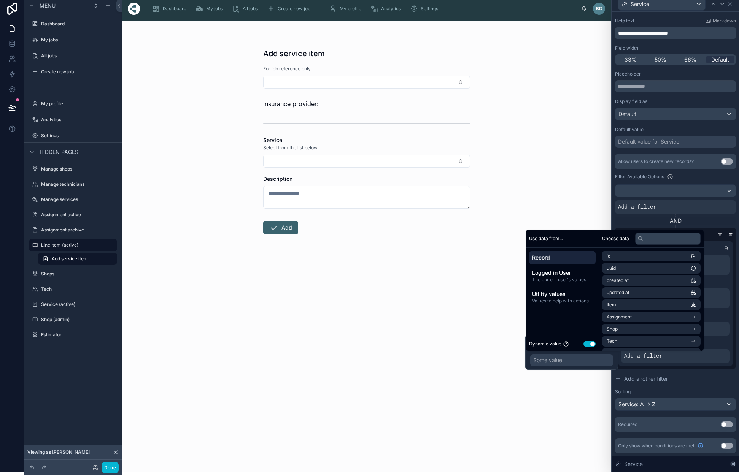
click at [587, 347] on button "Use setting" at bounding box center [589, 344] width 12 height 6
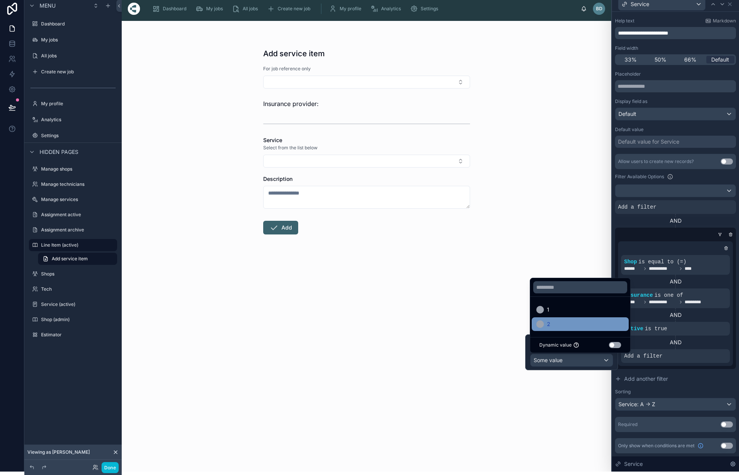
click at [562, 324] on div "2" at bounding box center [580, 324] width 88 height 9
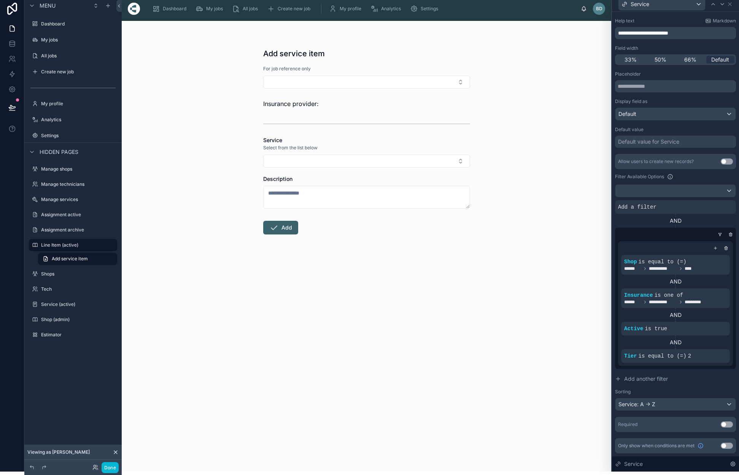
click at [736, 380] on div "**********" at bounding box center [675, 223] width 127 height 498
click at [686, 357] on span "is equal to (=)" at bounding box center [662, 356] width 48 height 6
click at [673, 357] on span "is equal to (=)" at bounding box center [662, 356] width 48 height 6
click at [711, 350] on icon at bounding box center [711, 349] width 2 height 2
click at [604, 345] on div "Is equal to (=)" at bounding box center [589, 344] width 48 height 12
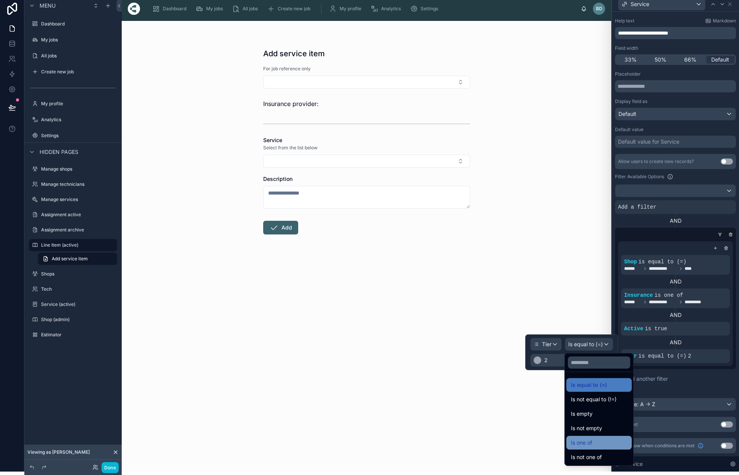
click at [598, 442] on div "Is one of" at bounding box center [599, 442] width 56 height 9
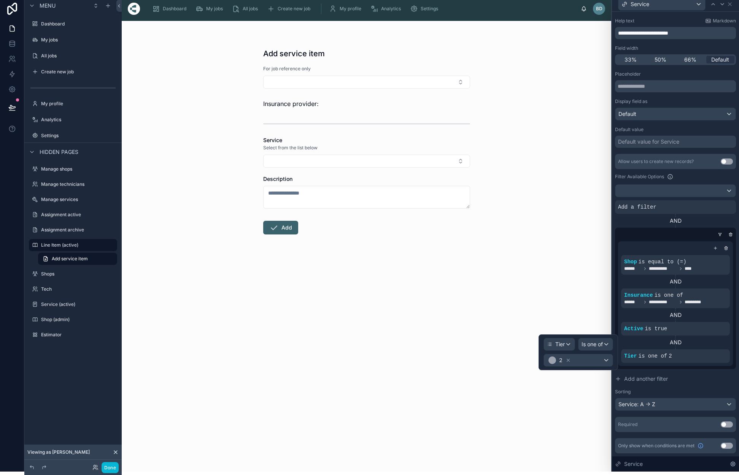
click at [607, 361] on div "2" at bounding box center [578, 360] width 69 height 12
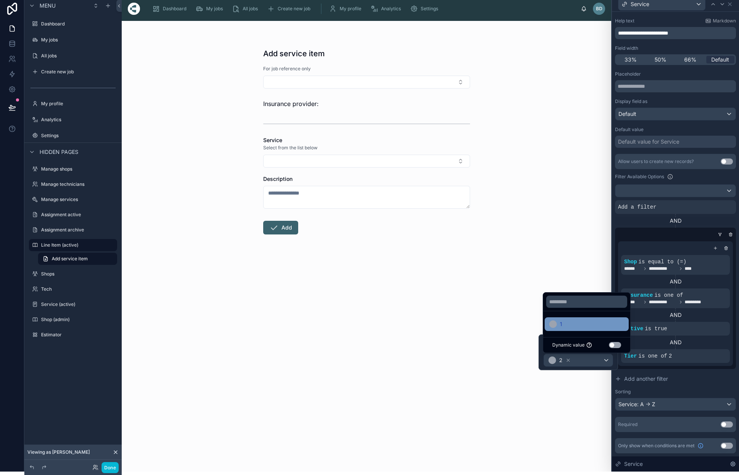
click at [555, 322] on div at bounding box center [553, 325] width 8 height 8
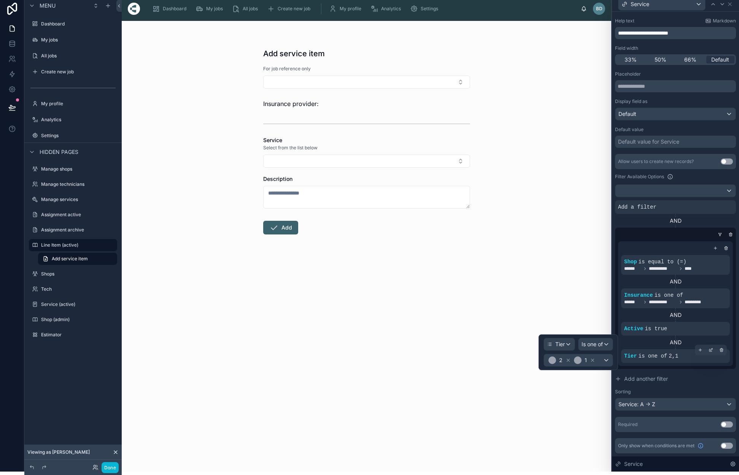
drag, startPoint x: 710, startPoint y: 351, endPoint x: 674, endPoint y: 352, distance: 35.8
click at [710, 351] on icon at bounding box center [710, 350] width 5 height 5
click at [592, 362] on icon at bounding box center [592, 360] width 3 height 3
click at [567, 360] on icon at bounding box center [568, 360] width 3 height 3
click at [607, 360] on div "Some value" at bounding box center [578, 360] width 69 height 12
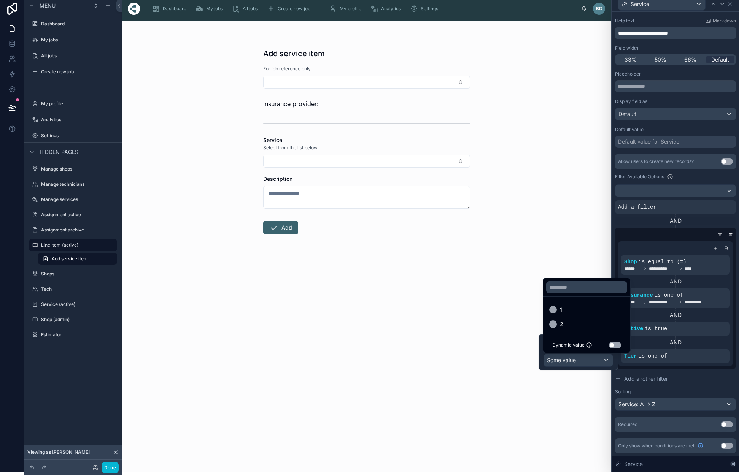
drag, startPoint x: 569, startPoint y: 310, endPoint x: 564, endPoint y: 317, distance: 8.7
click at [569, 310] on div "1" at bounding box center [586, 309] width 75 height 9
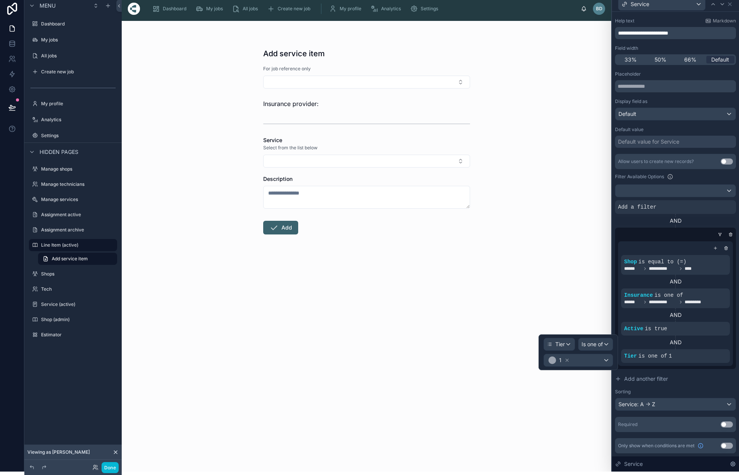
click at [599, 359] on div "1" at bounding box center [578, 360] width 69 height 12
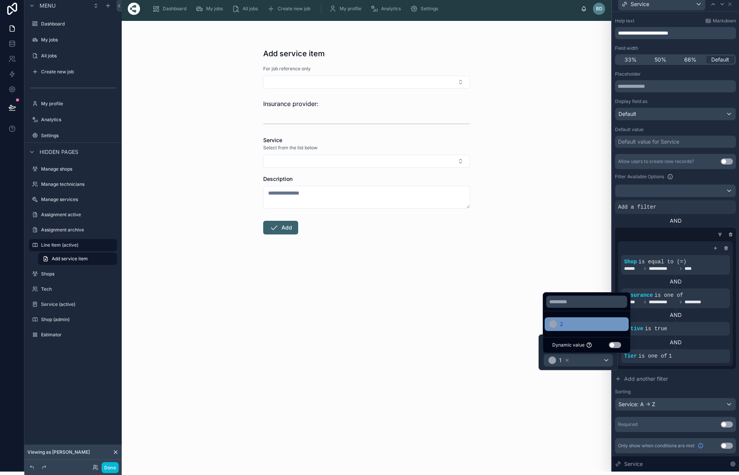
click at [565, 325] on div "2" at bounding box center [586, 324] width 75 height 9
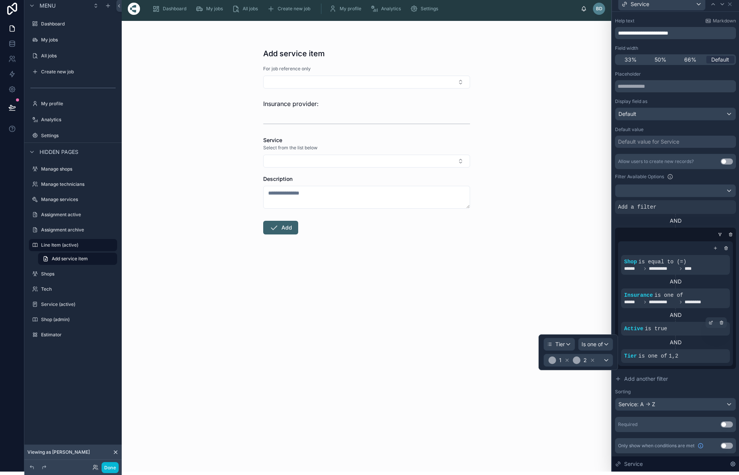
drag, startPoint x: 732, startPoint y: 336, endPoint x: 727, endPoint y: 335, distance: 5.2
click at [732, 335] on div "**********" at bounding box center [675, 303] width 115 height 125
click at [692, 235] on div at bounding box center [673, 235] width 121 height 8
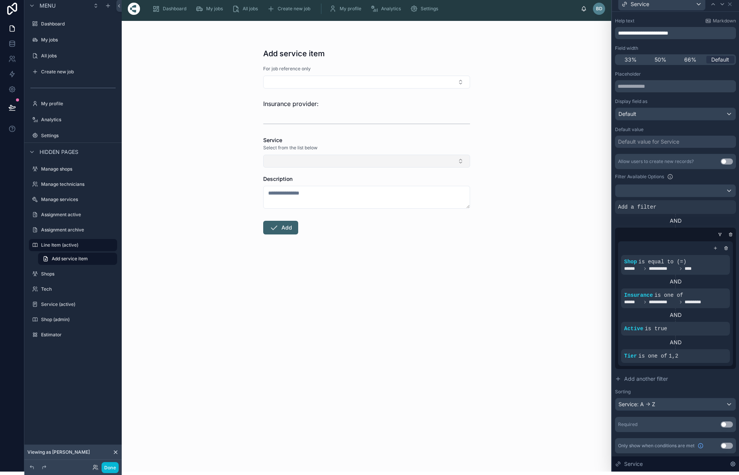
click at [461, 164] on button "Select Button" at bounding box center [366, 161] width 207 height 13
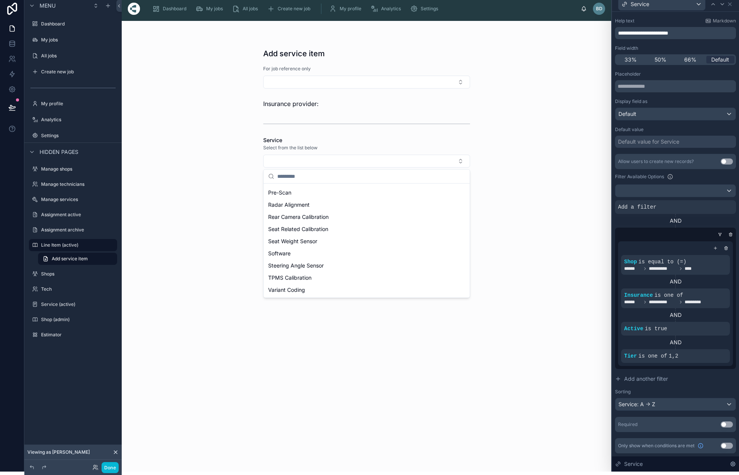
scroll to position [316, 0]
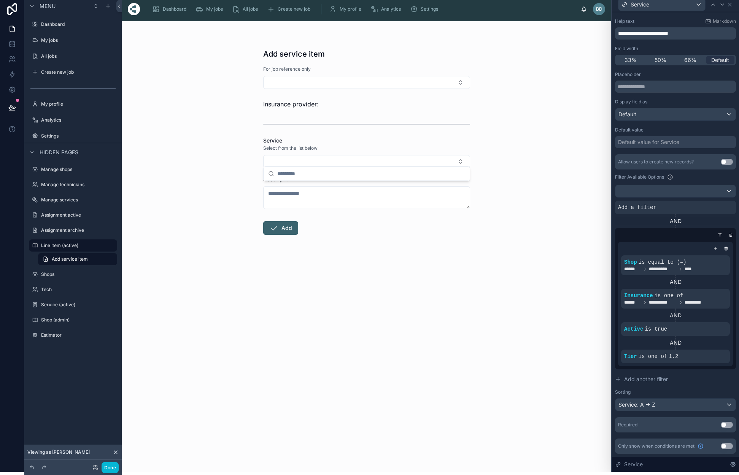
drag, startPoint x: 533, startPoint y: 210, endPoint x: 517, endPoint y: 198, distance: 19.8
click at [532, 209] on div "Add service item For job reference only Insurance provider: Service Select from…" at bounding box center [366, 246] width 489 height 451
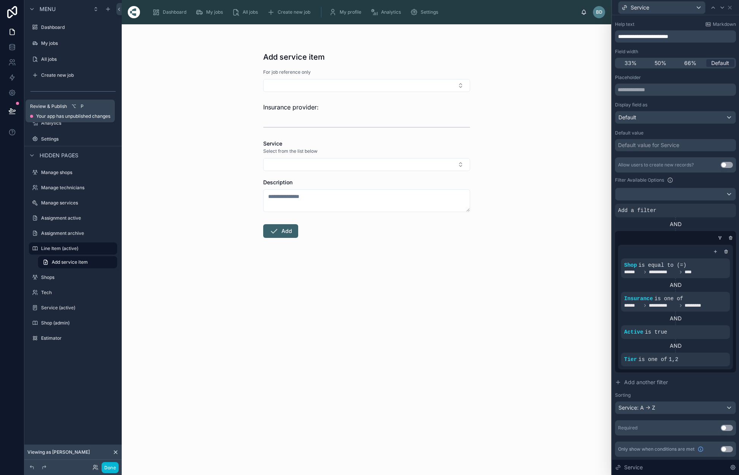
scroll to position [0, 0]
click at [13, 111] on icon at bounding box center [12, 111] width 6 height 4
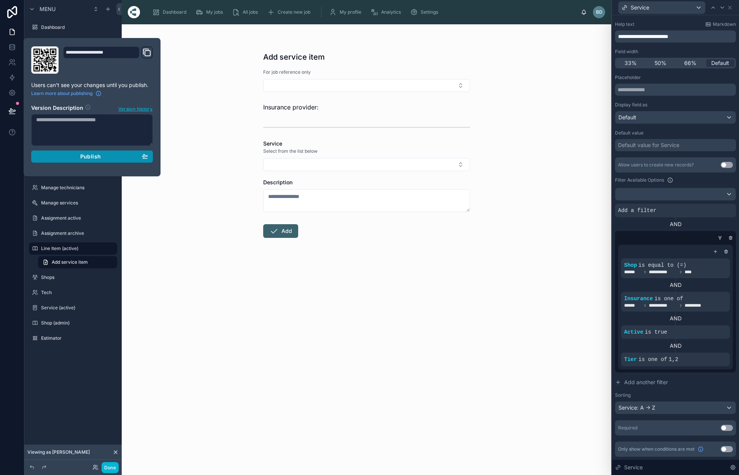
click at [88, 156] on span "Publish" at bounding box center [90, 156] width 21 height 7
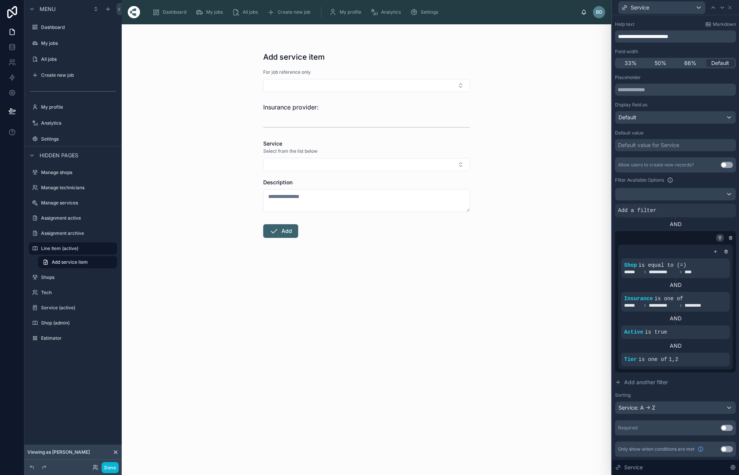
click at [719, 237] on icon at bounding box center [720, 237] width 2 height 1
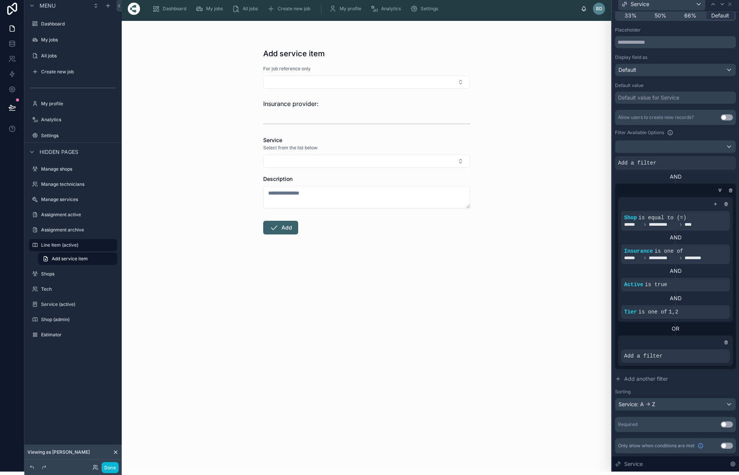
scroll to position [82, 0]
click at [711, 349] on icon at bounding box center [710, 350] width 5 height 5
click at [563, 345] on div "Select a field" at bounding box center [547, 345] width 45 height 12
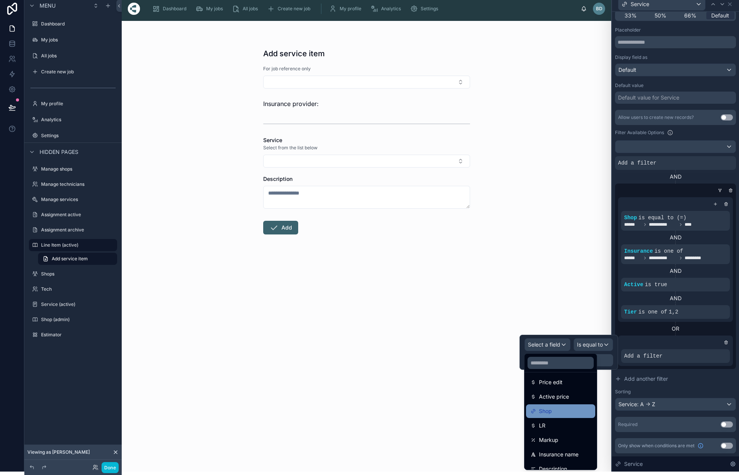
scroll to position [121, 0]
click at [560, 406] on div "Shop" at bounding box center [560, 408] width 60 height 9
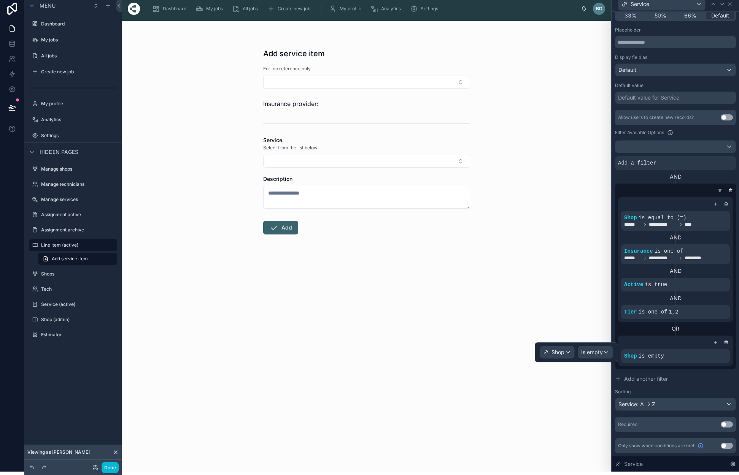
click at [606, 354] on div "Is empty" at bounding box center [595, 352] width 35 height 12
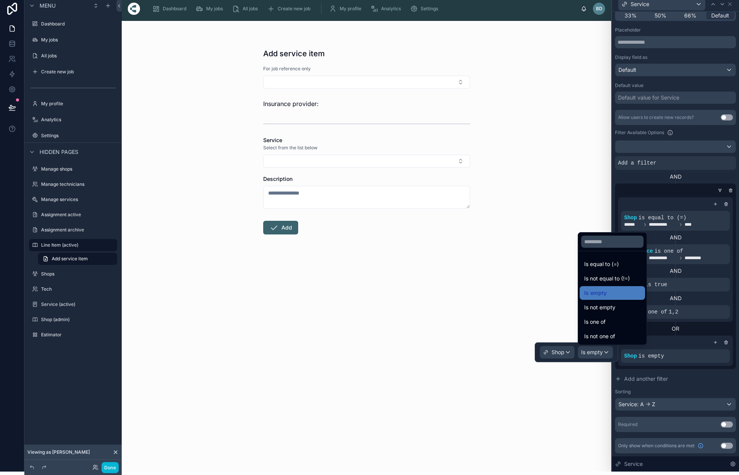
click at [613, 267] on span "Is equal to (=)" at bounding box center [601, 264] width 35 height 9
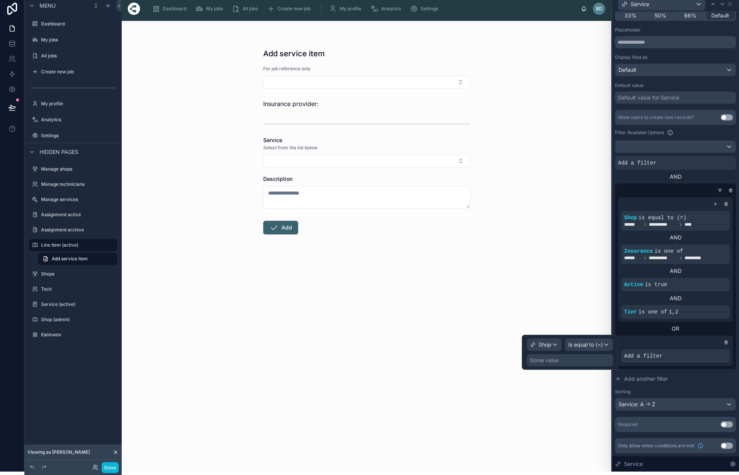
click at [590, 361] on div "Some value" at bounding box center [570, 360] width 86 height 12
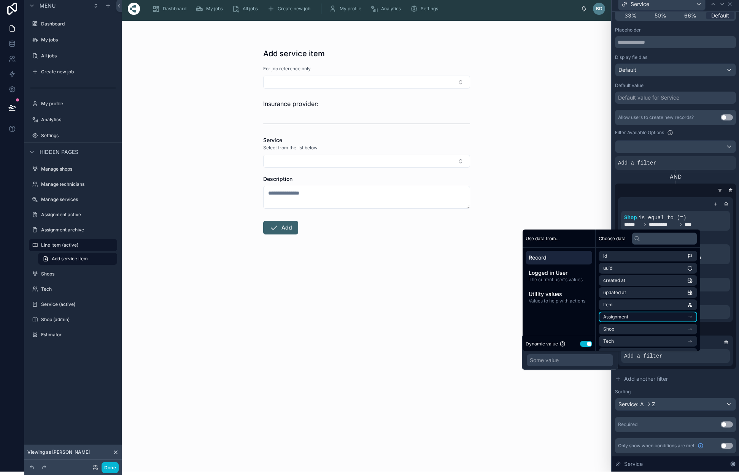
click at [654, 316] on li "Assignment" at bounding box center [647, 317] width 98 height 11
click at [625, 317] on li "Shop" at bounding box center [647, 318] width 98 height 11
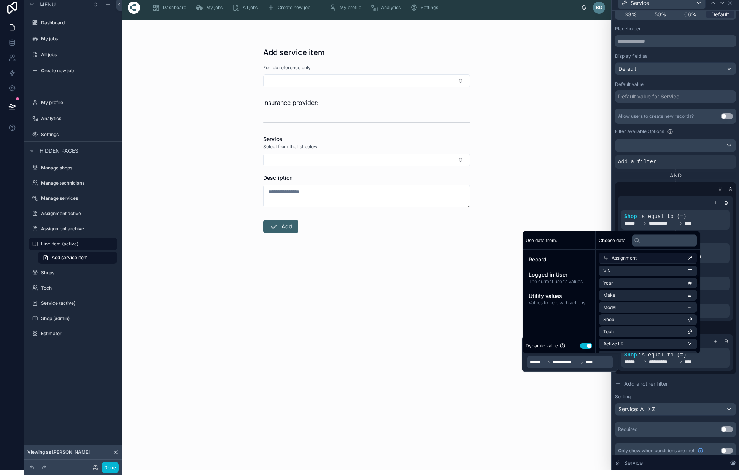
scroll to position [81, 0]
click at [698, 377] on div "**********" at bounding box center [675, 262] width 121 height 307
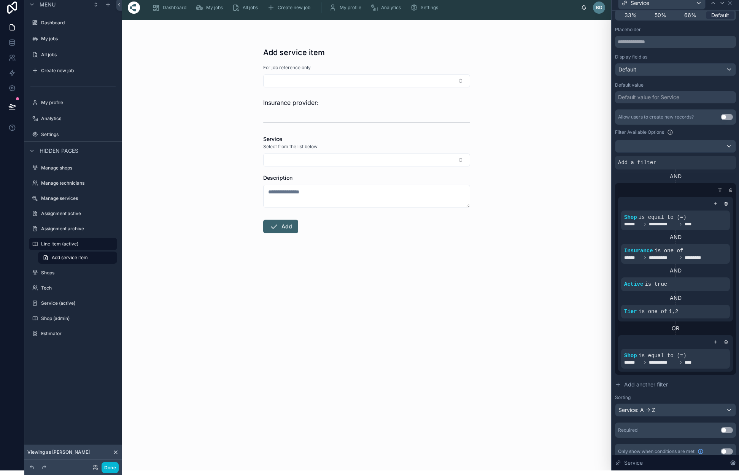
scroll to position [82, 0]
click at [700, 306] on icon at bounding box center [700, 305] width 5 height 5
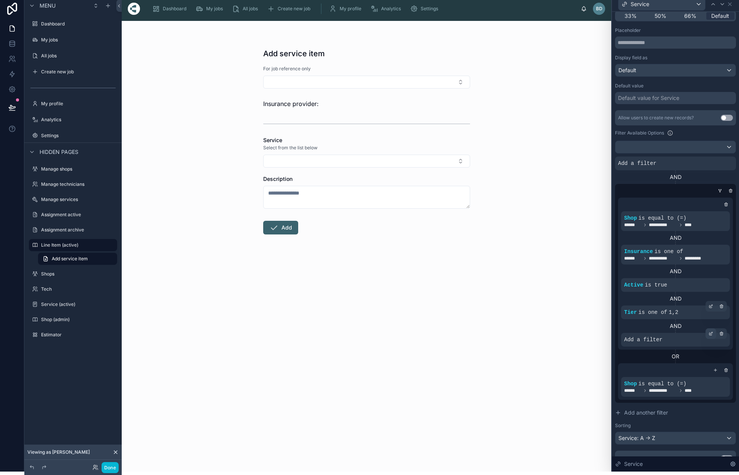
click at [709, 334] on icon at bounding box center [710, 334] width 5 height 5
click at [560, 327] on span "Select a field" at bounding box center [544, 328] width 32 height 6
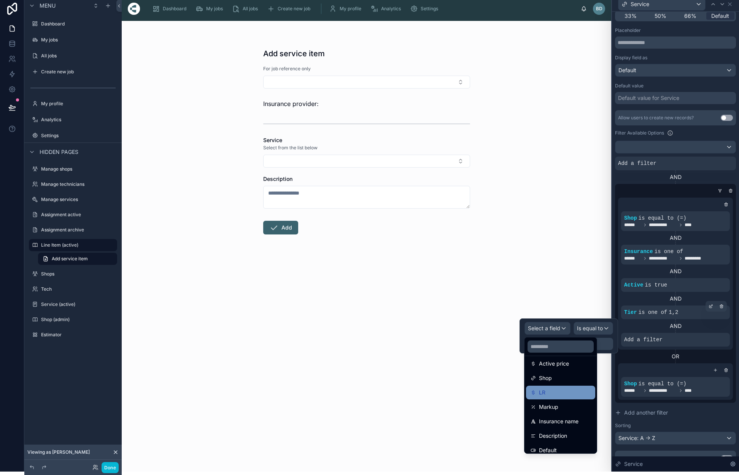
scroll to position [133, 0]
click at [566, 382] on div "Shop" at bounding box center [560, 380] width 60 height 9
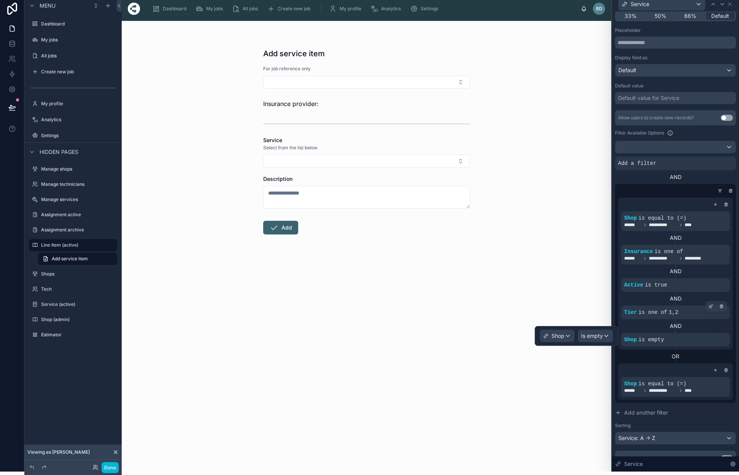
click at [596, 341] on div "Is empty" at bounding box center [595, 336] width 35 height 12
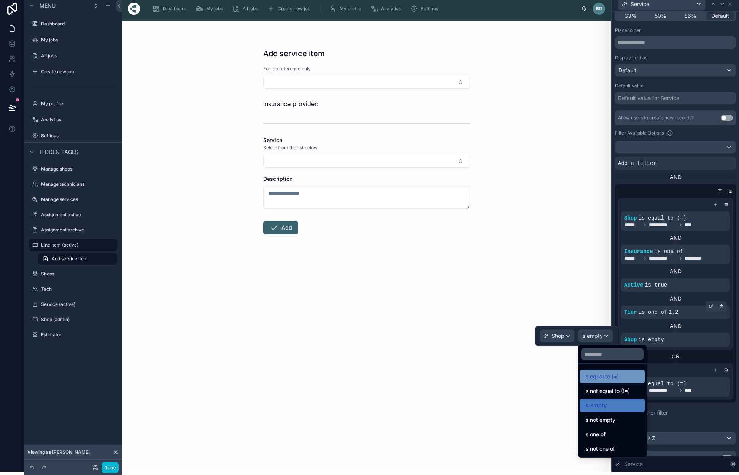
click at [612, 378] on span "Is equal to (=)" at bounding box center [601, 376] width 35 height 9
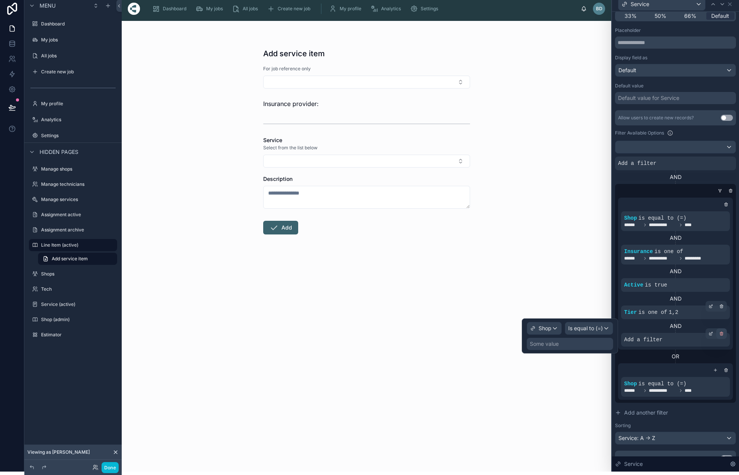
click at [721, 335] on icon at bounding box center [721, 334] width 5 height 5
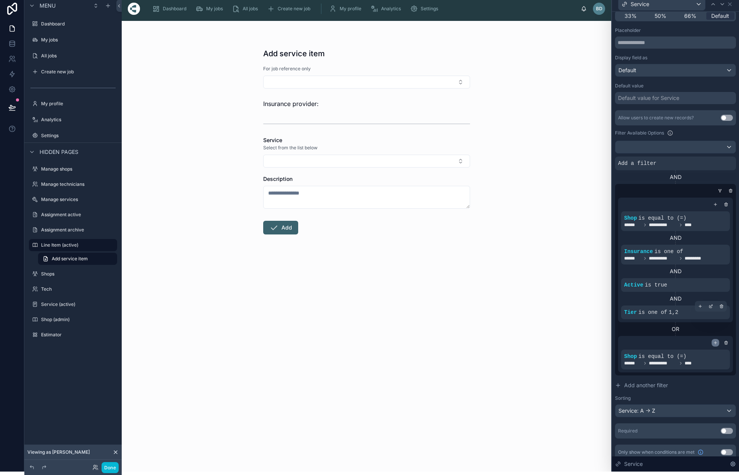
click at [716, 343] on icon at bounding box center [715, 343] width 5 height 5
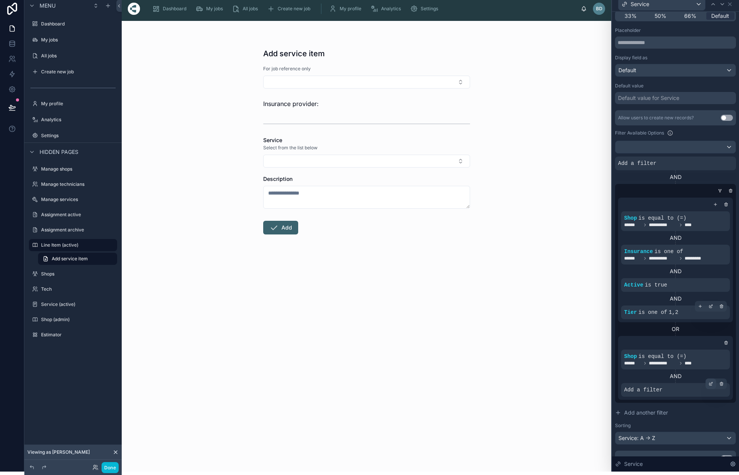
click at [708, 384] on icon at bounding box center [710, 384] width 5 height 5
click at [562, 380] on div "Select a field" at bounding box center [547, 379] width 45 height 12
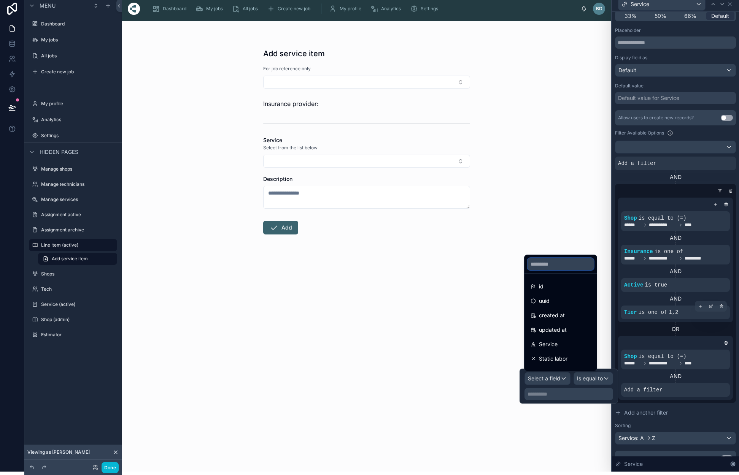
click at [579, 266] on input "text" at bounding box center [560, 264] width 66 height 12
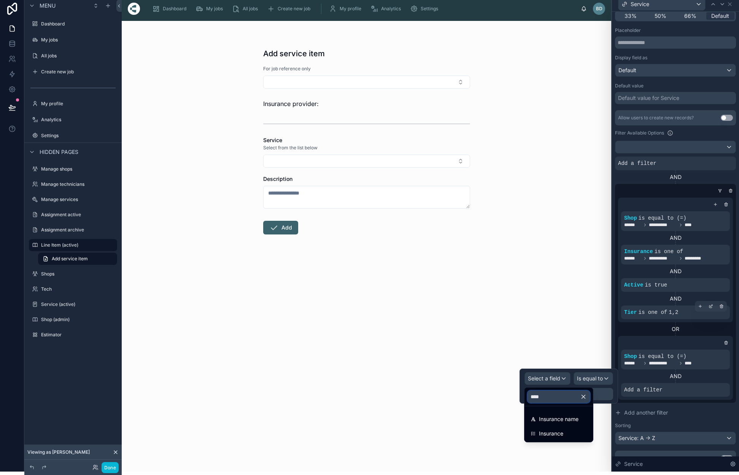
type input "****"
drag, startPoint x: 579, startPoint y: 266, endPoint x: 549, endPoint y: 435, distance: 171.8
click at [549, 435] on span "Insurance" at bounding box center [551, 433] width 24 height 9
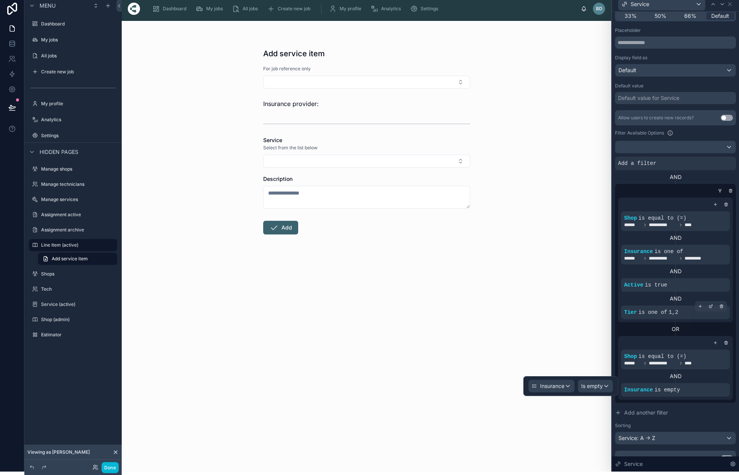
click at [543, 435] on div "Add service item For job reference only Insurance provider: Service Select from…" at bounding box center [366, 246] width 489 height 451
click at [710, 383] on icon at bounding box center [710, 384] width 5 height 5
click at [597, 387] on span "Is empty" at bounding box center [592, 386] width 22 height 8
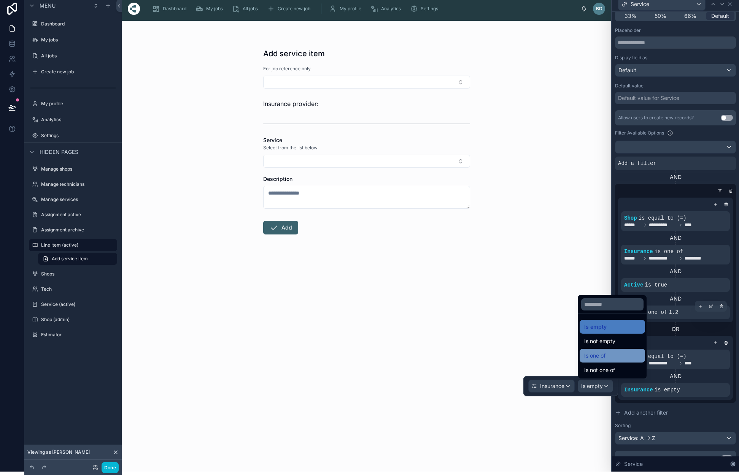
click at [605, 355] on span "Is one of" at bounding box center [594, 355] width 21 height 9
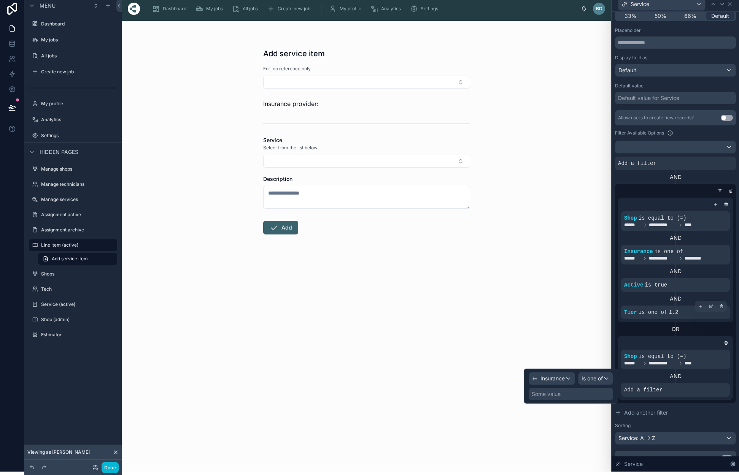
click at [600, 377] on span "Is one of" at bounding box center [591, 379] width 21 height 8
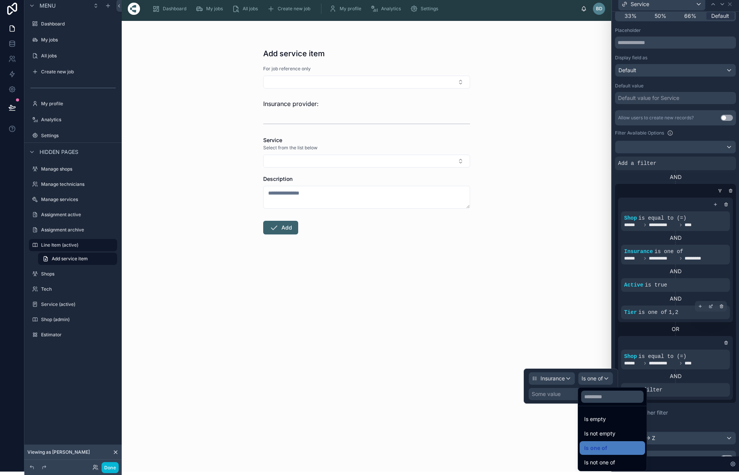
click at [554, 394] on div at bounding box center [571, 386] width 94 height 35
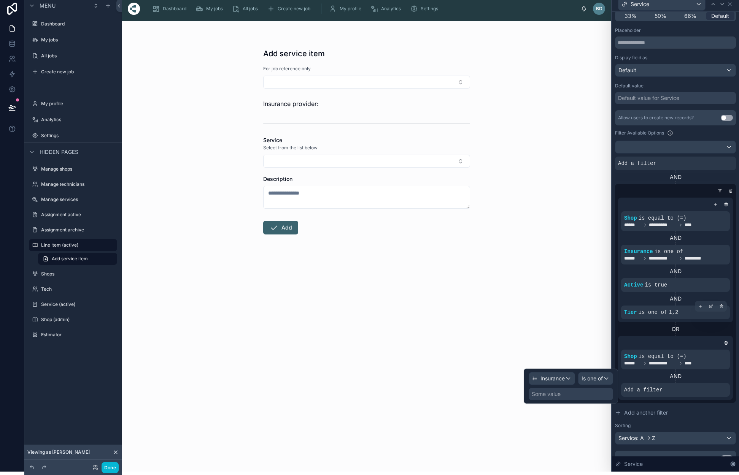
click at [555, 395] on div "Some value" at bounding box center [546, 394] width 29 height 8
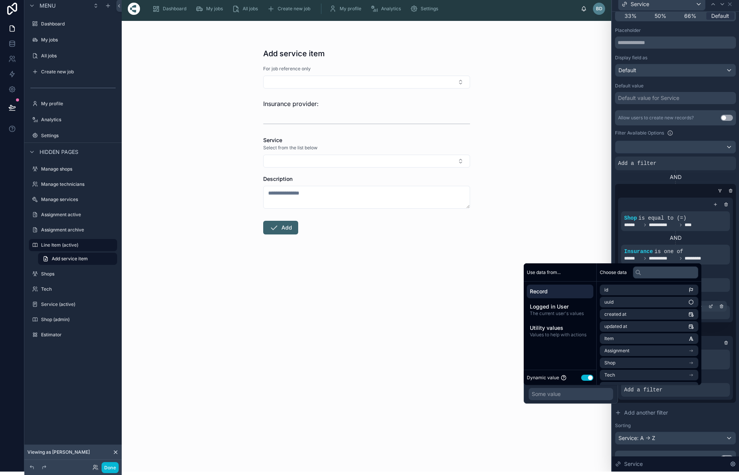
click at [590, 380] on button "Use setting" at bounding box center [587, 378] width 12 height 6
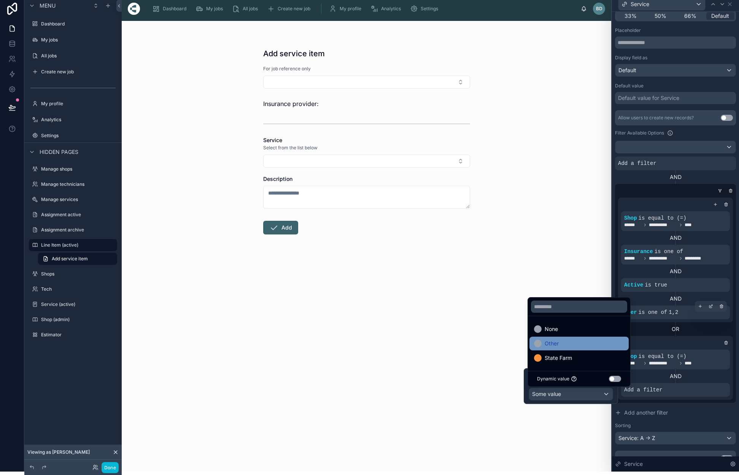
click at [562, 353] on div "State Farm" at bounding box center [578, 358] width 99 height 14
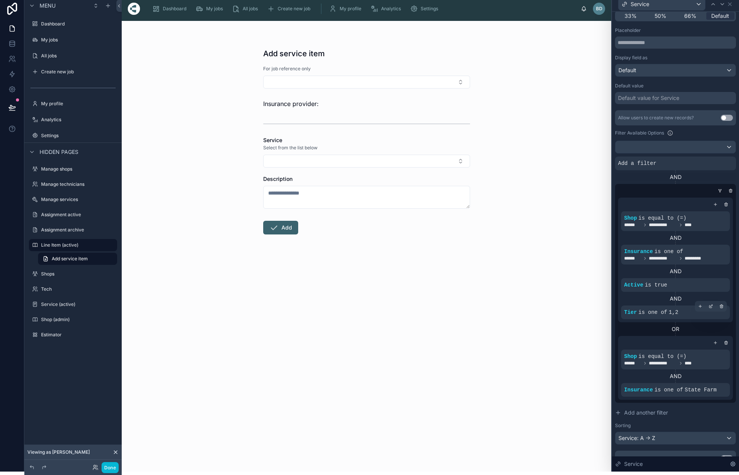
click at [706, 328] on div "OR" at bounding box center [675, 329] width 115 height 8
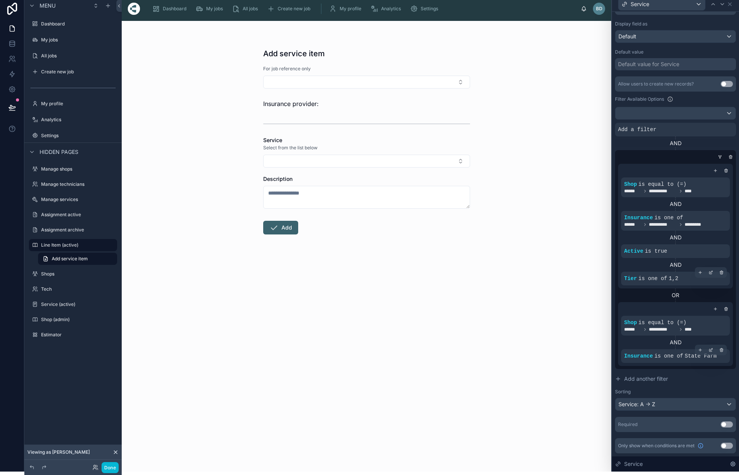
scroll to position [116, 0]
click at [711, 351] on icon at bounding box center [710, 350] width 5 height 5
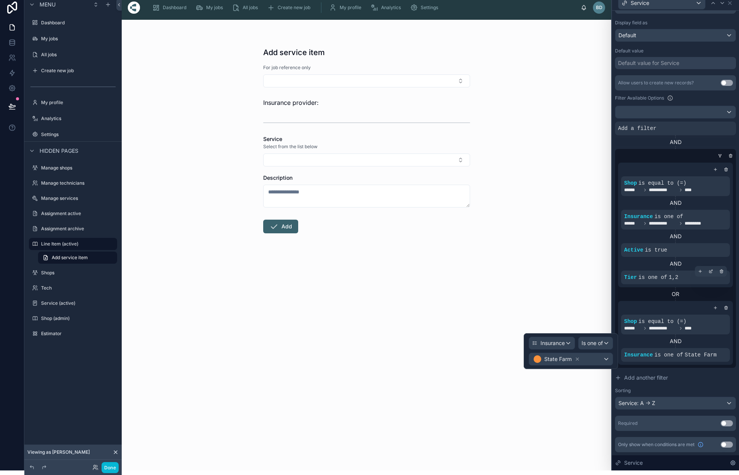
click at [605, 343] on div "Is one of" at bounding box center [595, 343] width 34 height 12
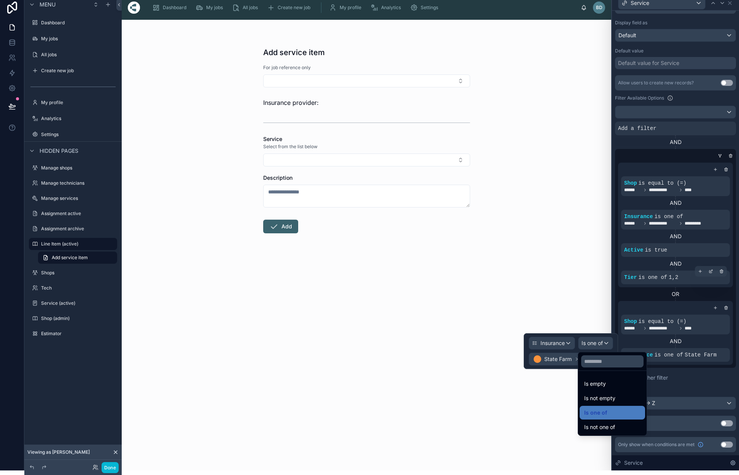
click at [564, 362] on div at bounding box center [571, 351] width 94 height 36
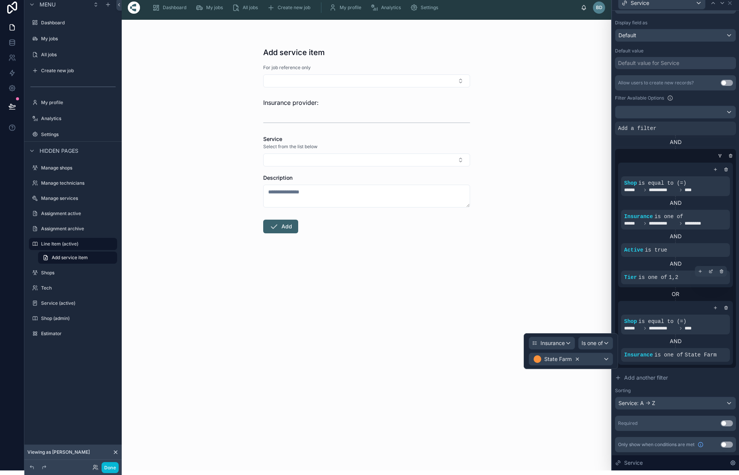
click at [577, 360] on icon at bounding box center [576, 359] width 5 height 5
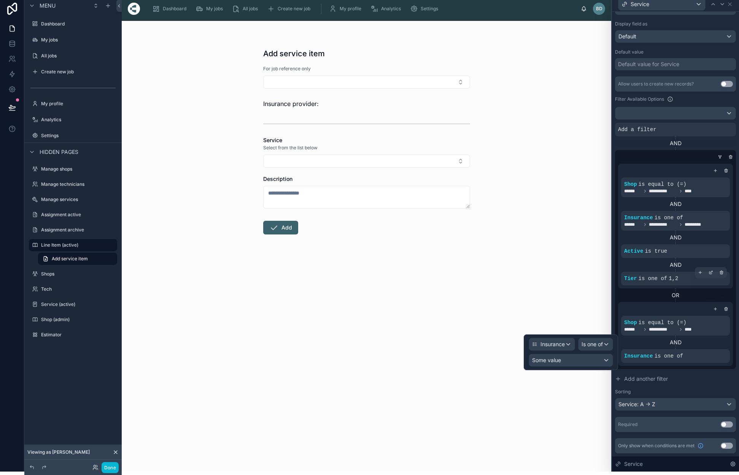
click at [605, 361] on div "Some value" at bounding box center [571, 360] width 84 height 12
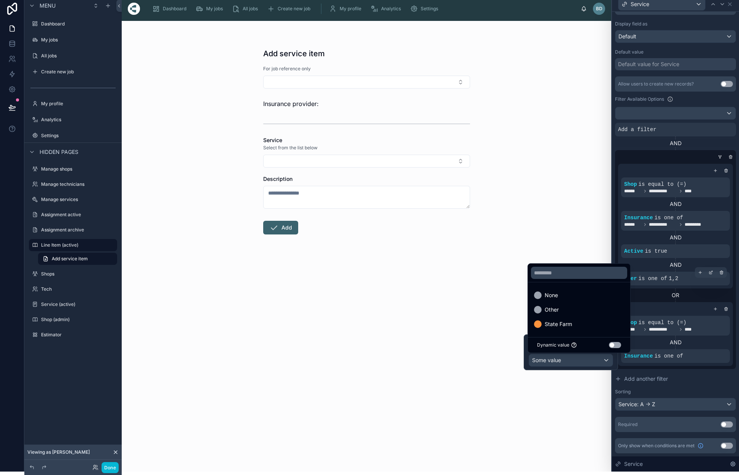
click at [611, 345] on button "Use setting" at bounding box center [615, 345] width 12 height 6
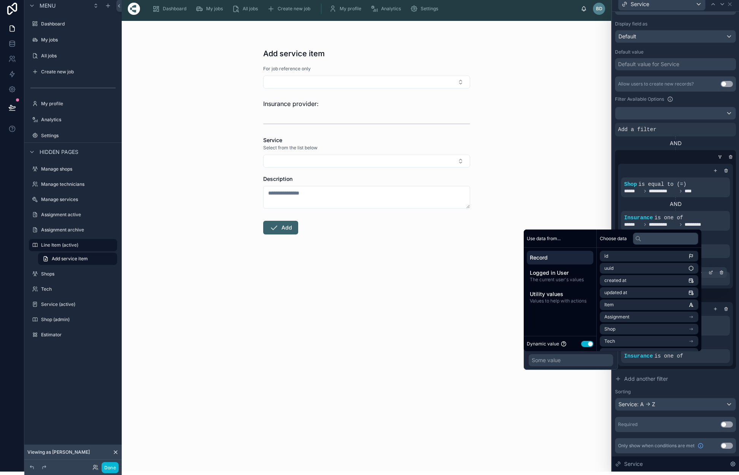
click at [567, 260] on span "Record" at bounding box center [560, 258] width 60 height 8
click at [627, 302] on span "Assignment" at bounding box center [616, 300] width 25 height 6
click at [624, 296] on span "Insurance" at bounding box center [614, 296] width 21 height 6
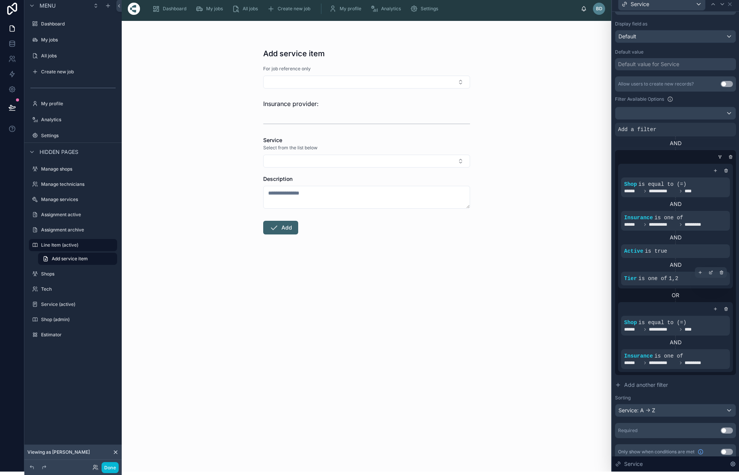
click at [693, 377] on div "**********" at bounding box center [675, 246] width 121 height 341
click at [698, 351] on icon at bounding box center [700, 350] width 5 height 5
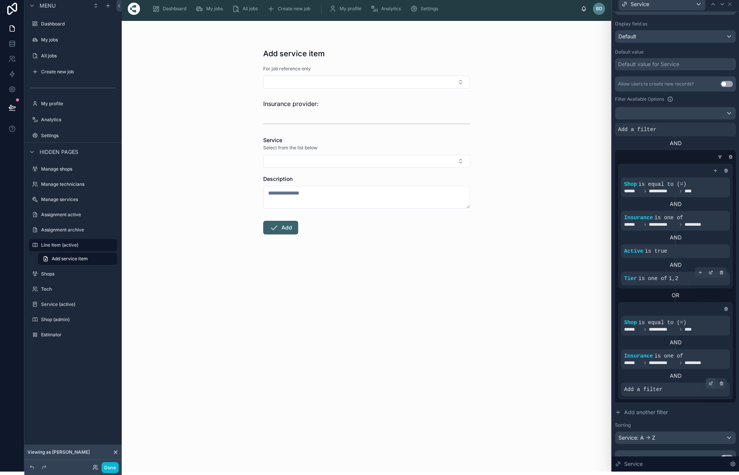
click at [711, 384] on icon at bounding box center [711, 383] width 2 height 2
click at [562, 378] on div "Select a field" at bounding box center [547, 378] width 45 height 12
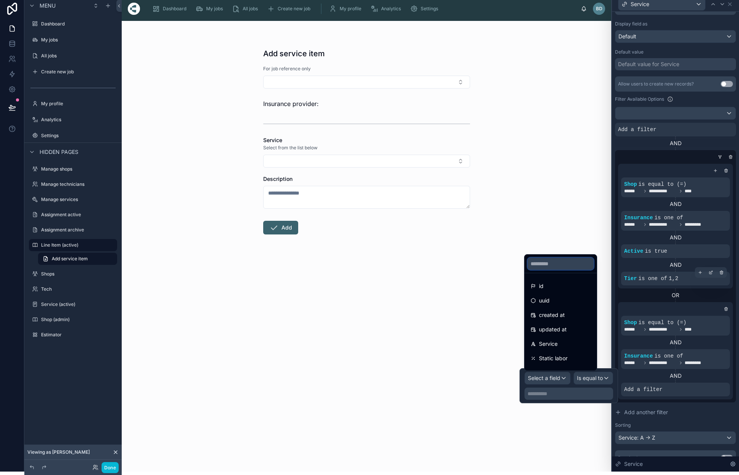
click at [564, 262] on input "text" at bounding box center [560, 264] width 66 height 12
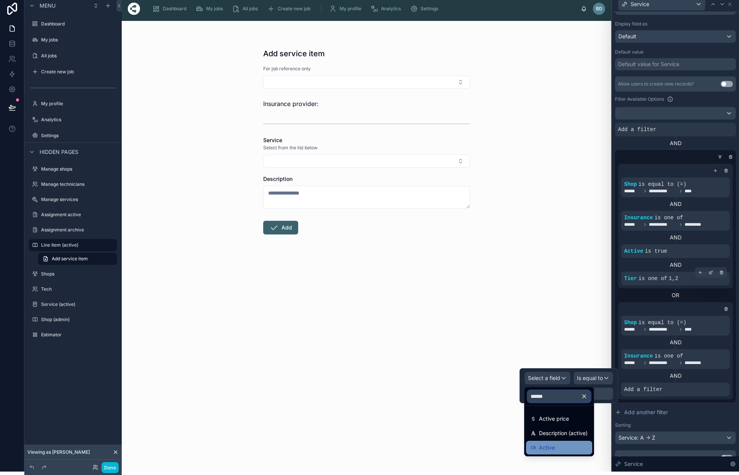
type input "******"
click at [563, 447] on div "Active" at bounding box center [558, 447] width 57 height 9
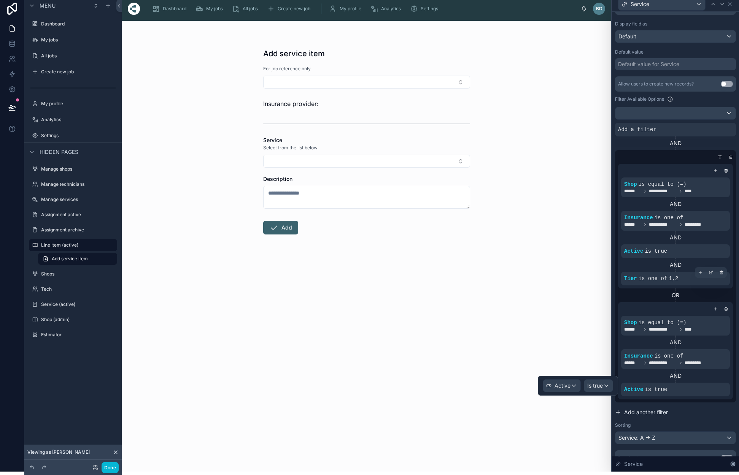
click at [691, 406] on button "Add another filter" at bounding box center [675, 413] width 121 height 14
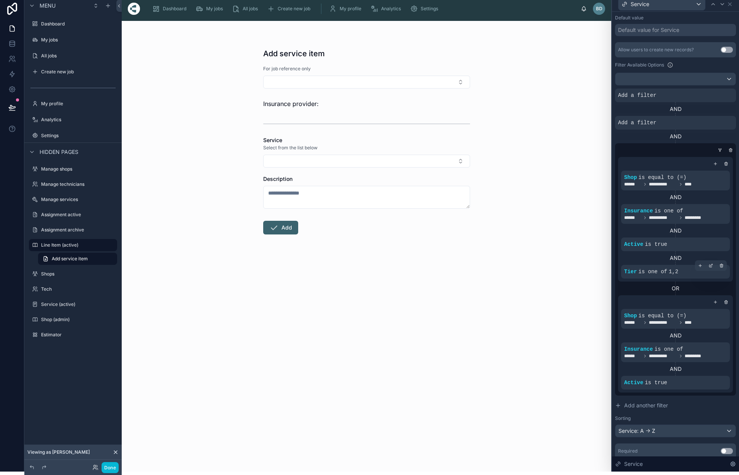
scroll to position [147, 0]
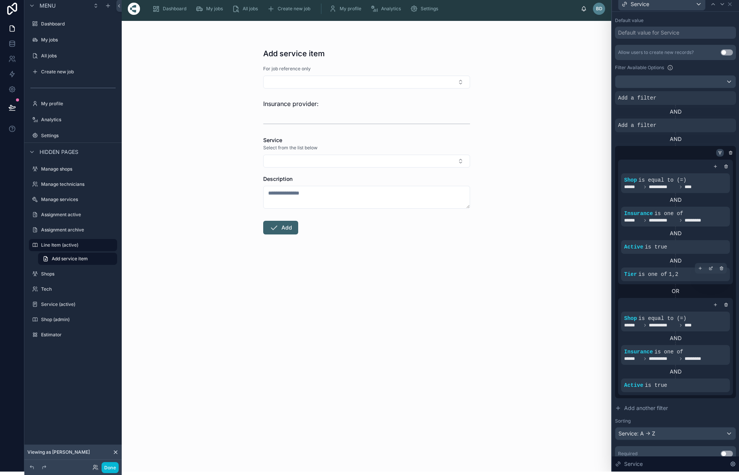
click at [718, 151] on icon at bounding box center [719, 153] width 5 height 5
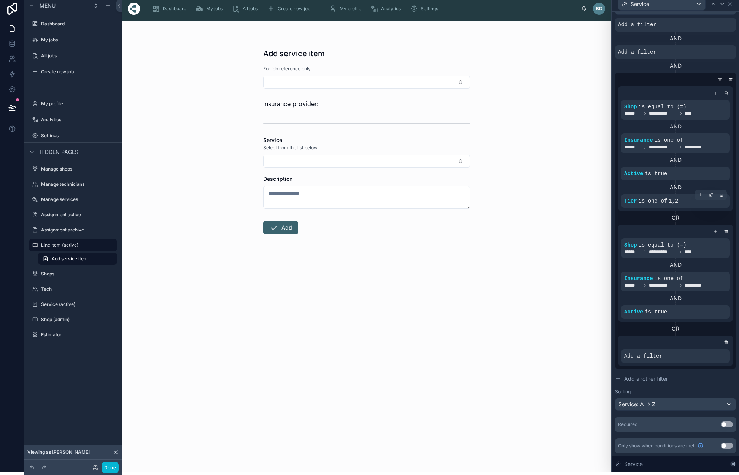
scroll to position [221, 0]
click at [711, 351] on icon at bounding box center [711, 349] width 2 height 2
click at [562, 345] on div "Select a field" at bounding box center [547, 345] width 45 height 12
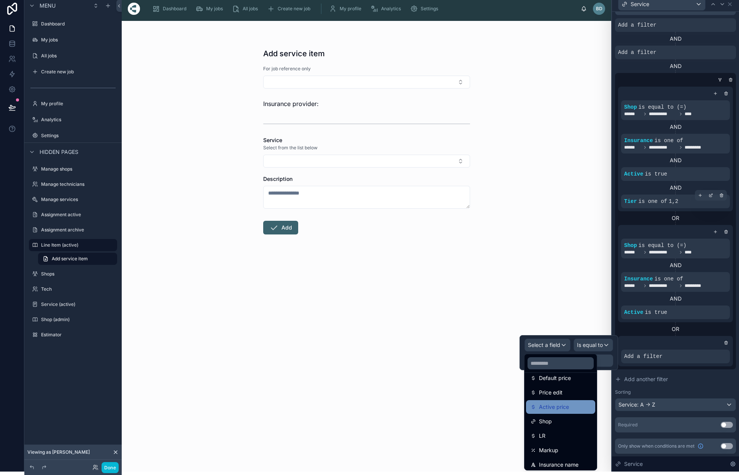
scroll to position [109, 0]
click at [559, 420] on div "Shop" at bounding box center [560, 420] width 60 height 9
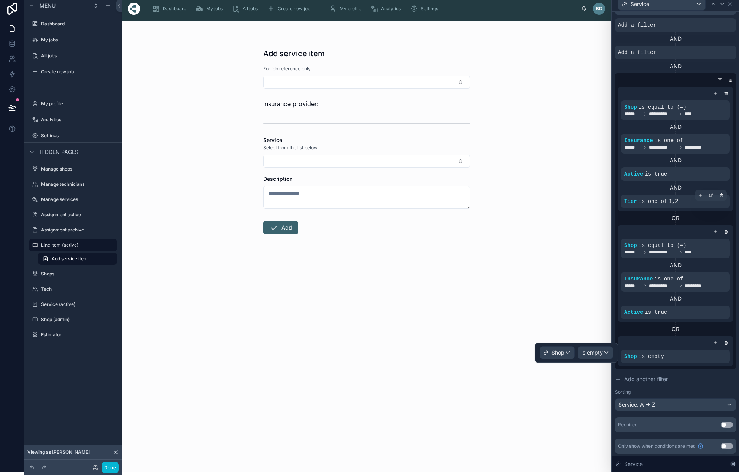
click at [600, 353] on span "Is empty" at bounding box center [592, 353] width 22 height 8
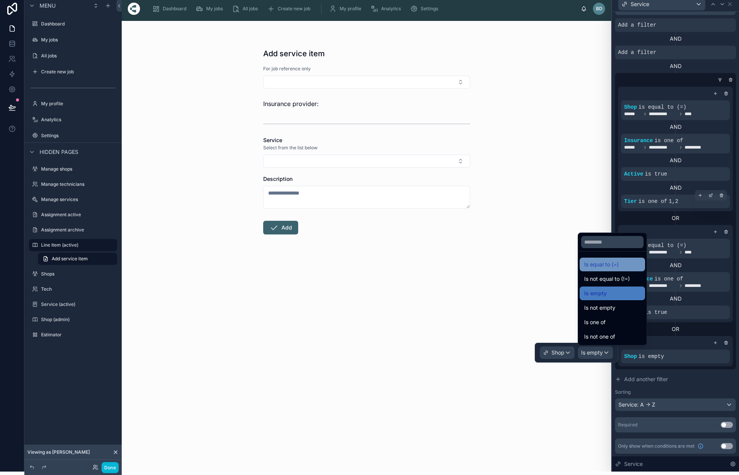
click at [608, 265] on span "Is equal to (=)" at bounding box center [601, 264] width 35 height 9
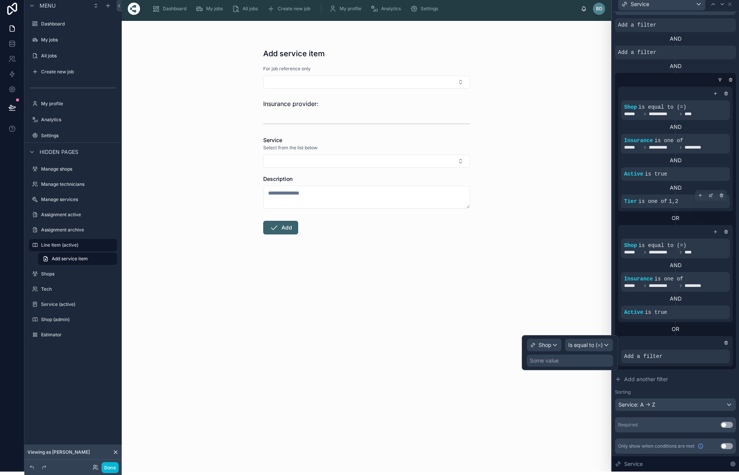
click at [557, 357] on div "Some value" at bounding box center [570, 361] width 86 height 12
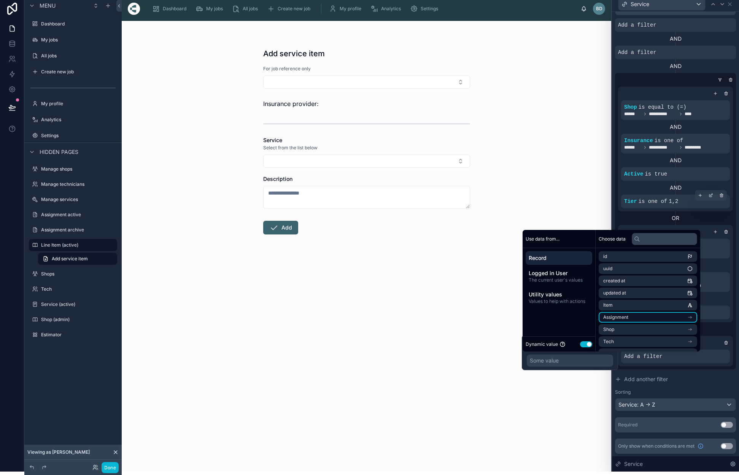
click at [628, 318] on span "Assignment" at bounding box center [615, 317] width 25 height 6
click at [618, 304] on li "Shop" at bounding box center [647, 301] width 98 height 11
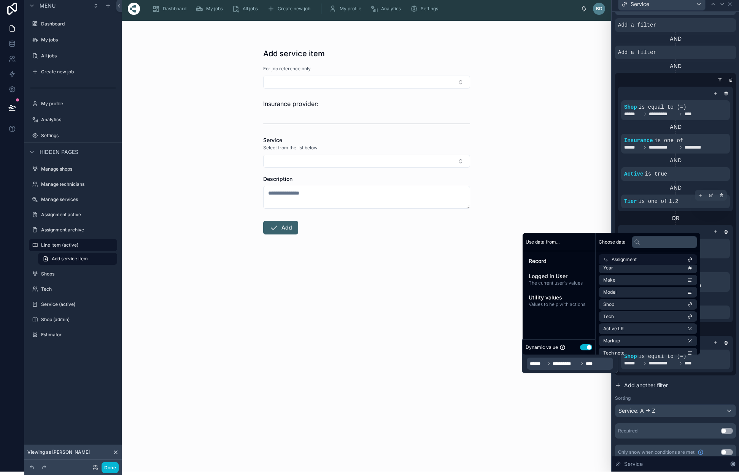
click at [705, 384] on button "Add another filter" at bounding box center [675, 386] width 121 height 14
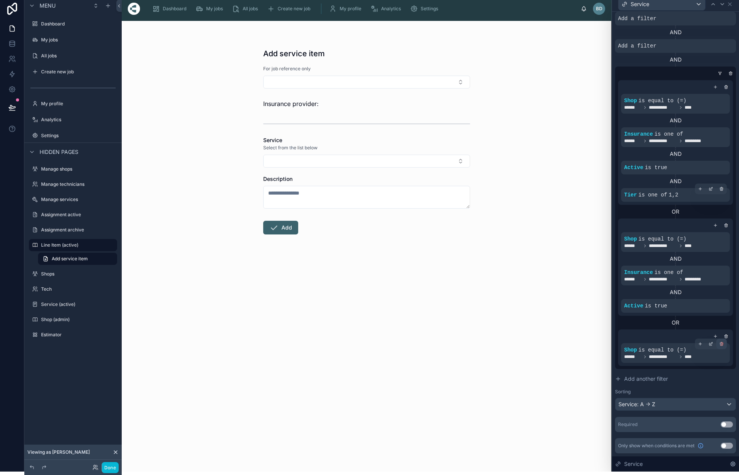
scroll to position [254, 0]
click at [714, 337] on icon at bounding box center [715, 336] width 5 height 5
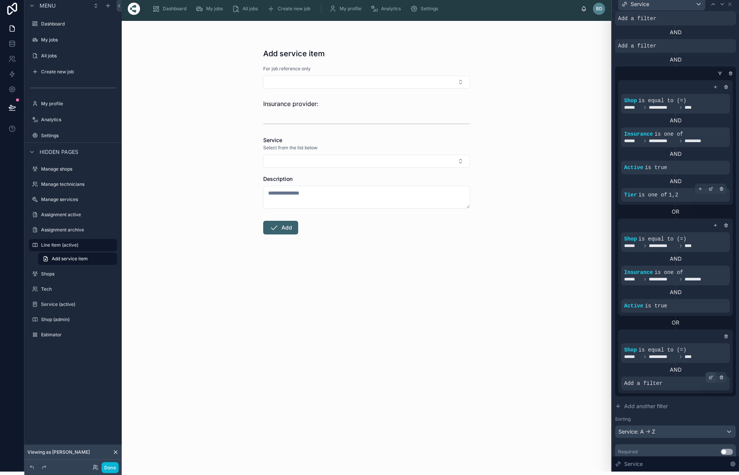
click at [708, 378] on div at bounding box center [710, 377] width 11 height 11
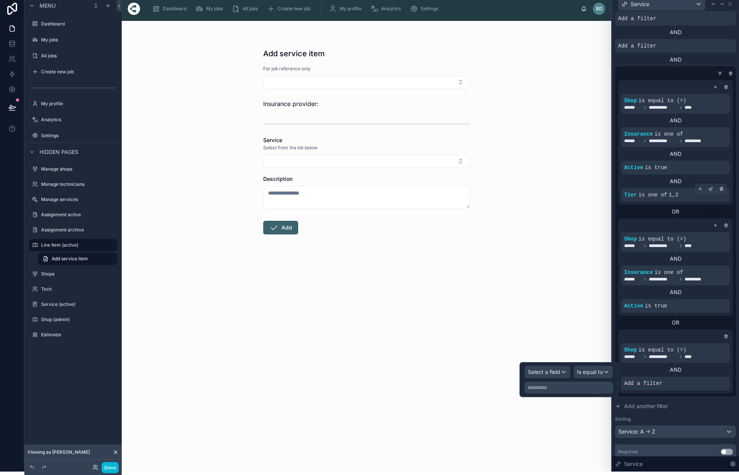
click at [565, 373] on div "Select a field" at bounding box center [547, 372] width 45 height 12
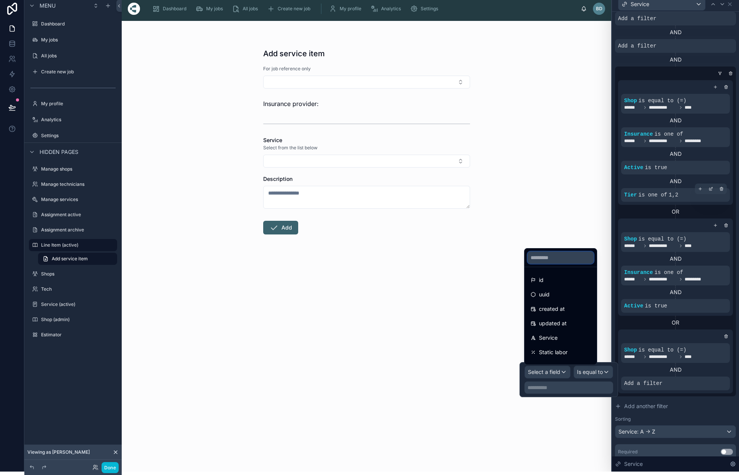
click at [554, 257] on input "text" at bounding box center [560, 258] width 66 height 12
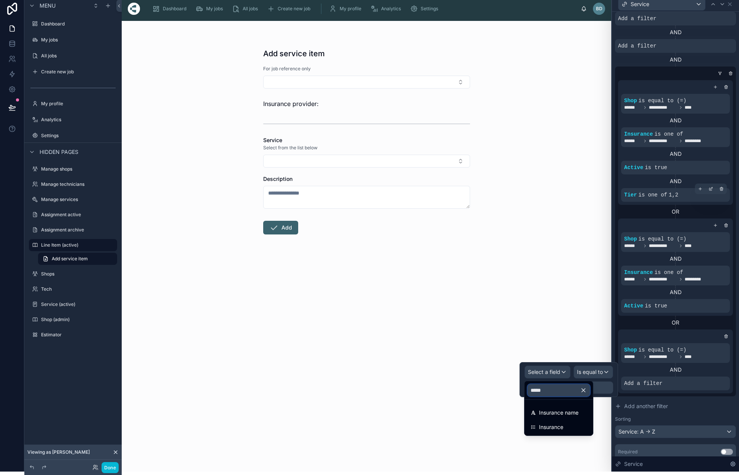
type input "*****"
drag, startPoint x: 554, startPoint y: 257, endPoint x: 551, endPoint y: 429, distance: 172.6
click at [552, 430] on span "Insurance" at bounding box center [551, 427] width 24 height 9
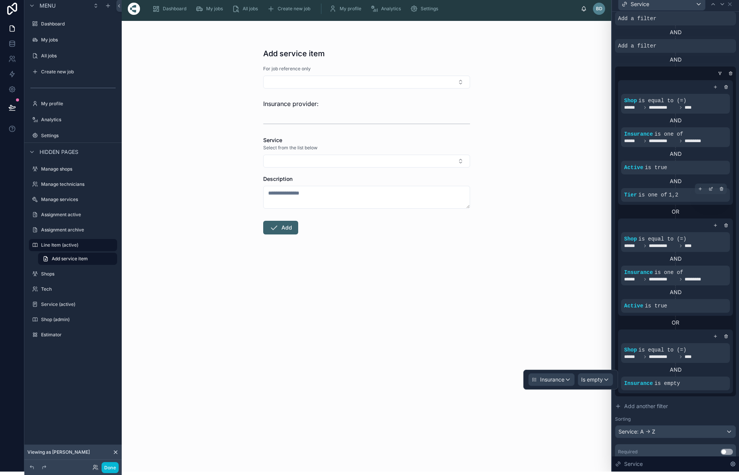
click at [608, 384] on div "Is empty" at bounding box center [595, 380] width 35 height 12
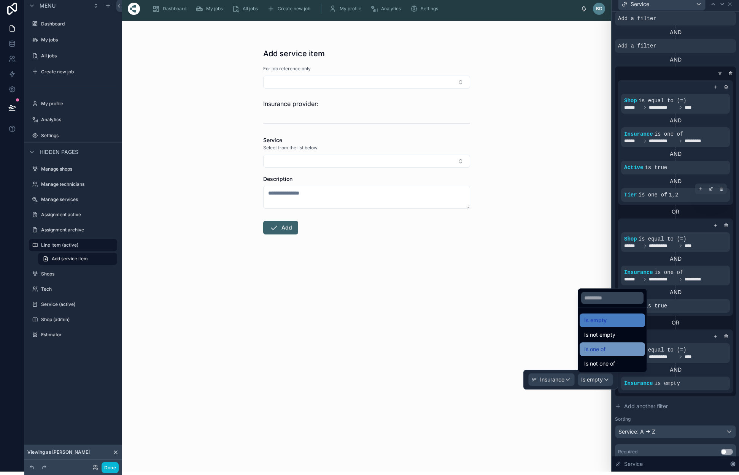
click at [603, 348] on span "Is one of" at bounding box center [594, 349] width 21 height 9
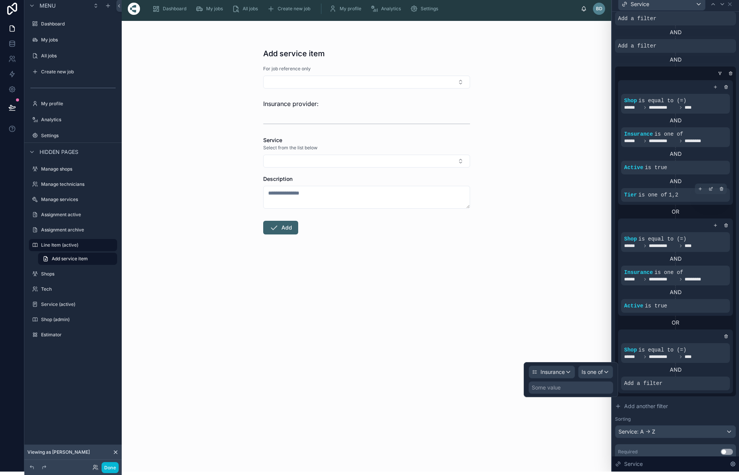
click at [562, 386] on div "Some value" at bounding box center [570, 388] width 84 height 12
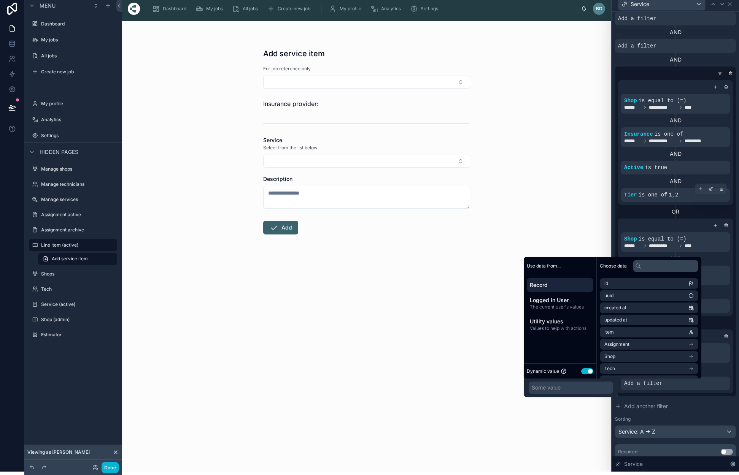
click at [590, 371] on button "Use setting" at bounding box center [587, 371] width 12 height 6
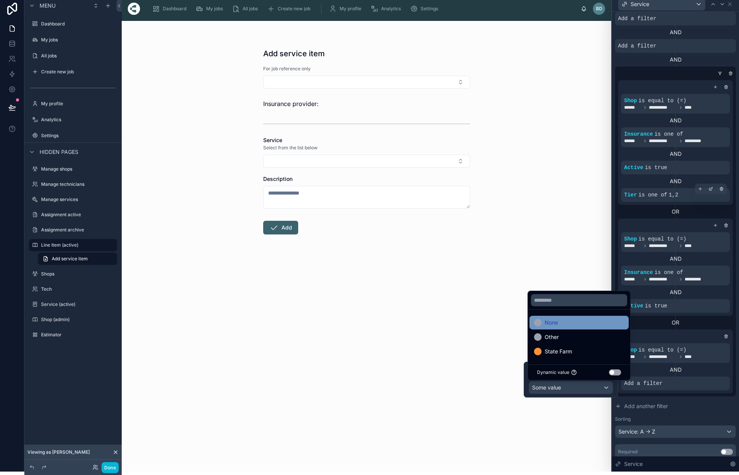
click at [553, 325] on span "None" at bounding box center [550, 322] width 13 height 9
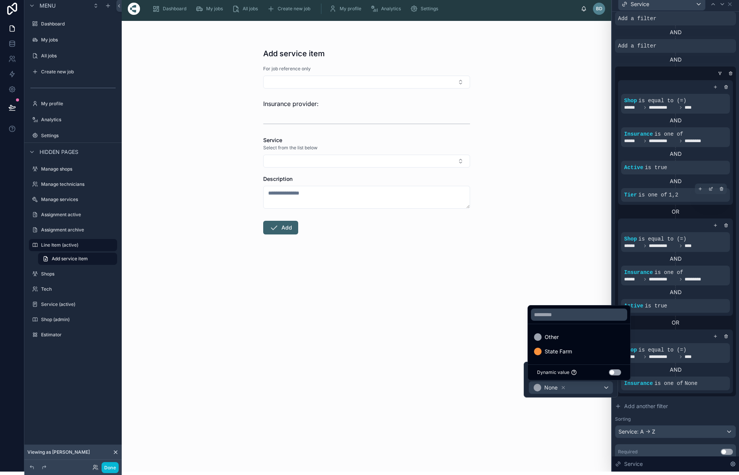
drag, startPoint x: 548, startPoint y: 339, endPoint x: 554, endPoint y: 340, distance: 5.8
click at [548, 339] on span "Other" at bounding box center [551, 337] width 14 height 9
click at [713, 368] on div "AND" at bounding box center [675, 370] width 109 height 8
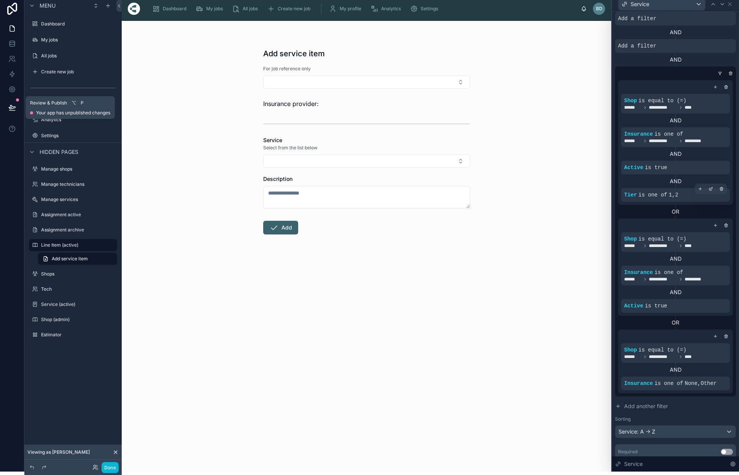
click at [8, 109] on button at bounding box center [12, 107] width 17 height 21
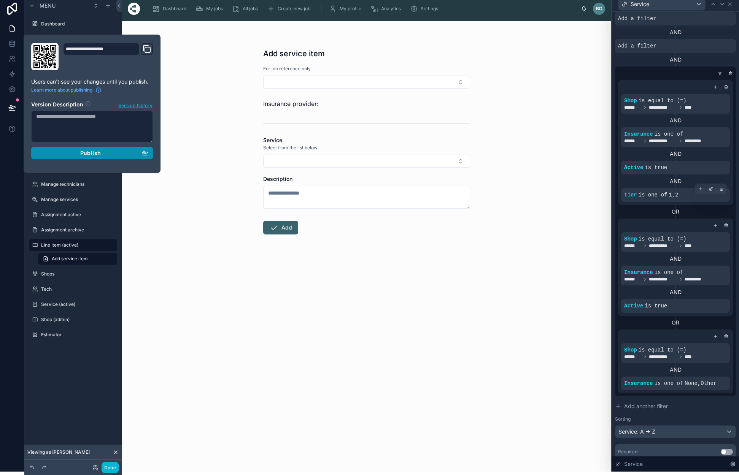
click at [90, 155] on span "Publish" at bounding box center [90, 153] width 21 height 7
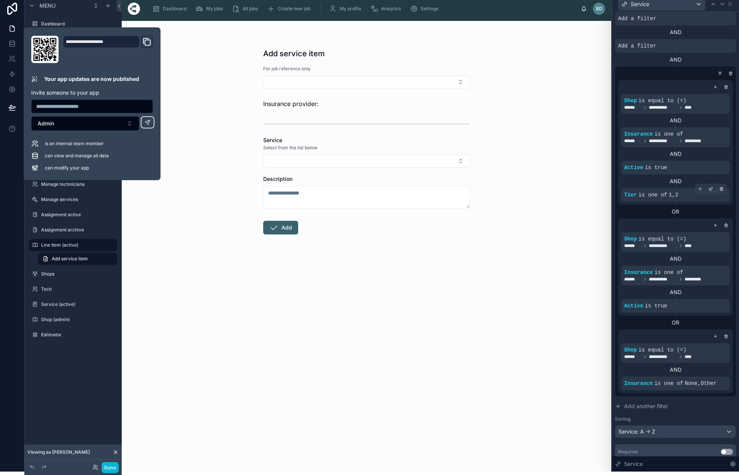
drag, startPoint x: 213, startPoint y: 89, endPoint x: 249, endPoint y: 59, distance: 47.6
click at [213, 89] on div "Add service item For job reference only Insurance provider: Service Select from…" at bounding box center [366, 246] width 489 height 451
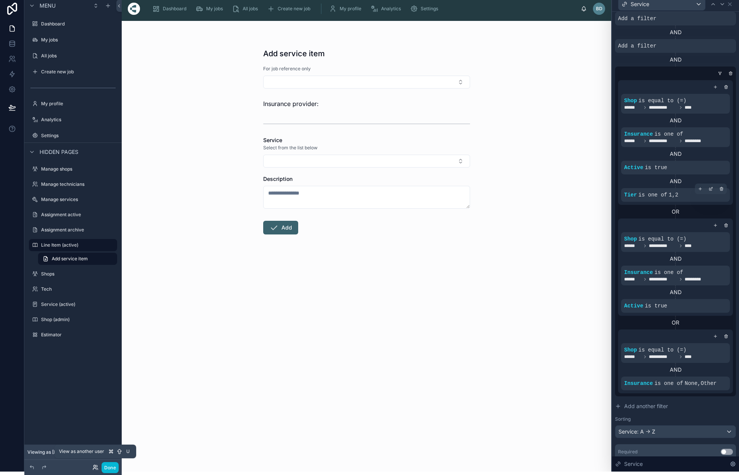
click at [94, 466] on icon at bounding box center [95, 468] width 6 height 6
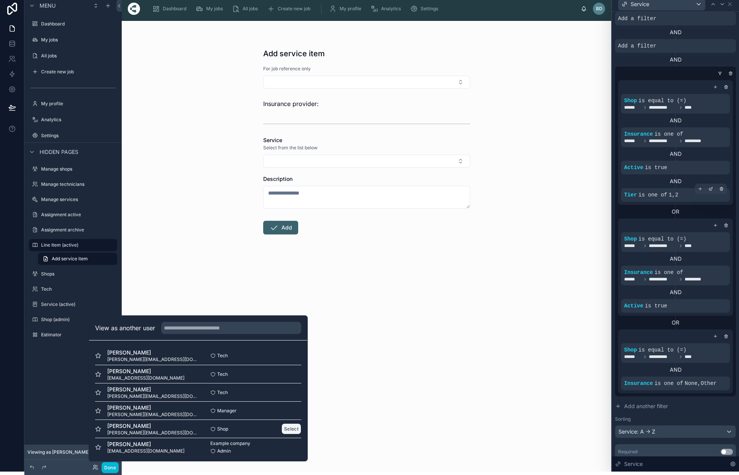
click at [289, 426] on button "Select" at bounding box center [291, 429] width 20 height 11
click at [167, 6] on span "Dashboard" at bounding box center [175, 9] width 24 height 6
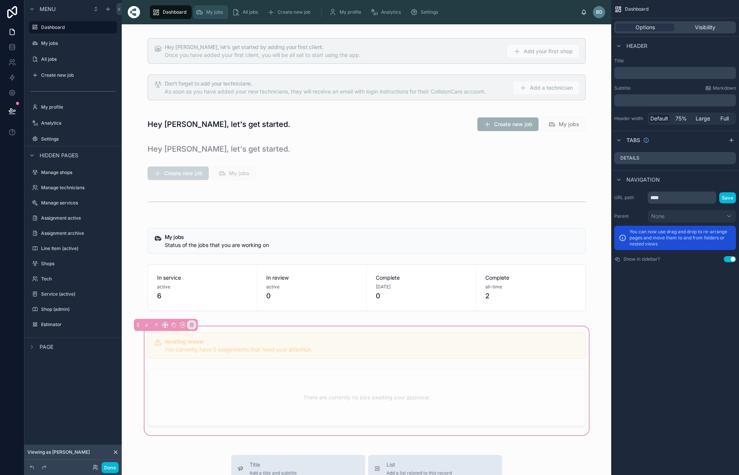
click at [211, 6] on div "My jobs" at bounding box center [210, 12] width 30 height 12
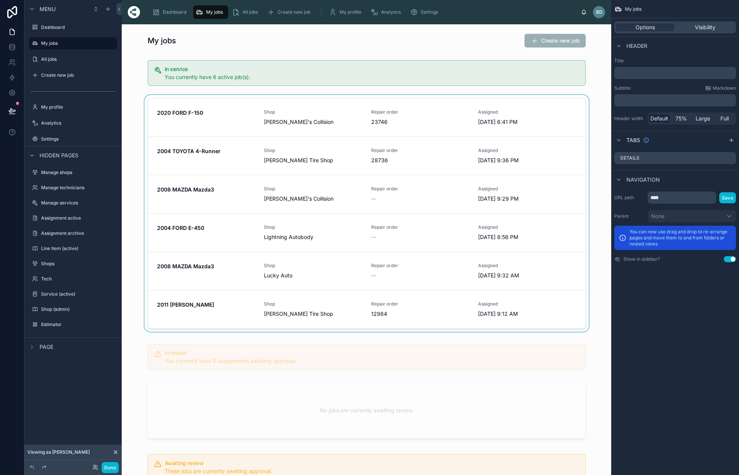
click at [211, 151] on div at bounding box center [366, 215] width 477 height 240
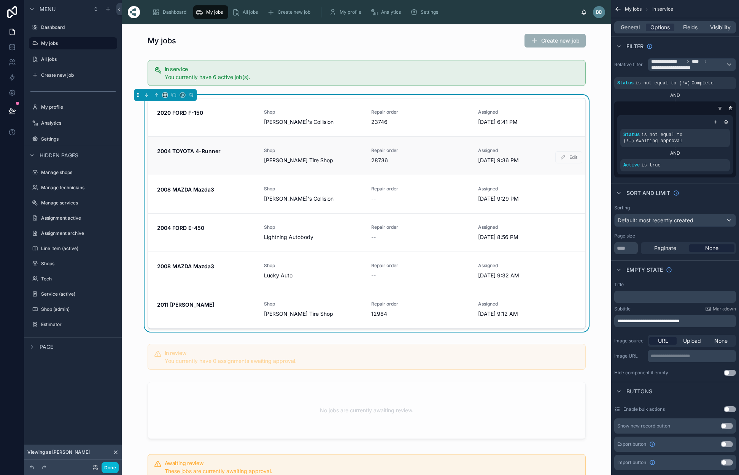
click at [288, 164] on link "2004 TOYOTA 4-Runner Shop [PERSON_NAME] Tire Shop Repair order 28736 Assigned […" at bounding box center [366, 155] width 437 height 38
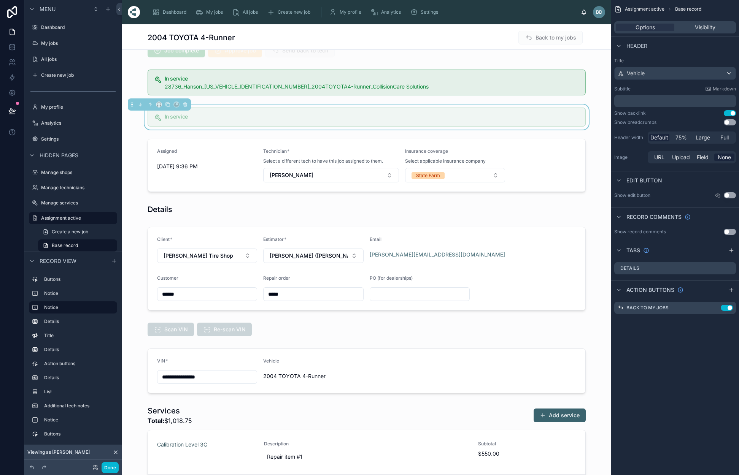
scroll to position [19, 0]
click at [555, 414] on div at bounding box center [366, 484] width 489 height 164
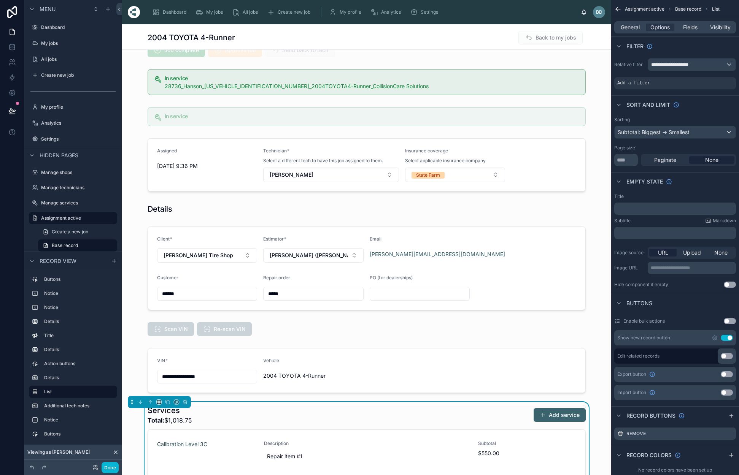
click at [555, 416] on button "Add service" at bounding box center [559, 415] width 52 height 14
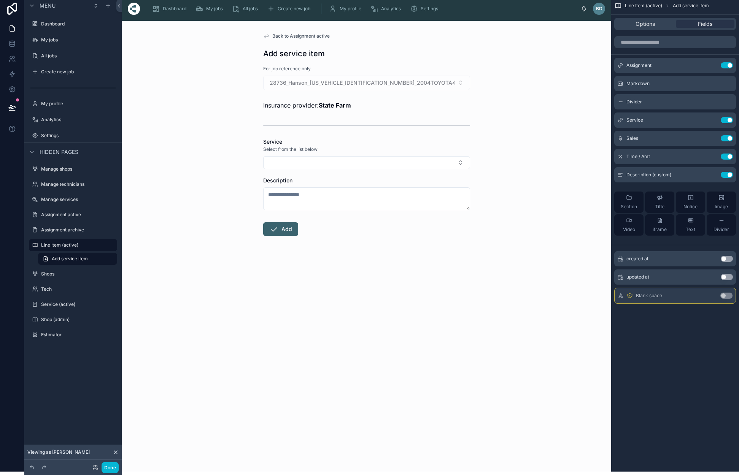
scroll to position [4, 0]
click at [458, 161] on button "Select Button" at bounding box center [366, 162] width 207 height 13
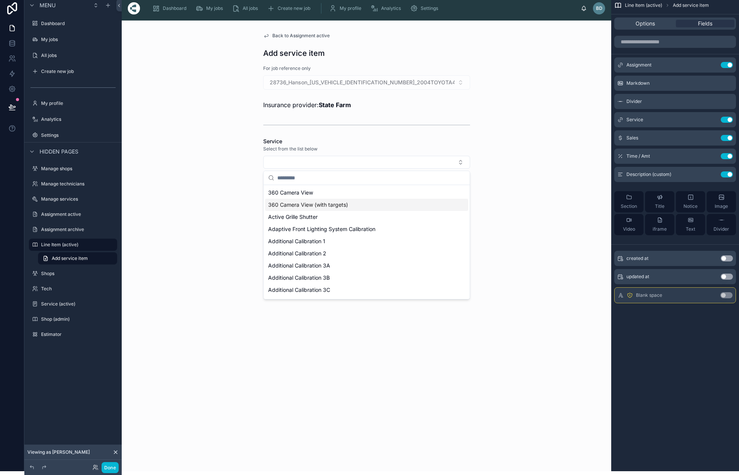
scroll to position [3, 0]
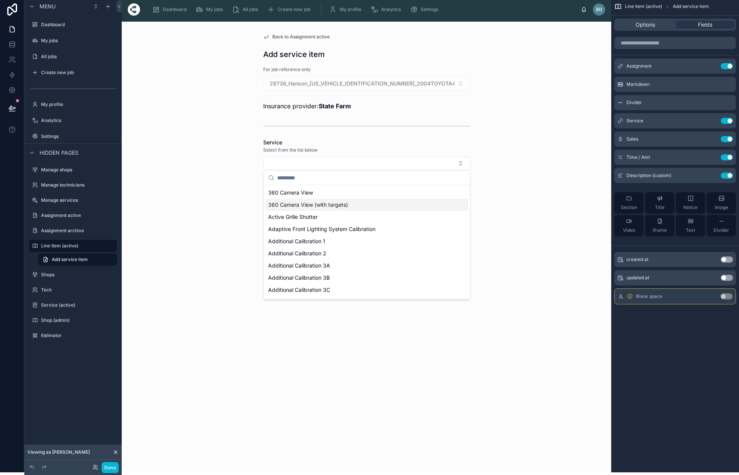
click at [538, 211] on div "Back to Assignment active Add service item For job reference only 28736_Hanson_…" at bounding box center [366, 247] width 489 height 451
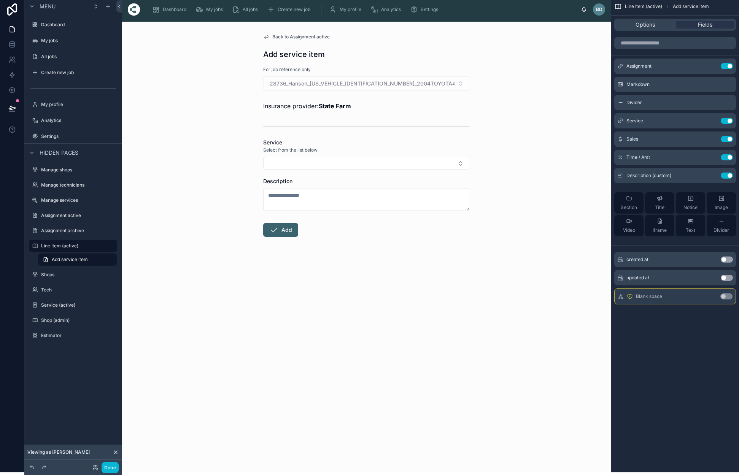
scroll to position [3, 0]
click at [711, 121] on icon "scrollable content" at bounding box center [711, 120] width 6 height 6
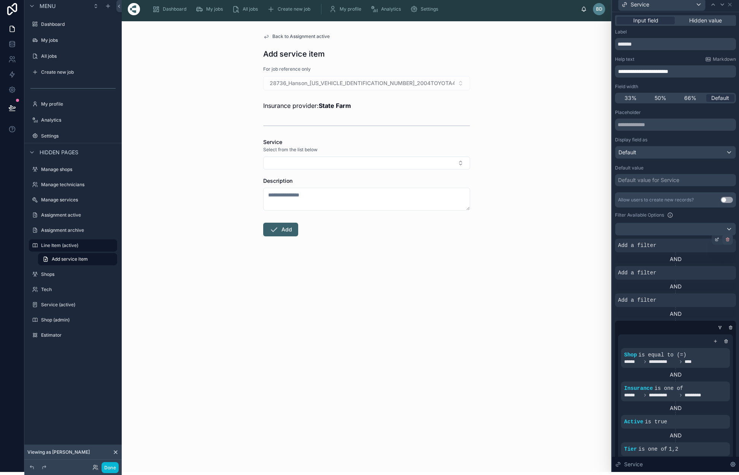
scroll to position [0, 0]
click at [727, 239] on icon at bounding box center [727, 239] width 5 height 5
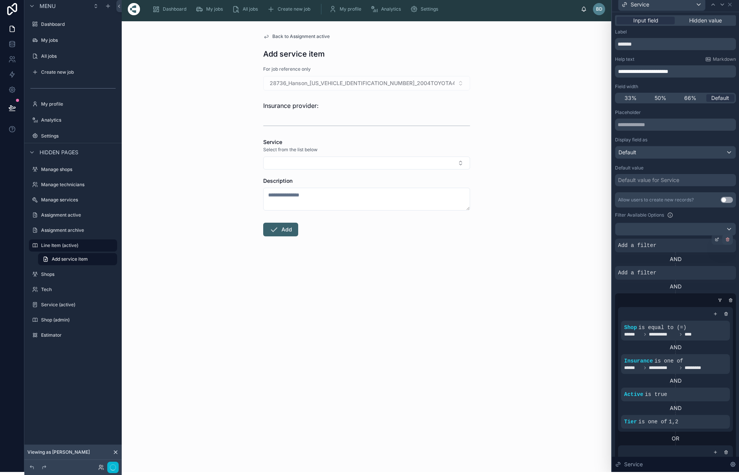
scroll to position [3, 0]
click at [727, 240] on icon at bounding box center [727, 239] width 0 height 1
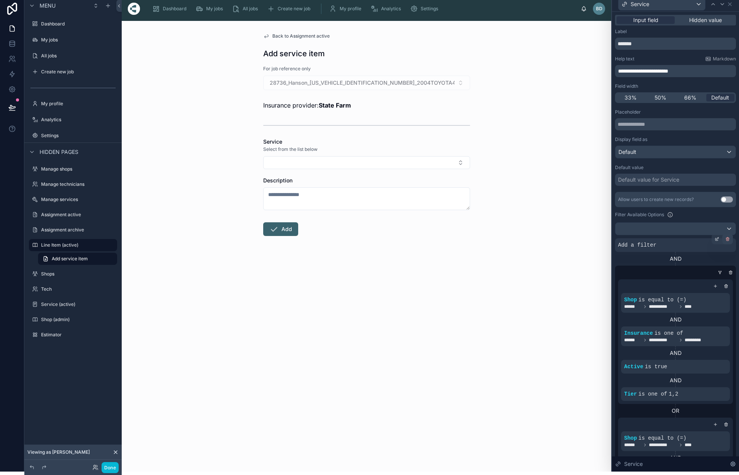
click at [727, 240] on icon at bounding box center [727, 239] width 0 height 1
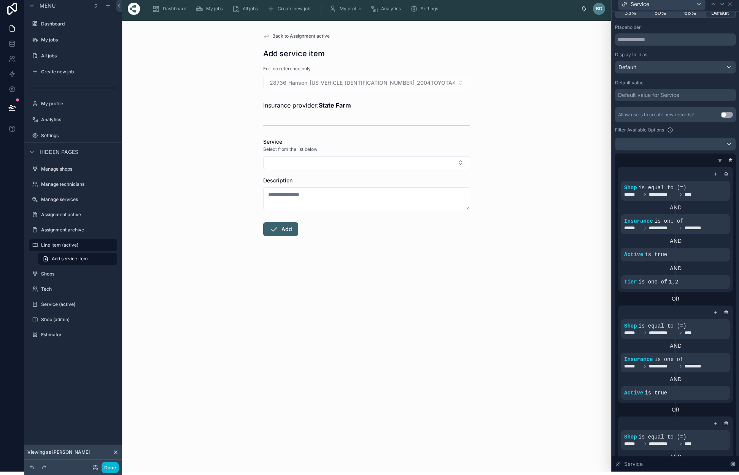
scroll to position [84, 0]
click at [462, 165] on button "Select Button" at bounding box center [366, 162] width 207 height 13
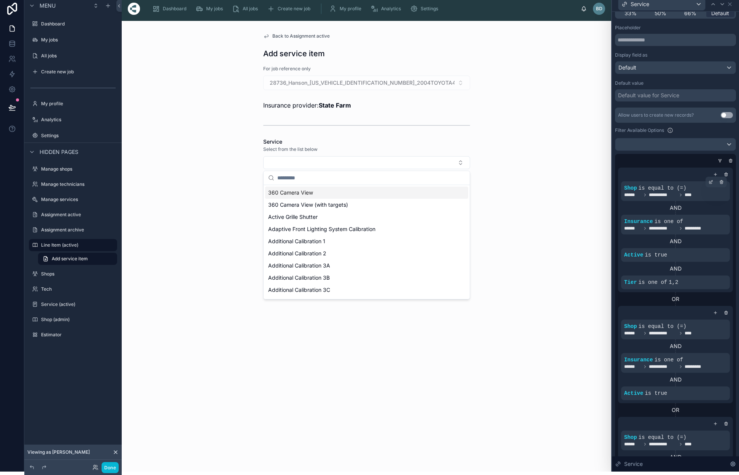
scroll to position [0, 0]
click at [726, 146] on div at bounding box center [675, 144] width 120 height 12
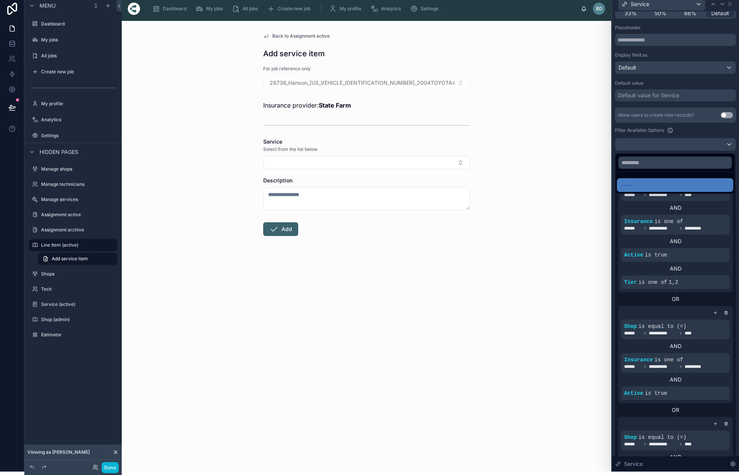
click at [691, 134] on div at bounding box center [675, 234] width 127 height 475
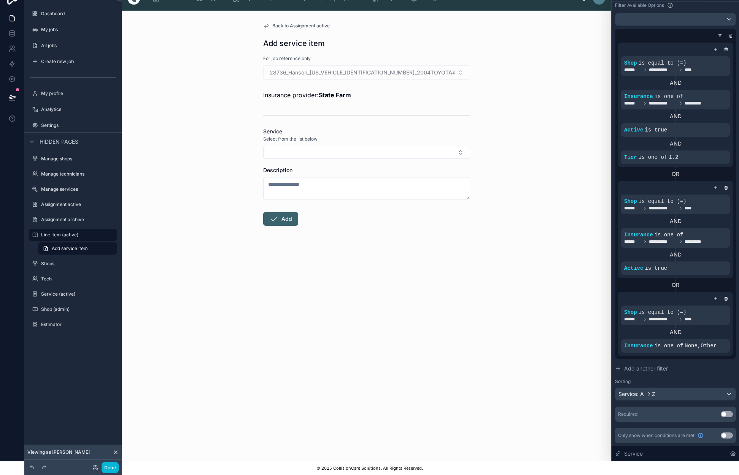
scroll to position [14, 0]
click at [726, 436] on button "Use setting" at bounding box center [726, 436] width 12 height 6
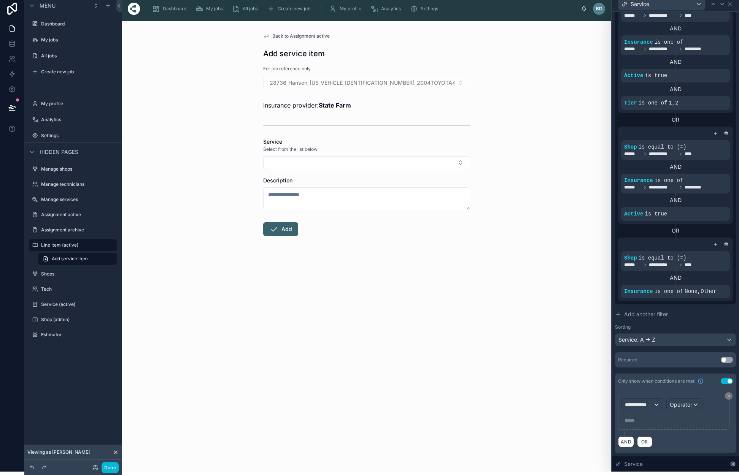
scroll to position [264, 0]
click at [727, 383] on button "Use setting" at bounding box center [726, 381] width 12 height 6
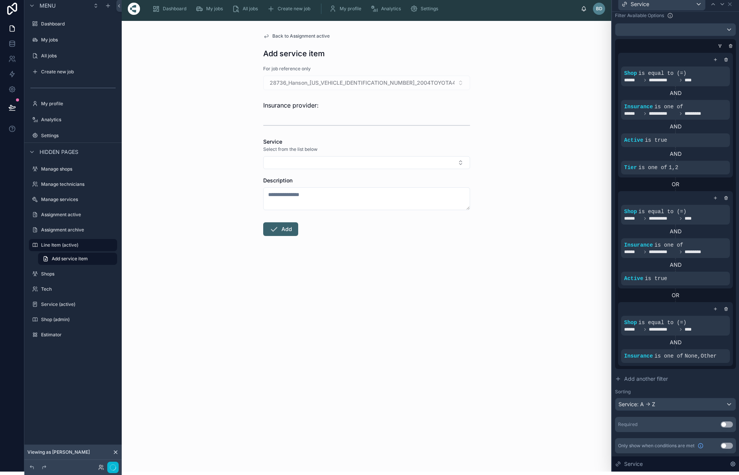
scroll to position [199, 0]
click at [724, 425] on button "Use setting" at bounding box center [726, 425] width 12 height 6
click at [725, 425] on button "Use setting" at bounding box center [726, 425] width 12 height 6
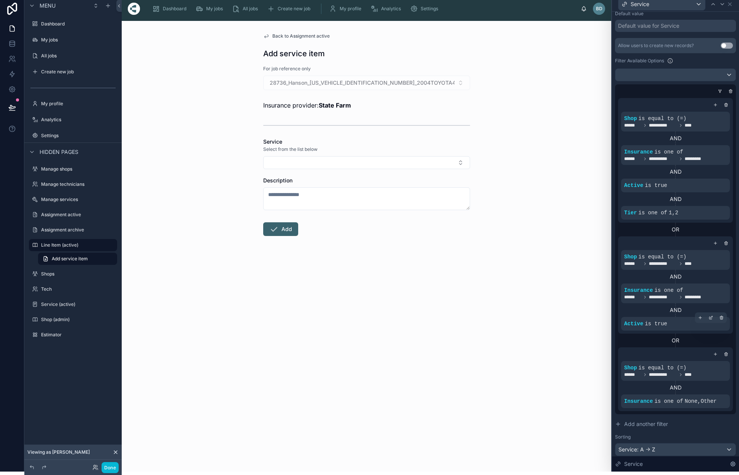
scroll to position [119, 0]
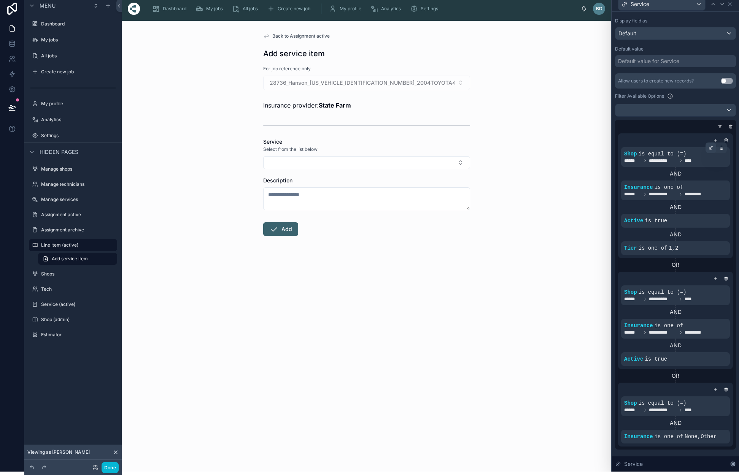
click at [712, 149] on icon at bounding box center [710, 148] width 5 height 5
click at [639, 127] on div at bounding box center [673, 127] width 121 height 8
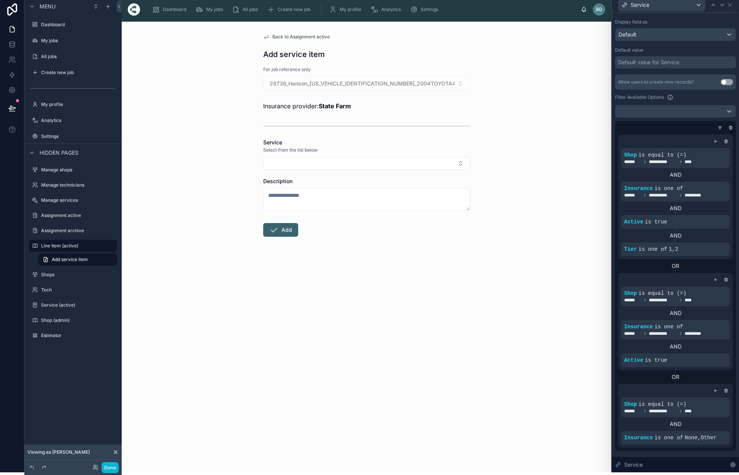
scroll to position [2, 0]
click at [726, 82] on button "Use setting" at bounding box center [726, 82] width 12 height 6
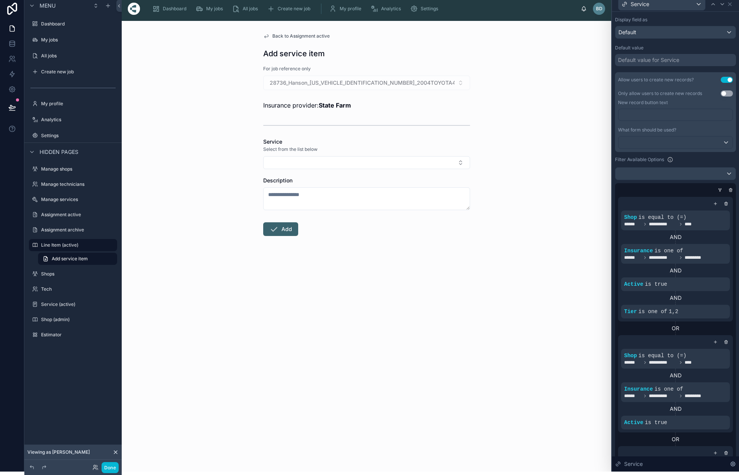
scroll to position [119, 0]
click at [725, 82] on button "Use setting" at bounding box center [726, 81] width 12 height 6
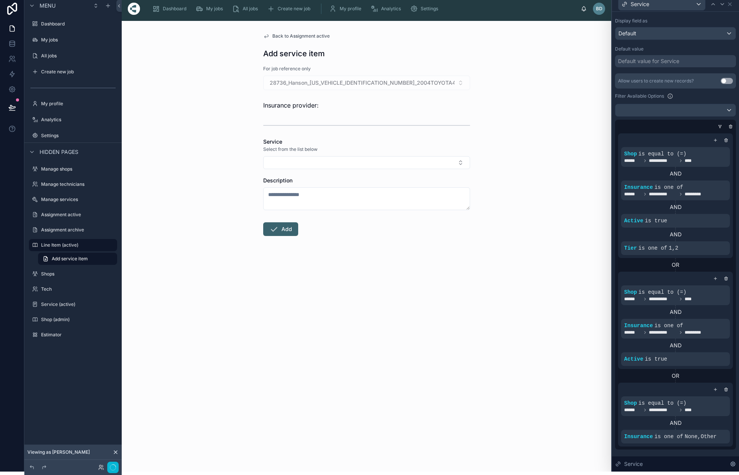
scroll to position [120, 0]
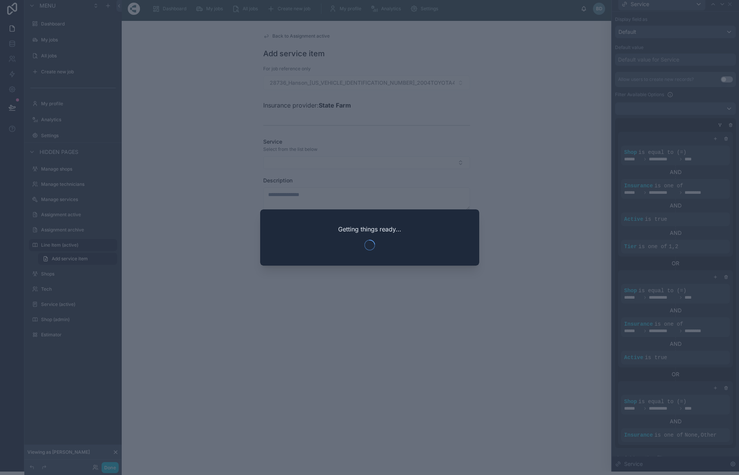
click at [705, 208] on div at bounding box center [369, 237] width 739 height 475
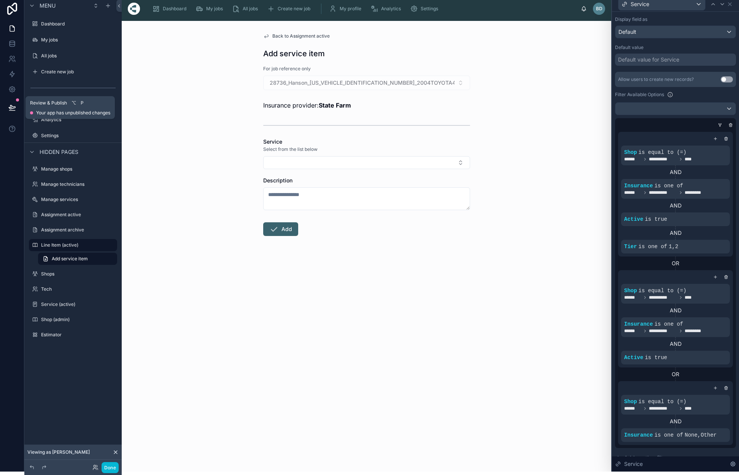
click at [15, 105] on icon at bounding box center [12, 108] width 8 height 8
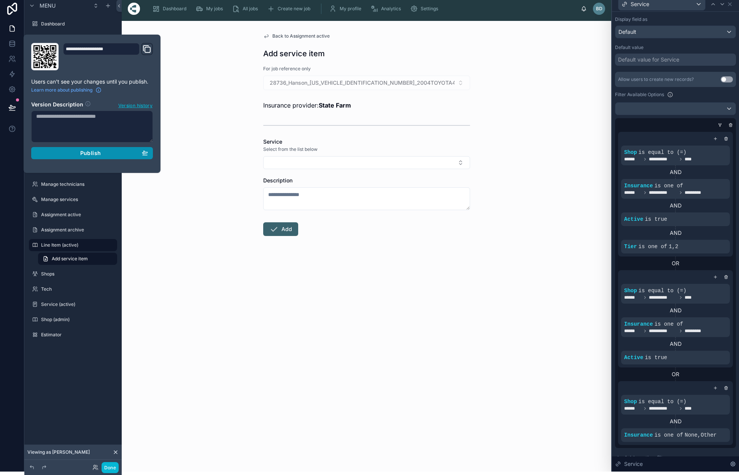
click at [73, 152] on div "Publish" at bounding box center [92, 153] width 112 height 7
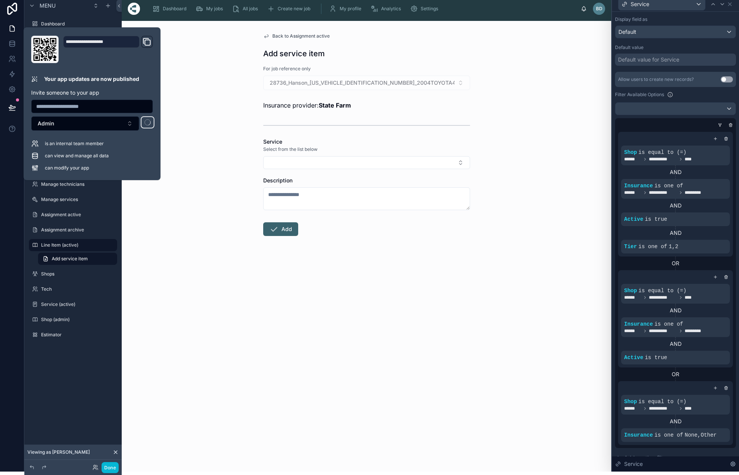
click at [208, 59] on div "Back to Assignment active Add service item For job reference only 28736_Hanson_…" at bounding box center [366, 246] width 489 height 451
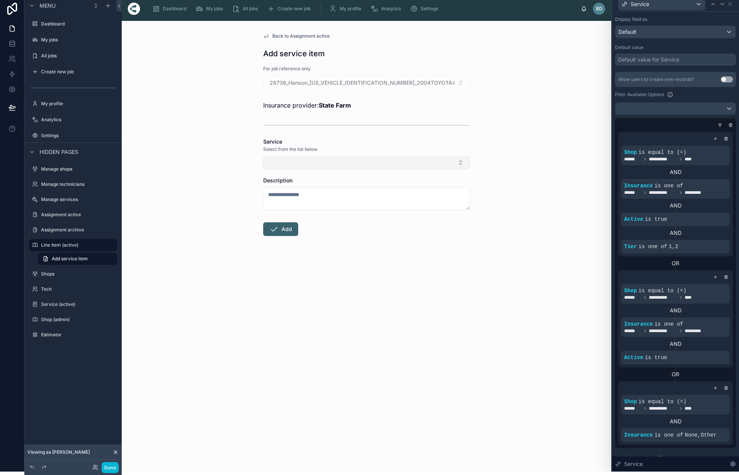
click at [392, 162] on button "Select Button" at bounding box center [366, 162] width 207 height 13
click at [562, 222] on div "Back to Assignment active Add service item For job reference only 28736_Hanson_…" at bounding box center [366, 246] width 489 height 451
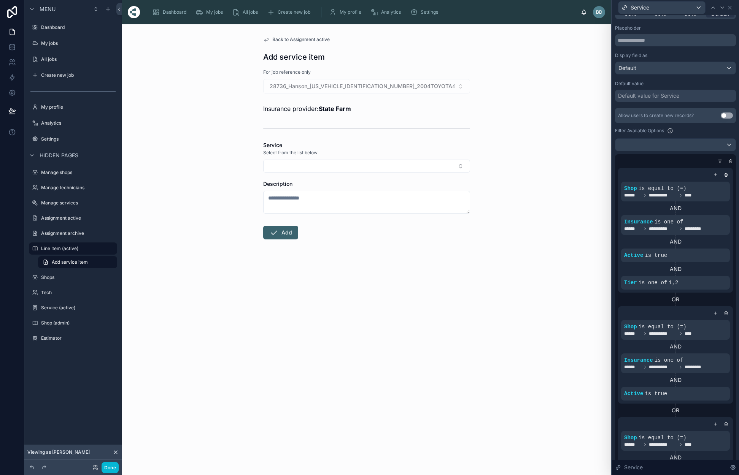
scroll to position [105, 0]
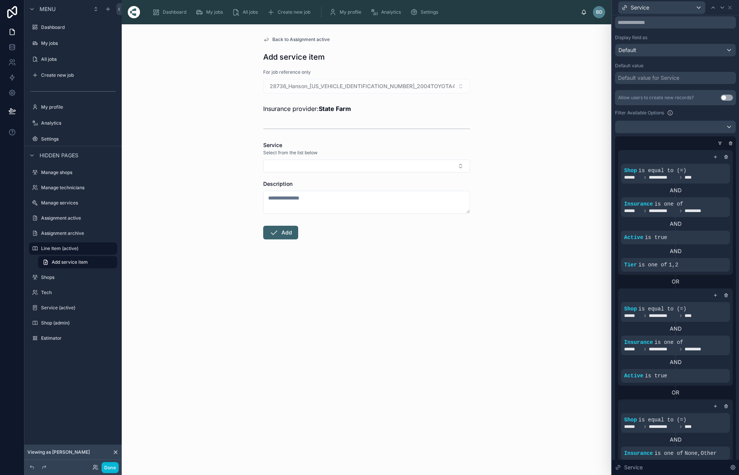
click at [526, 269] on div "Back to Assignment active Add service item For job reference only 28736_Hanson_…" at bounding box center [366, 249] width 489 height 451
